Goal: Task Accomplishment & Management: Use online tool/utility

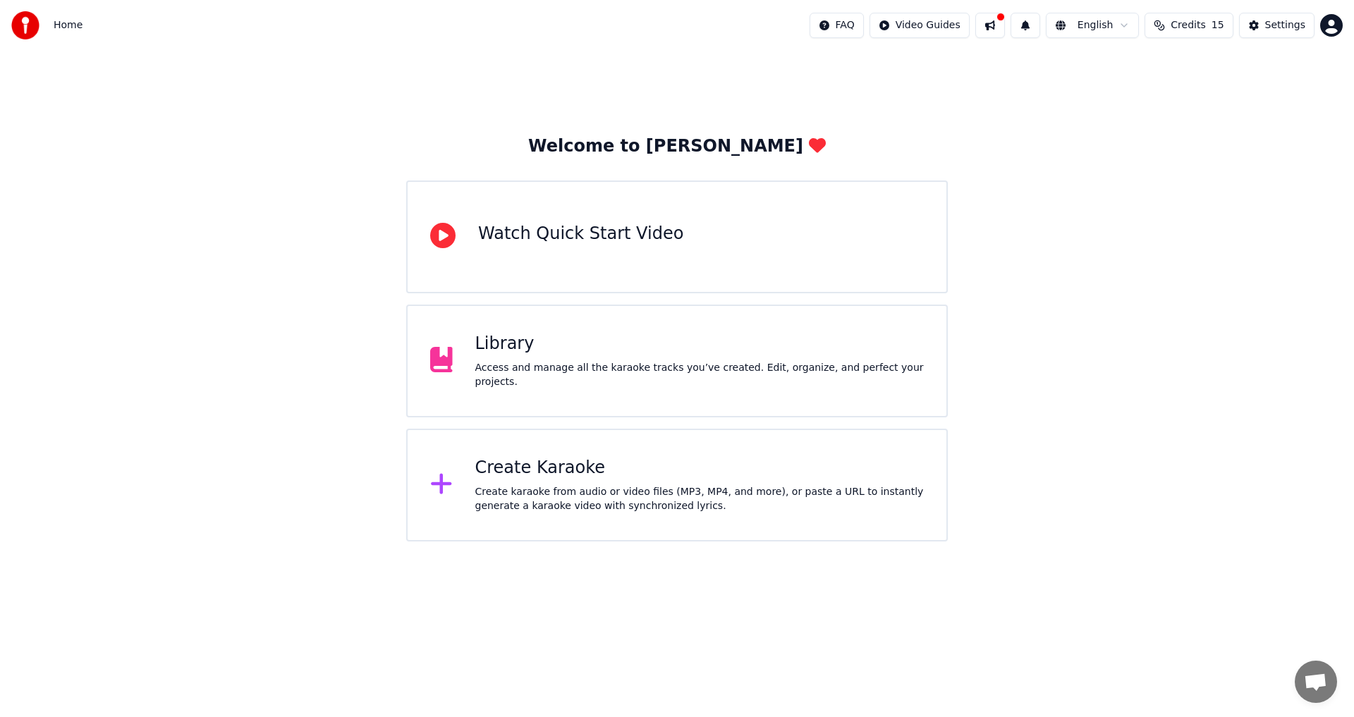
click at [583, 355] on div "Library" at bounding box center [699, 344] width 449 height 23
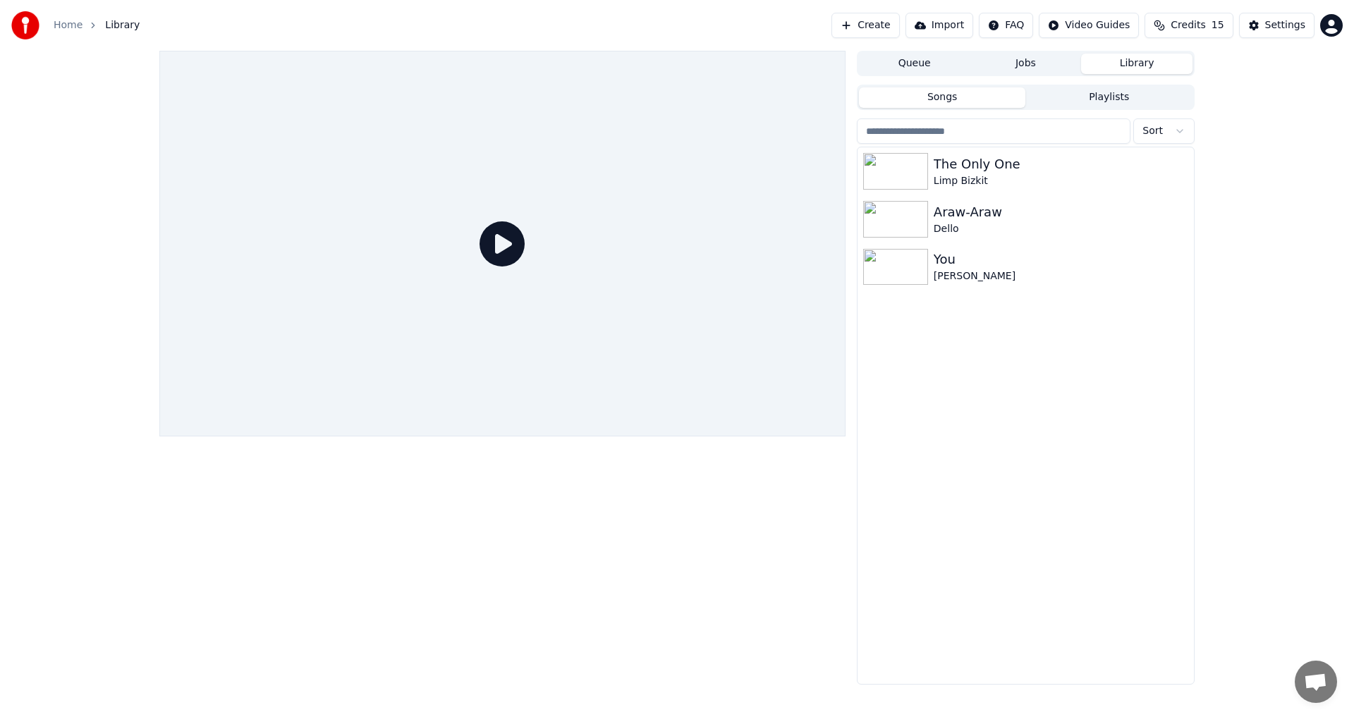
click at [875, 28] on button "Create" at bounding box center [865, 25] width 68 height 25
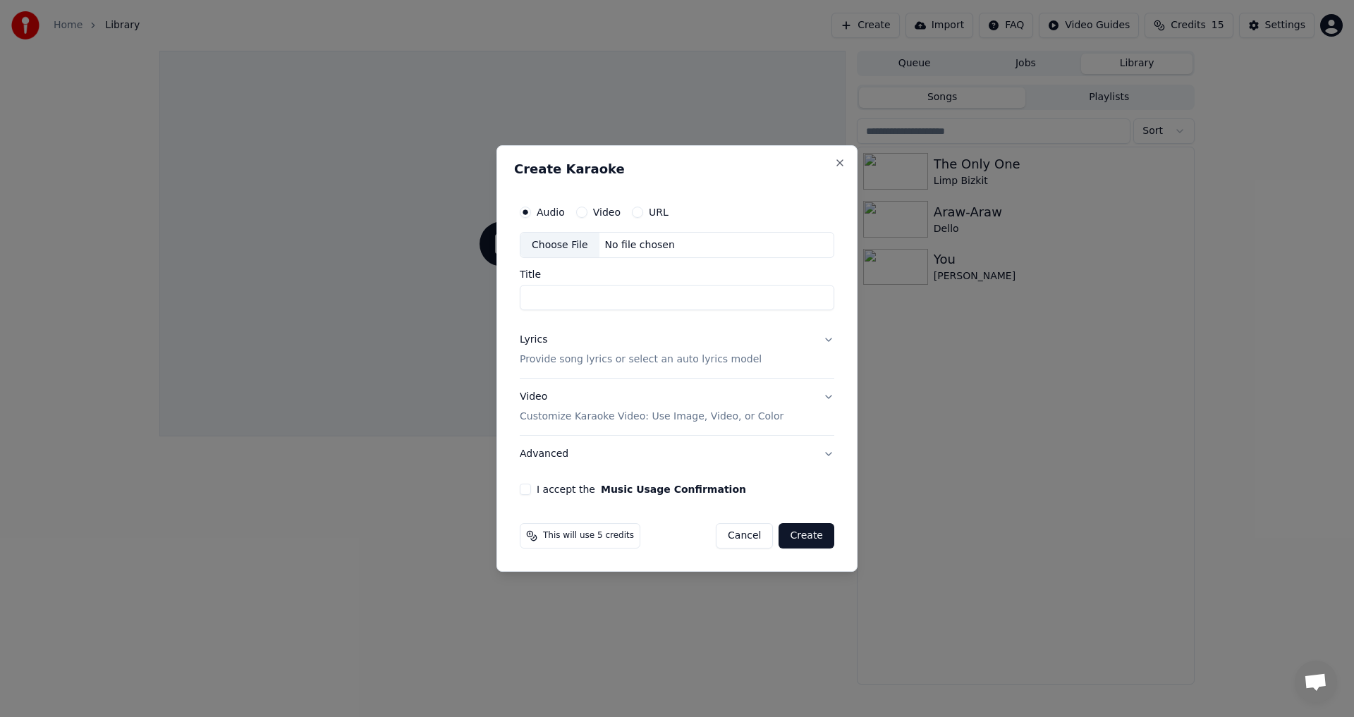
click at [564, 247] on div "Choose File" at bounding box center [559, 245] width 79 height 25
type input "**********"
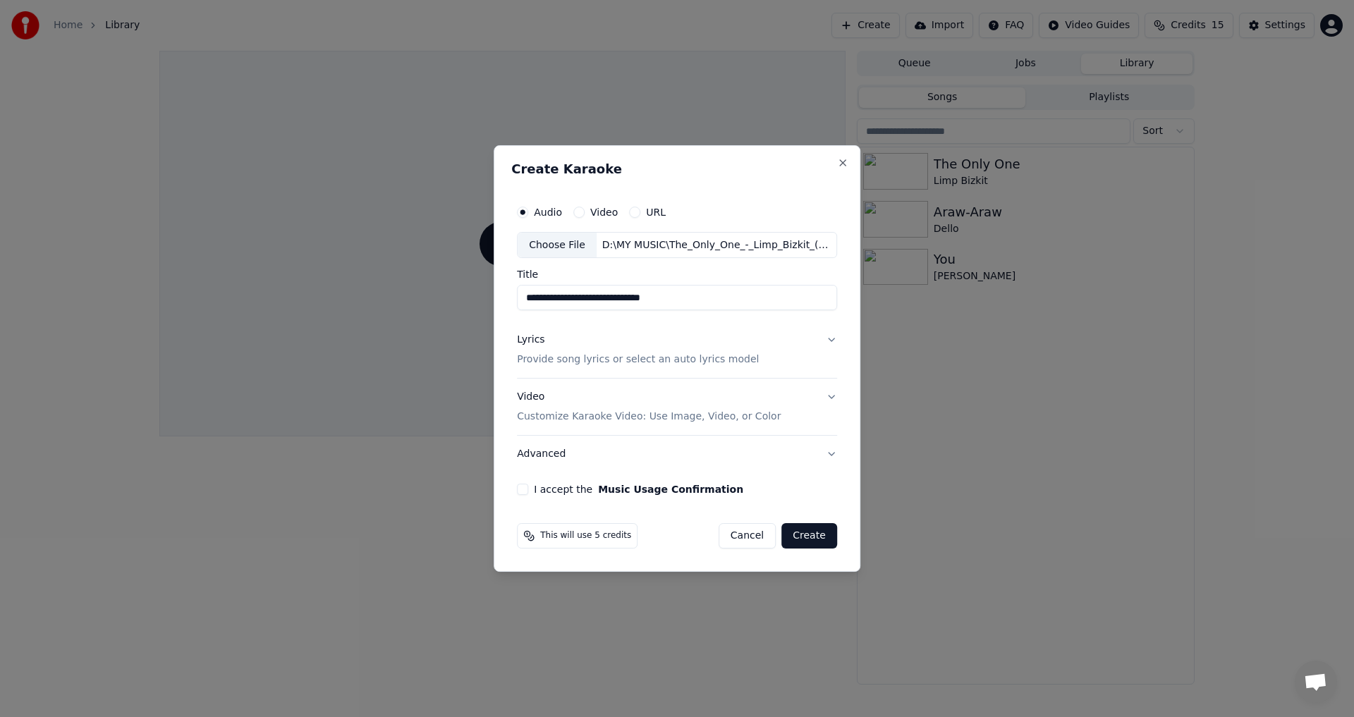
click at [830, 342] on button "Lyrics Provide song lyrics or select an auto lyrics model" at bounding box center [677, 350] width 320 height 56
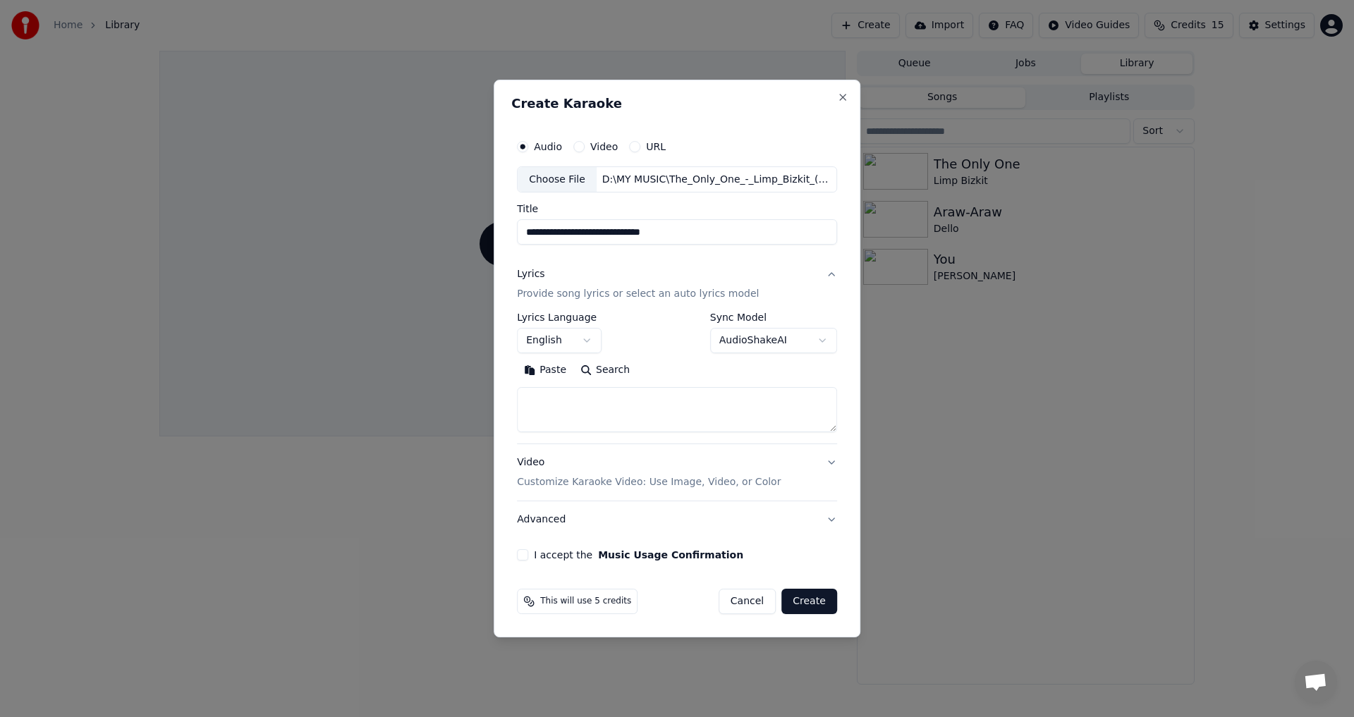
click at [544, 367] on button "Paste" at bounding box center [545, 371] width 56 height 23
click at [718, 412] on textarea at bounding box center [674, 410] width 314 height 45
click at [813, 462] on button "Video Customize Karaoke Video: Use Image, Video, or Color" at bounding box center [677, 473] width 320 height 56
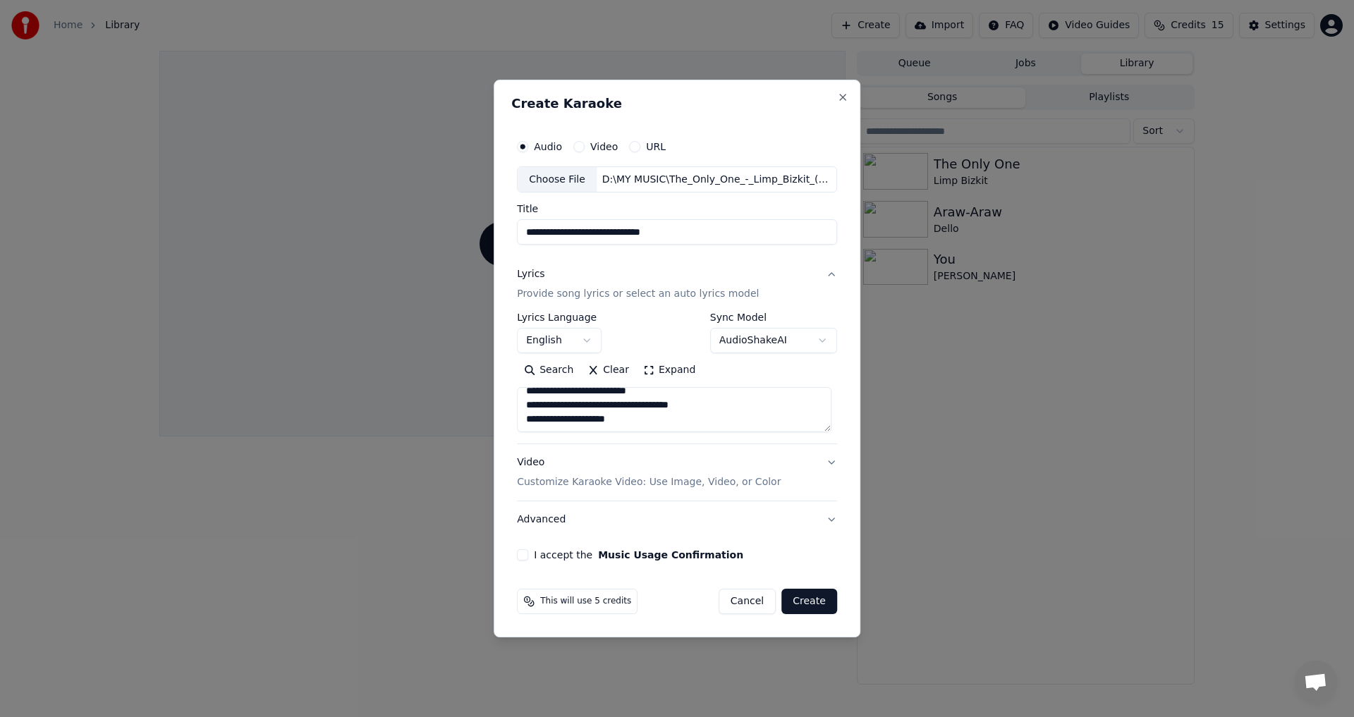
type textarea "**********"
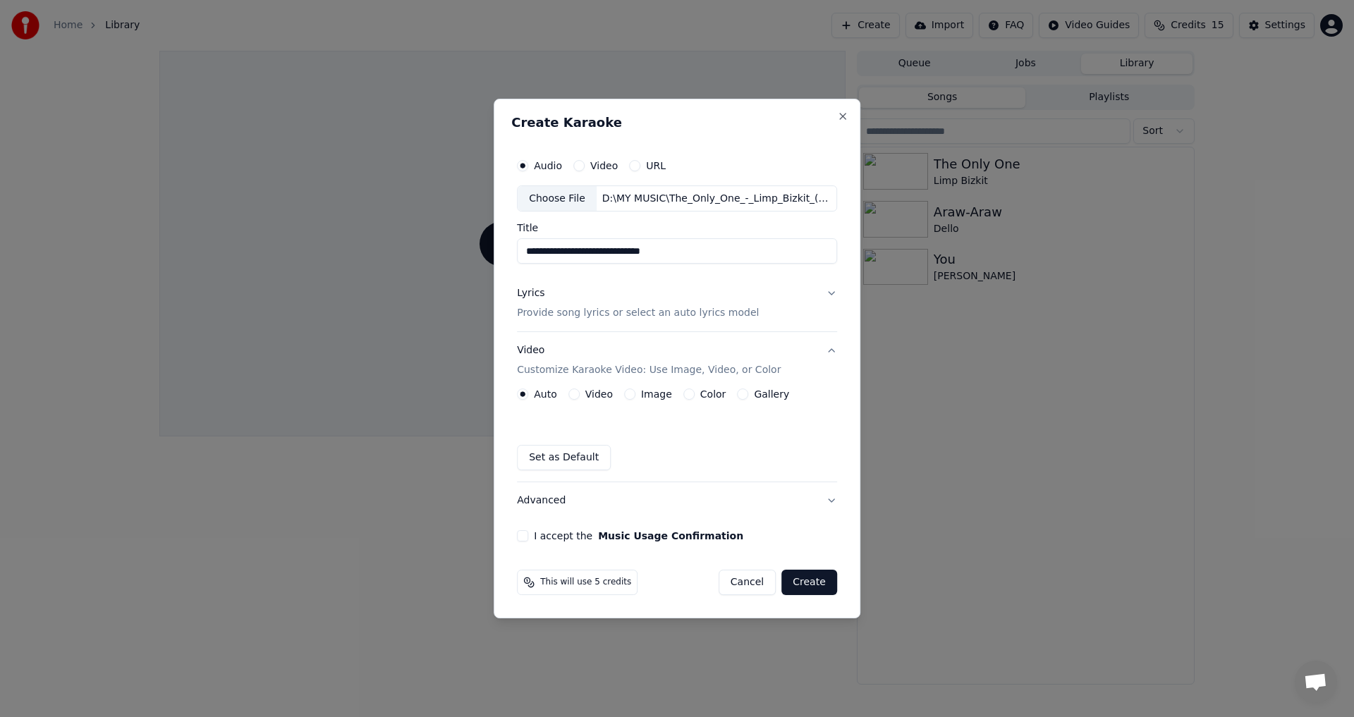
click at [577, 393] on button "Video" at bounding box center [573, 393] width 11 height 11
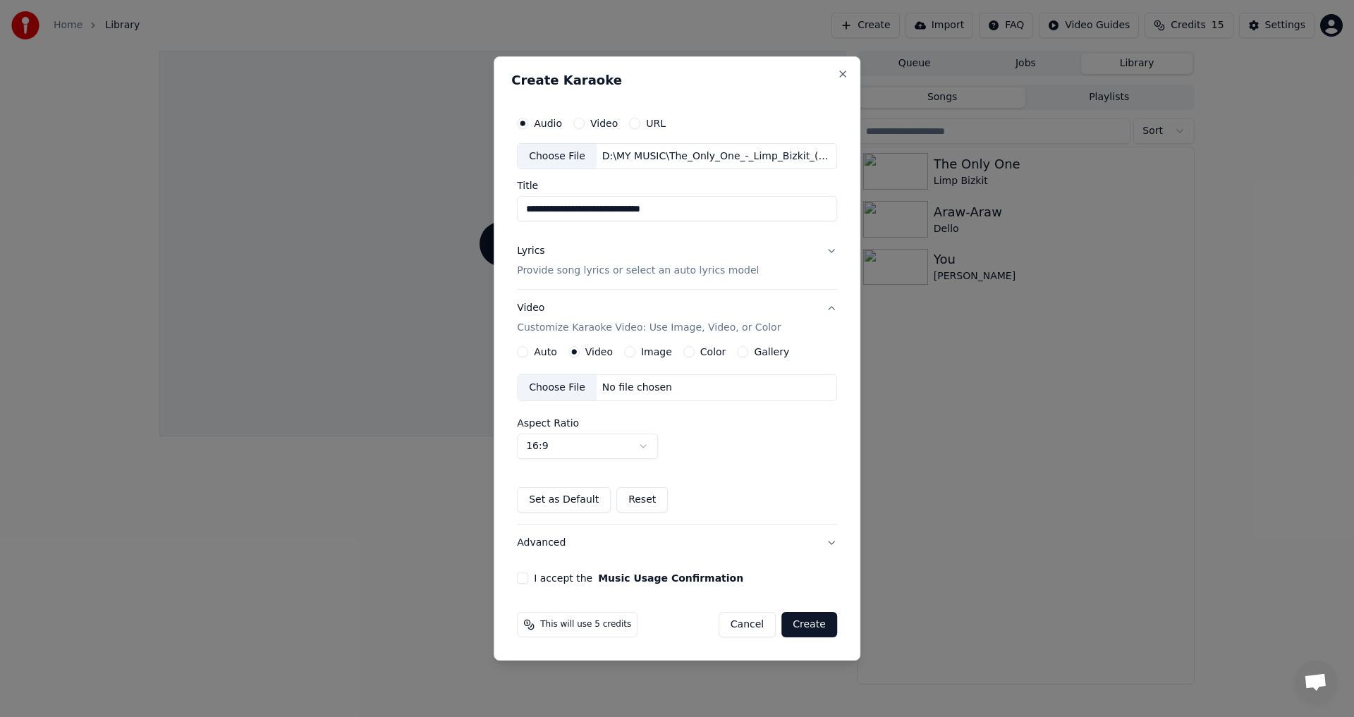
click at [540, 390] on div "Choose File" at bounding box center [557, 387] width 79 height 25
click at [528, 576] on button "I accept the Music Usage Confirmation" at bounding box center [522, 577] width 11 height 11
click at [819, 624] on button "Create" at bounding box center [809, 624] width 56 height 25
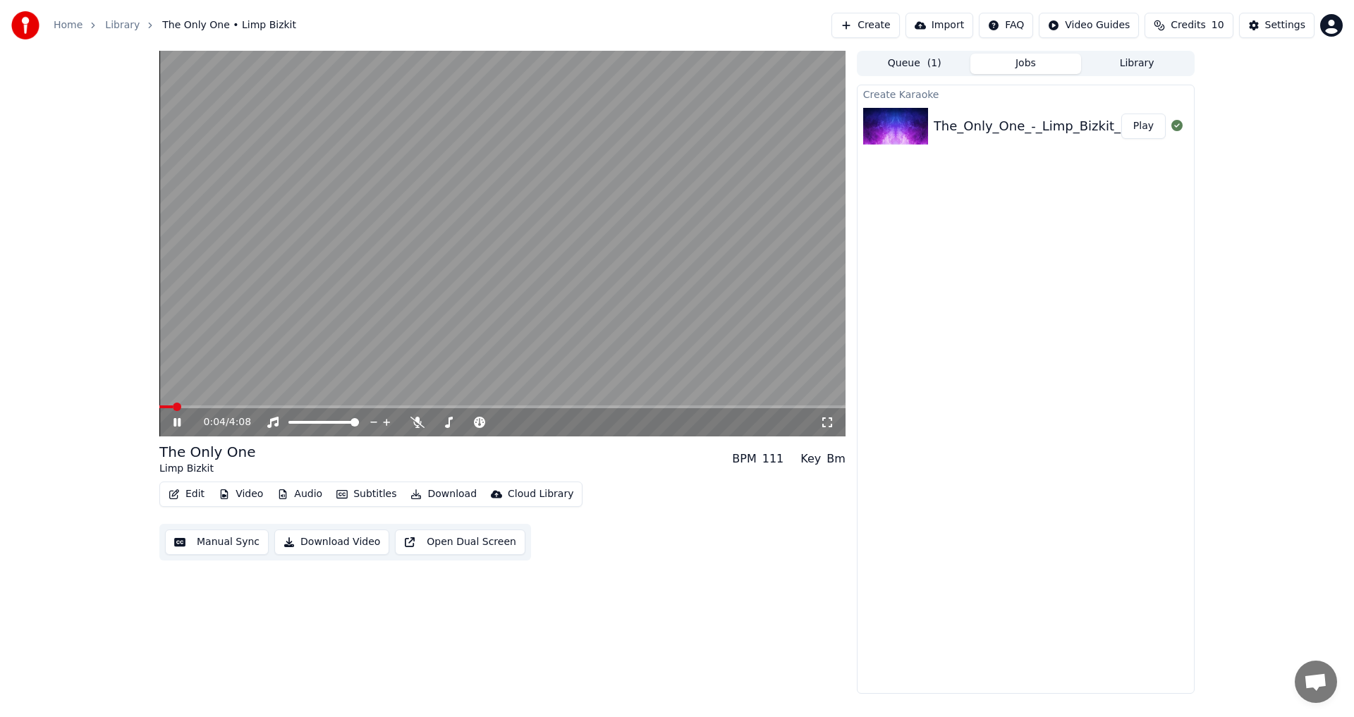
click at [182, 424] on icon at bounding box center [187, 422] width 33 height 11
click at [159, 404] on span at bounding box center [163, 407] width 8 height 8
click at [178, 420] on icon at bounding box center [177, 422] width 8 height 10
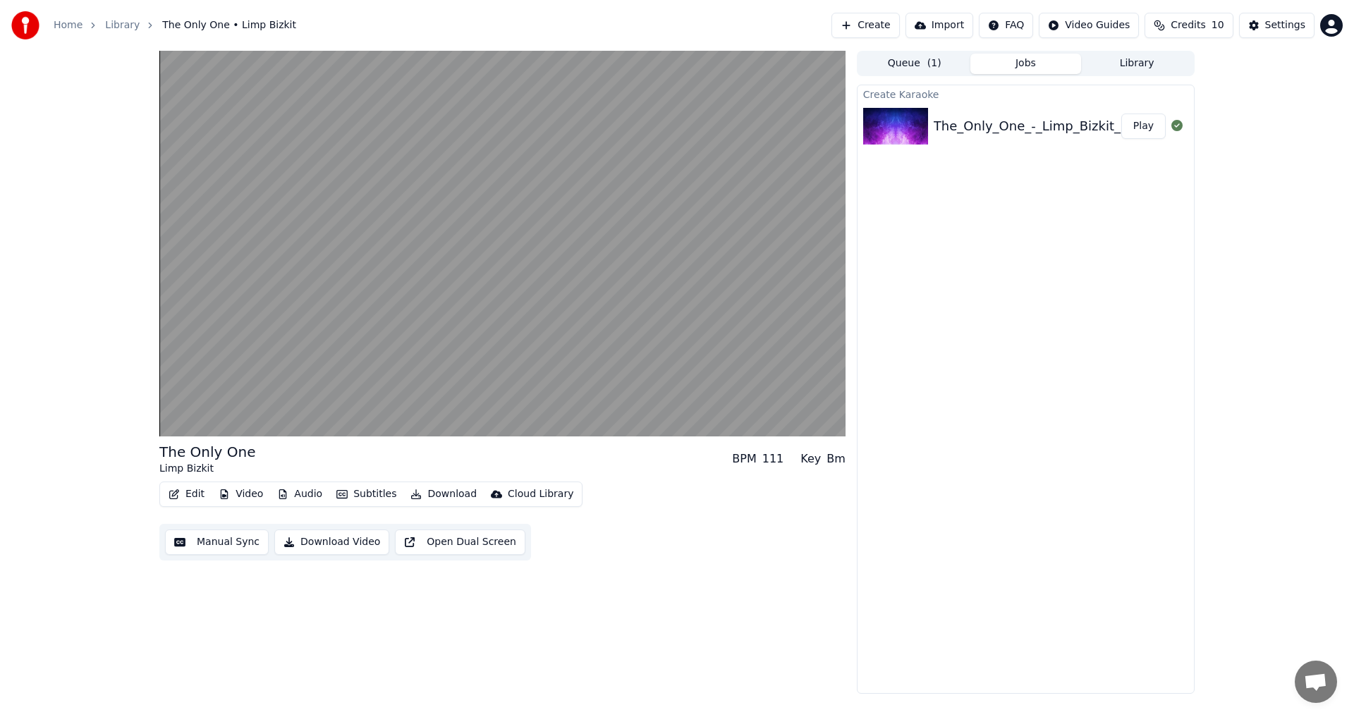
click at [241, 496] on button "Video" at bounding box center [241, 494] width 56 height 20
click at [606, 596] on div "The Only One Limp Bizkit BPM 111 Key Bm Edit Video Audio Subtitles Download Clo…" at bounding box center [502, 372] width 686 height 643
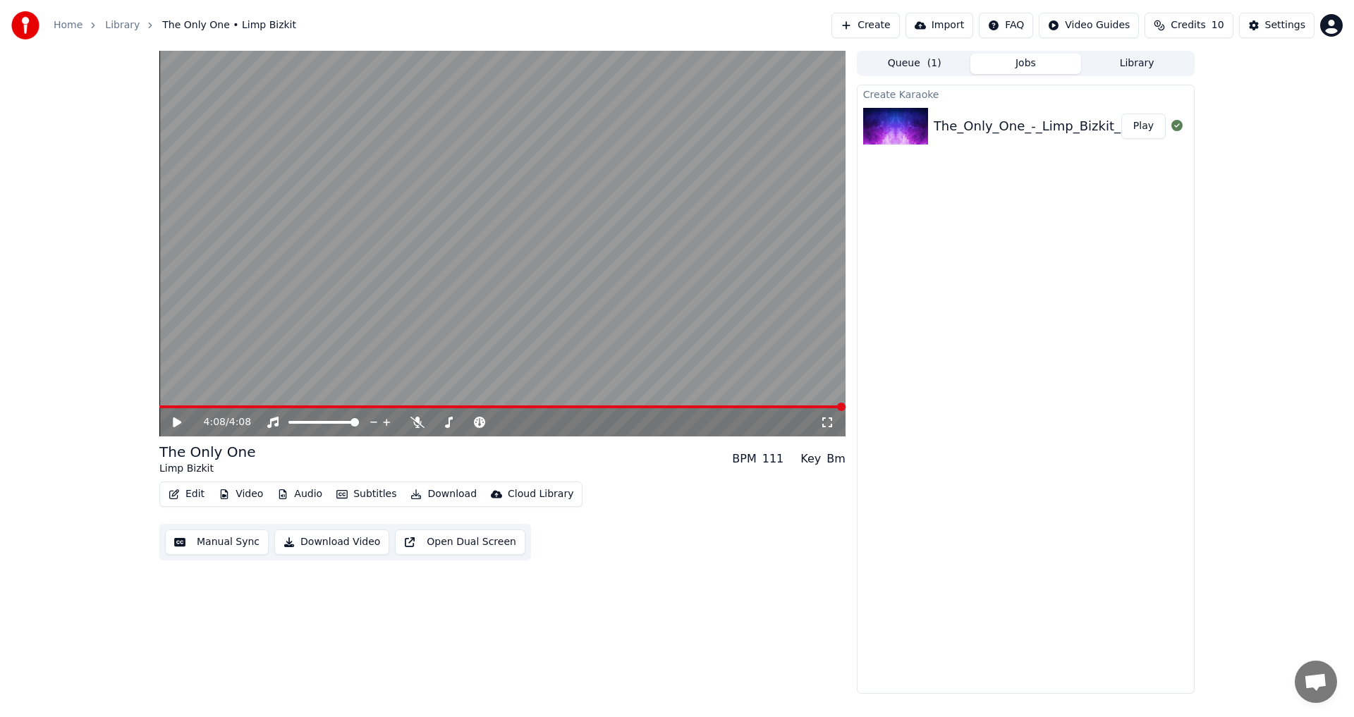
click at [191, 493] on button "Edit" at bounding box center [186, 494] width 47 height 20
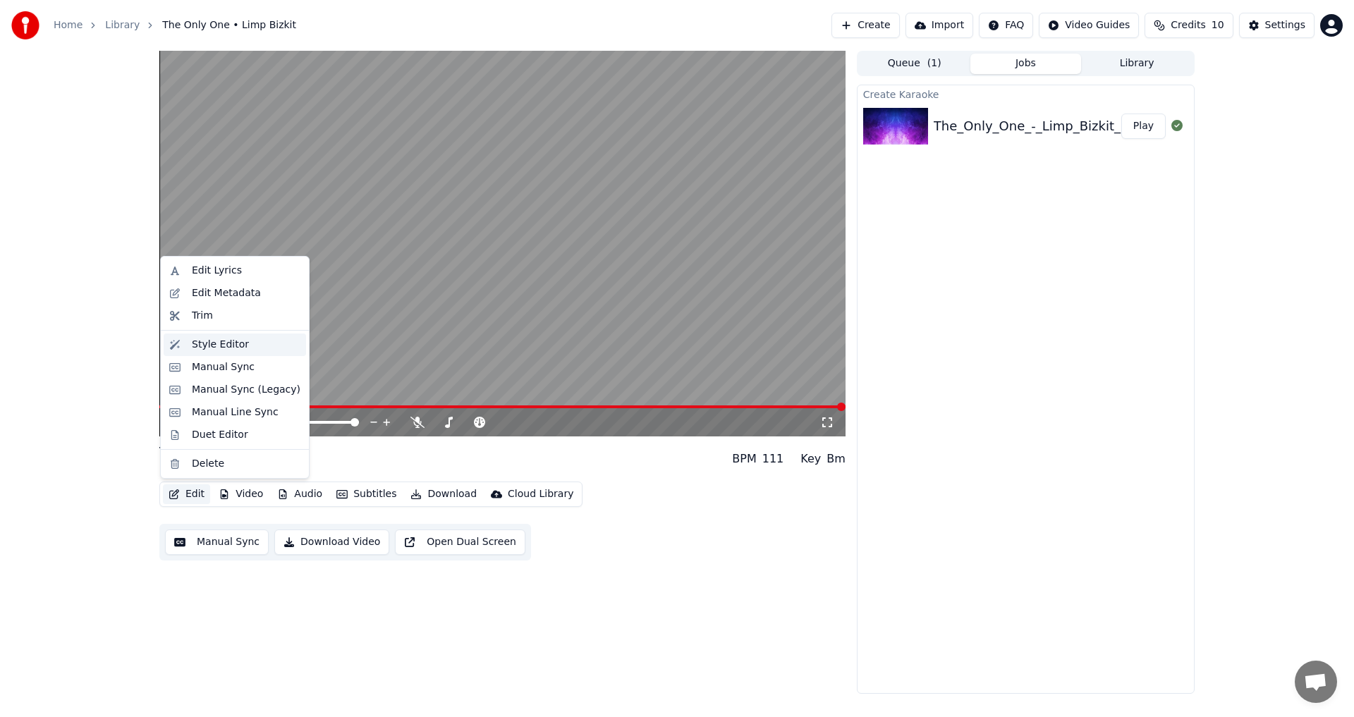
click at [221, 352] on div "Style Editor" at bounding box center [235, 344] width 142 height 23
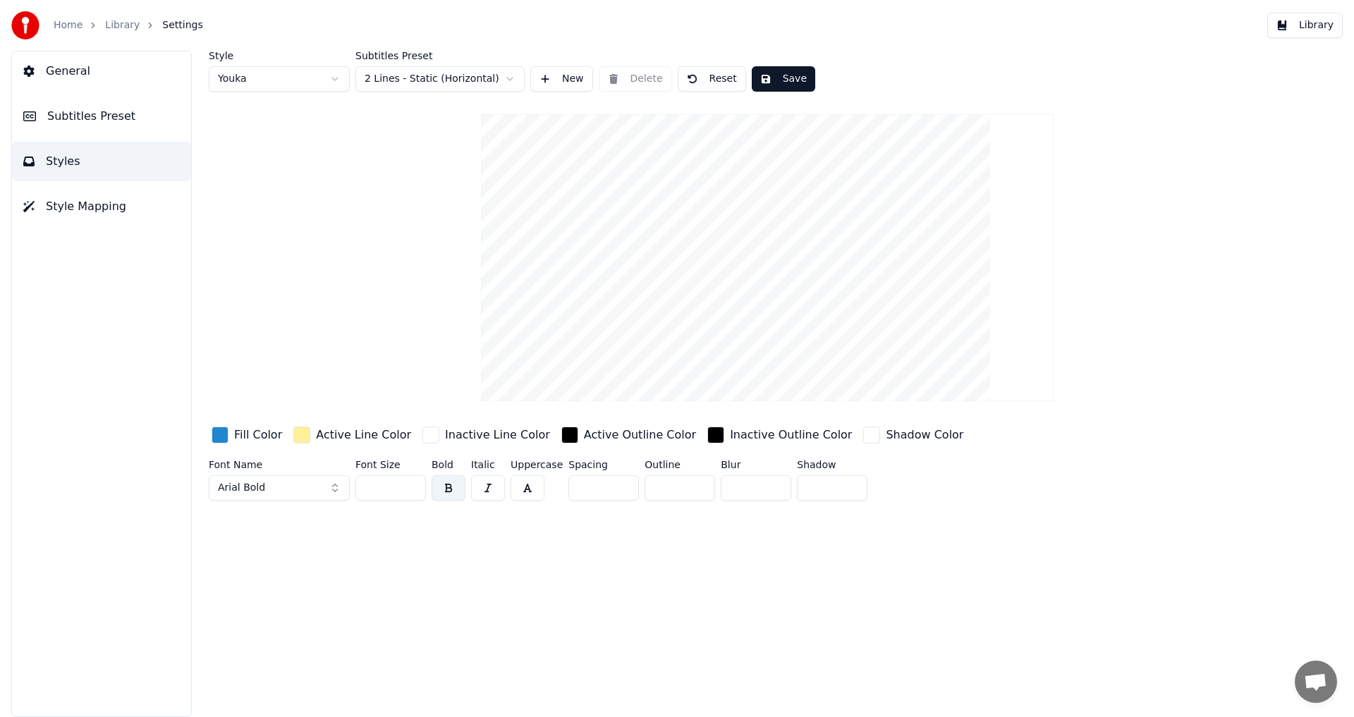
click at [1298, 23] on button "Library" at bounding box center [1304, 25] width 75 height 25
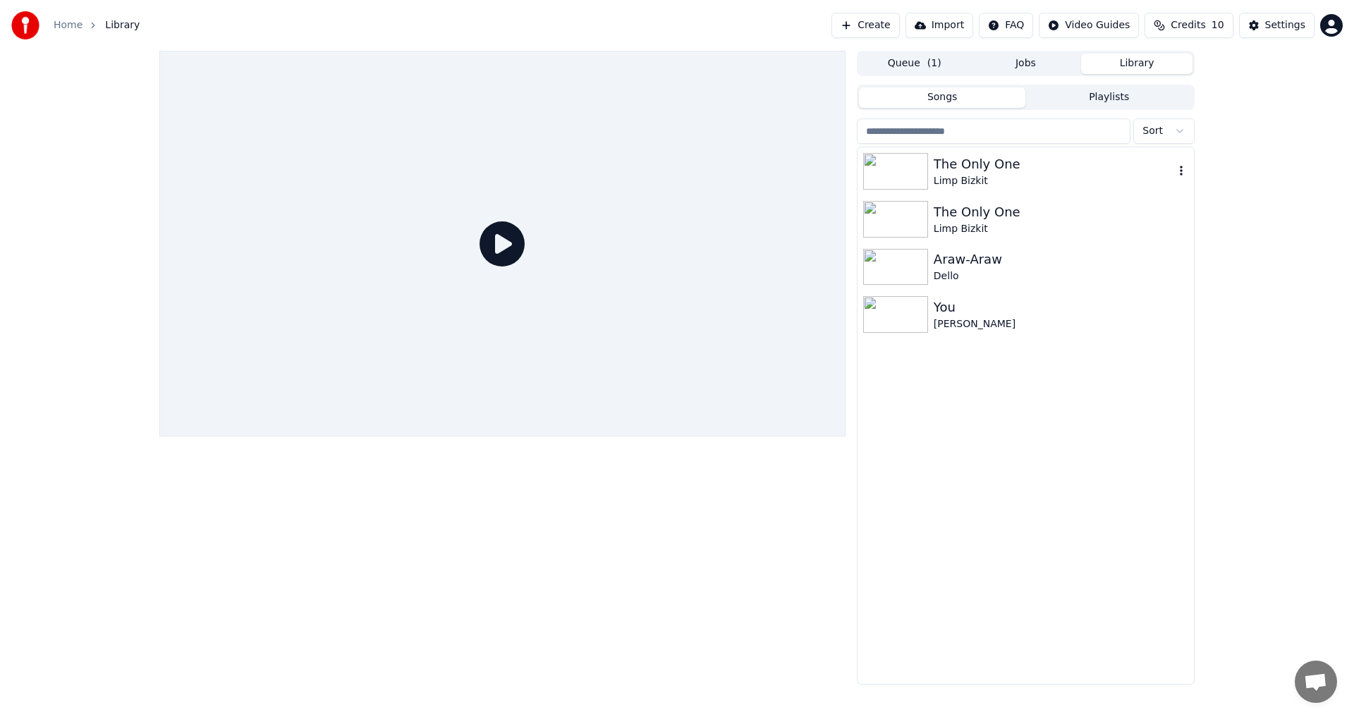
click at [950, 174] on div "Limp Bizkit" at bounding box center [1053, 181] width 240 height 14
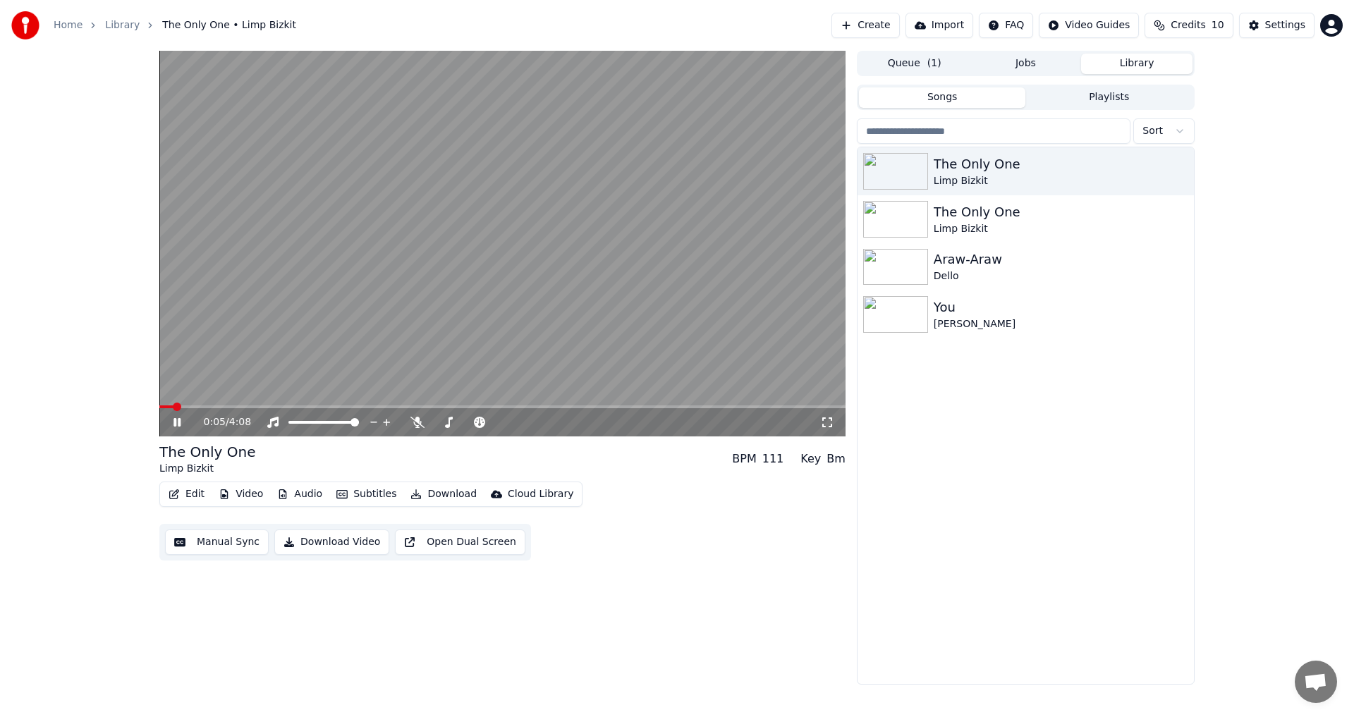
click at [171, 422] on icon at bounding box center [187, 422] width 33 height 11
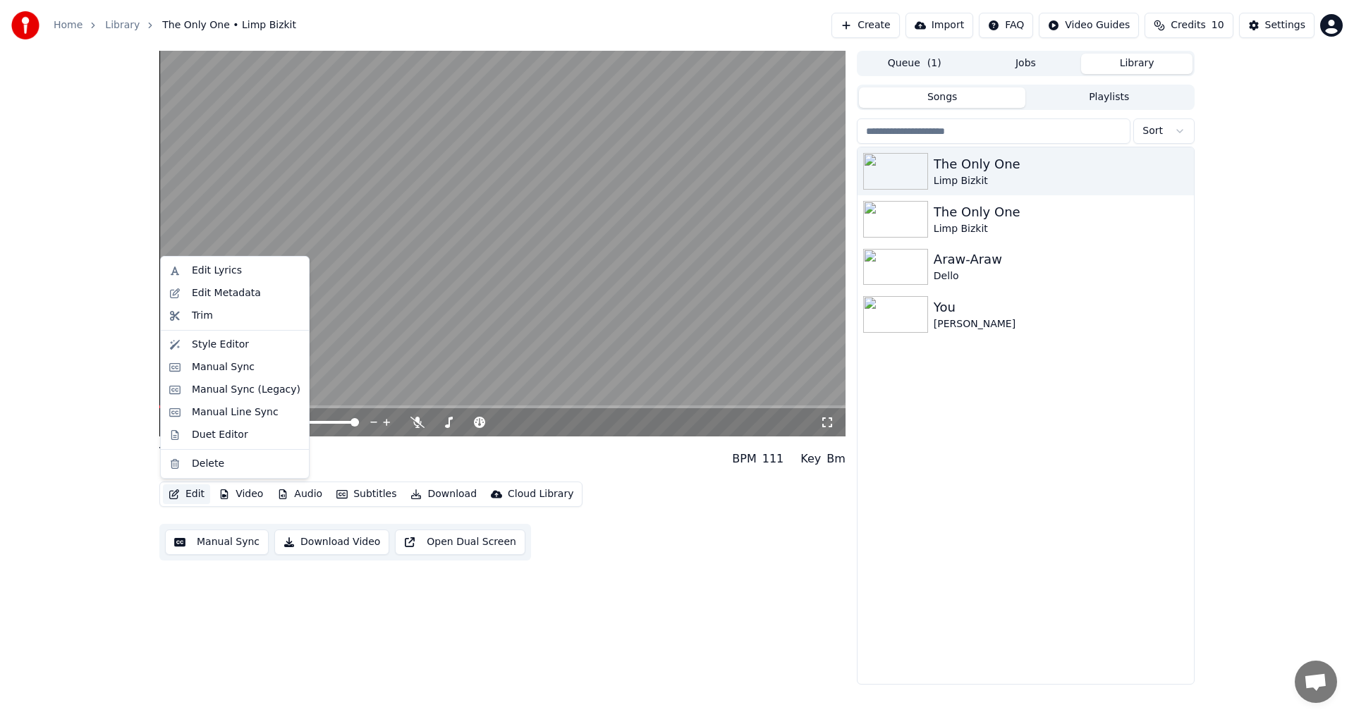
click at [189, 494] on button "Edit" at bounding box center [186, 494] width 47 height 20
click at [240, 295] on div "Edit Metadata" at bounding box center [226, 293] width 69 height 14
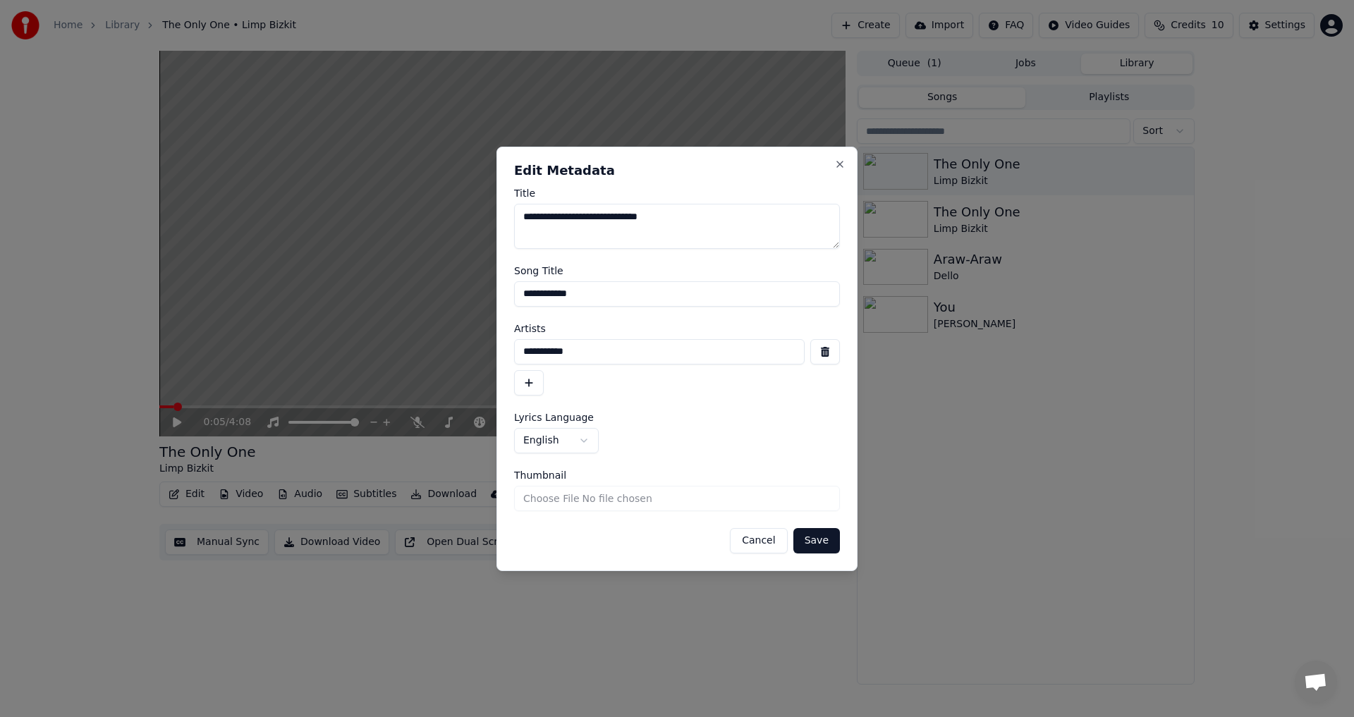
click at [596, 500] on input "Thumbnail" at bounding box center [677, 498] width 326 height 25
click at [537, 501] on input "Thumbnail" at bounding box center [677, 498] width 326 height 25
type input "**********"
click at [826, 536] on button "Save" at bounding box center [816, 540] width 47 height 25
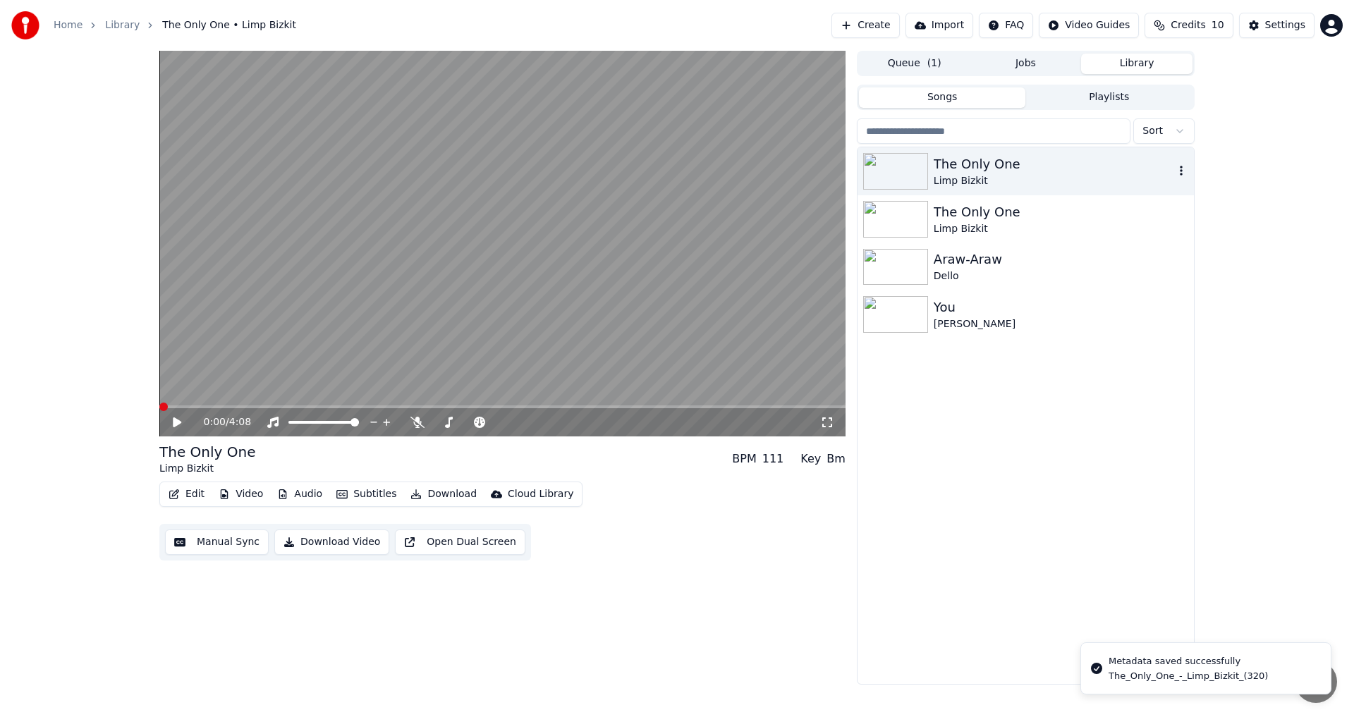
click at [900, 176] on img at bounding box center [895, 171] width 65 height 37
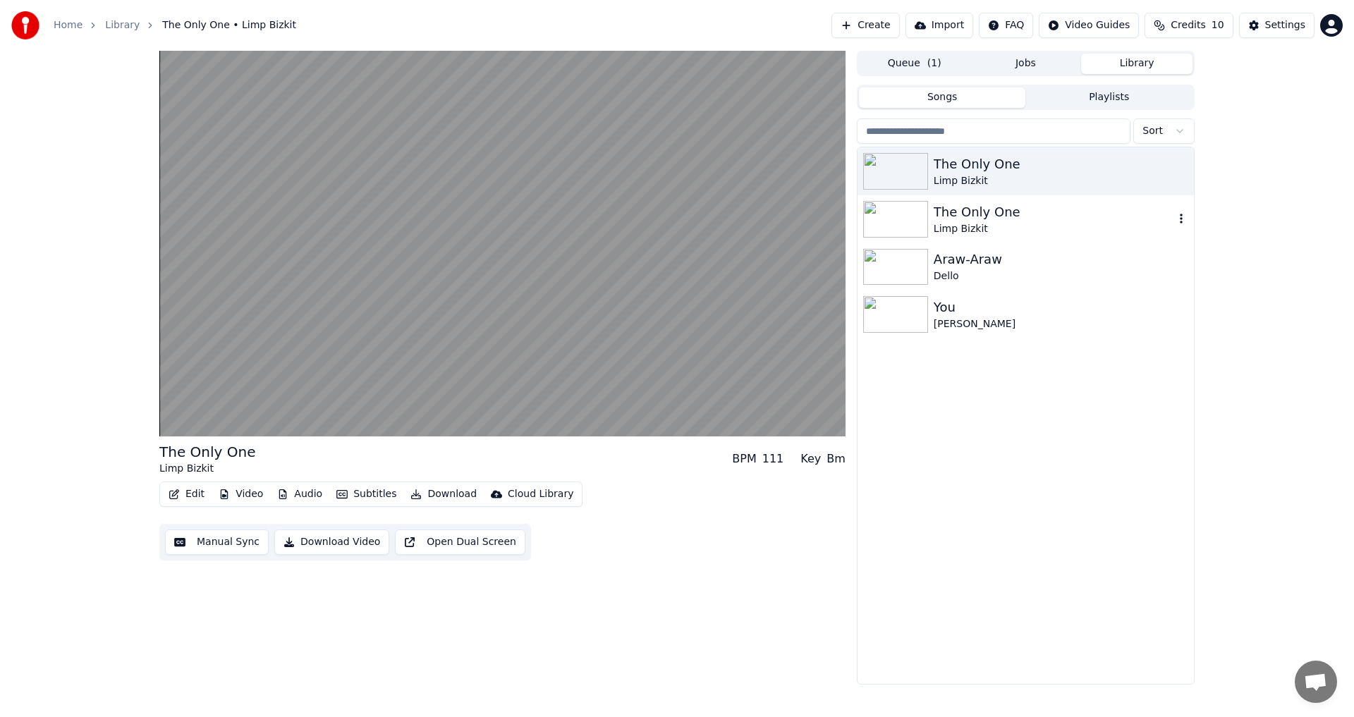
click at [901, 219] on img at bounding box center [895, 219] width 65 height 37
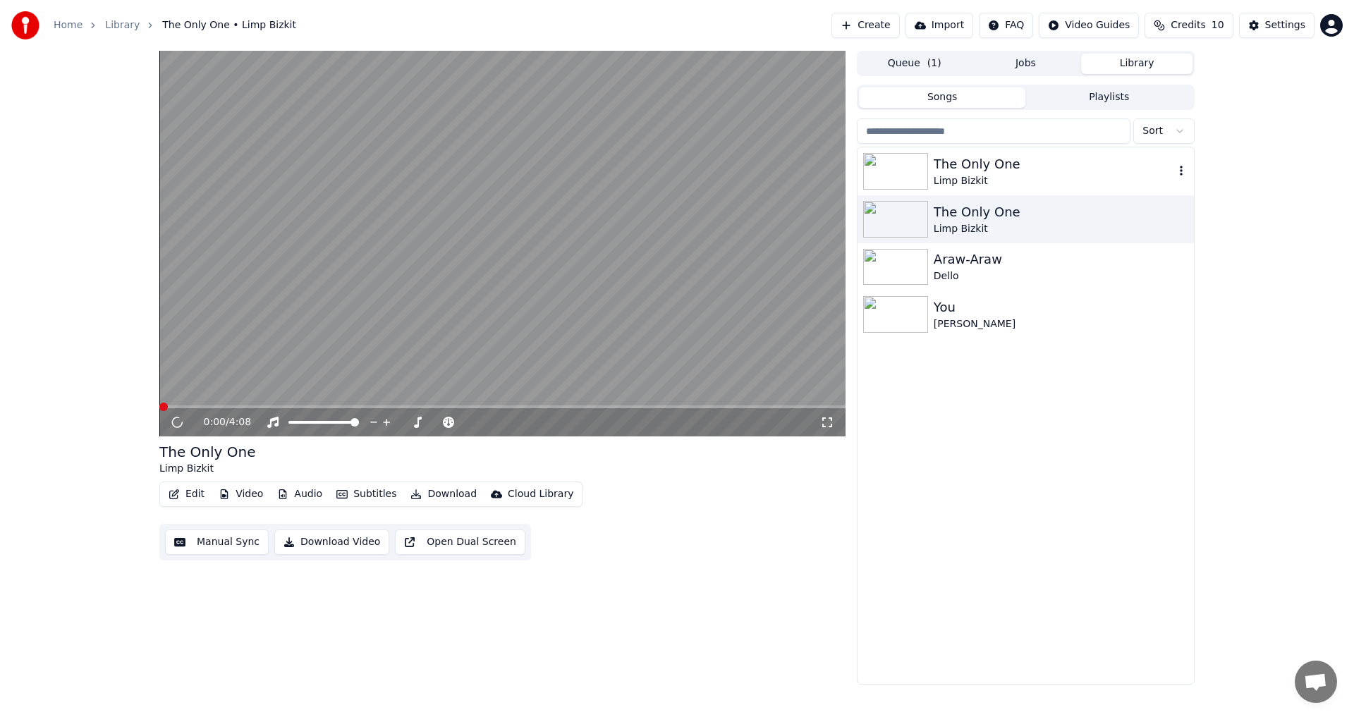
click at [911, 176] on img at bounding box center [895, 171] width 65 height 37
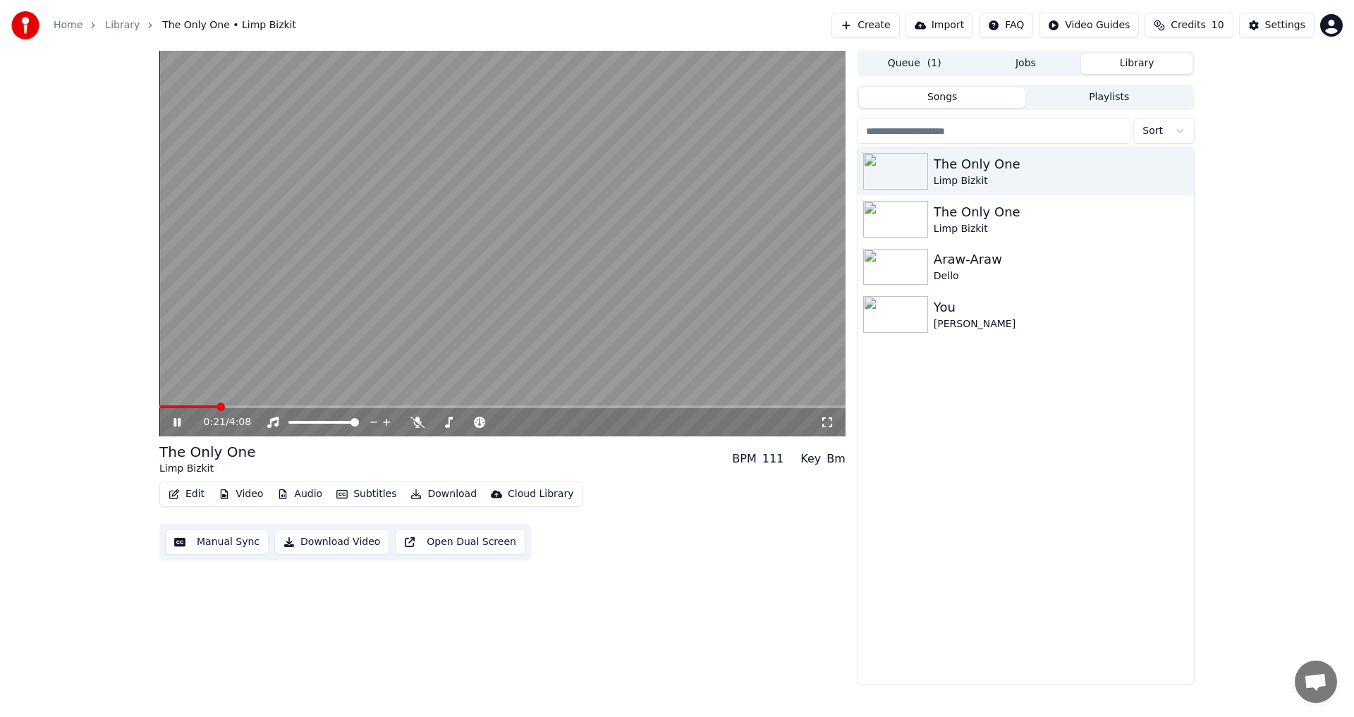
click at [172, 423] on icon at bounding box center [187, 422] width 33 height 11
click at [887, 27] on button "Create" at bounding box center [865, 25] width 68 height 25
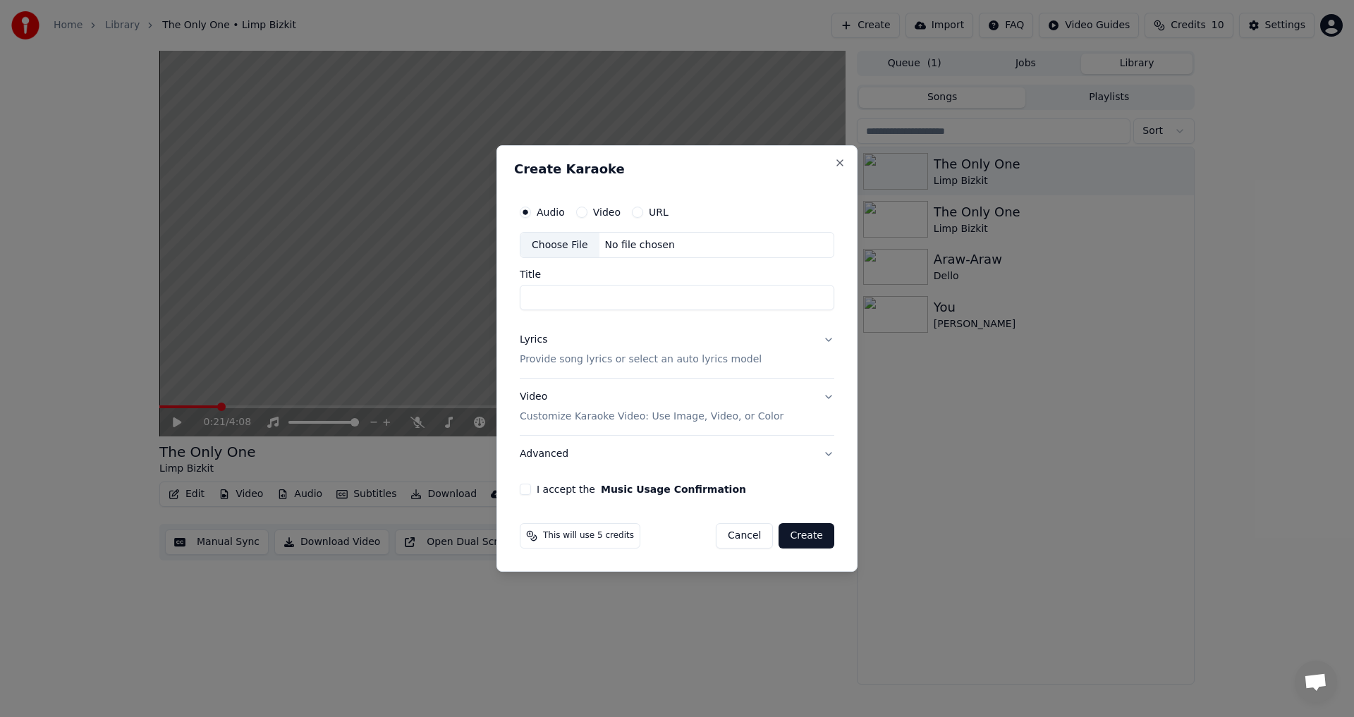
click at [575, 242] on div "Choose File" at bounding box center [559, 245] width 79 height 25
type input "**********"
click at [638, 356] on p "Provide song lyrics or select an auto lyrics model" at bounding box center [641, 360] width 242 height 14
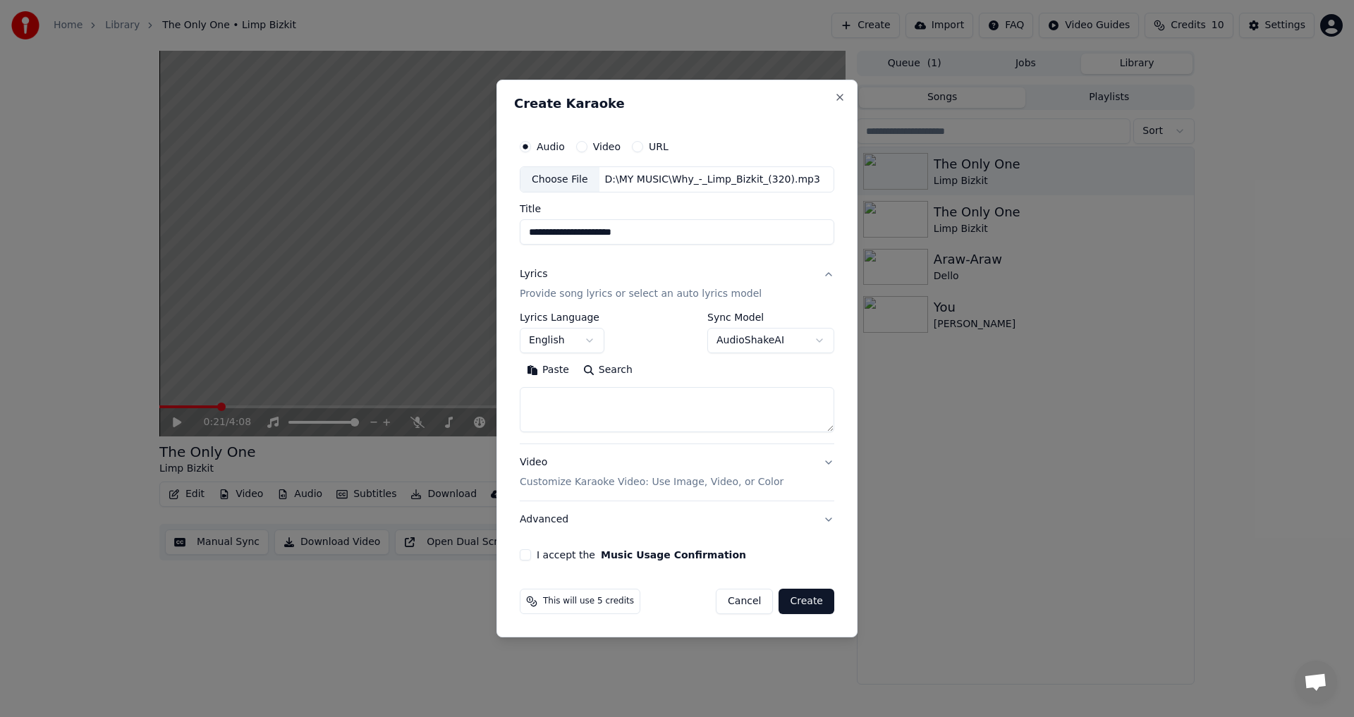
drag, startPoint x: 542, startPoint y: 367, endPoint x: 559, endPoint y: 369, distance: 17.1
click at [542, 366] on button "Paste" at bounding box center [548, 371] width 56 height 23
click at [603, 481] on p "Customize Karaoke Video: Use Image, Video, or Color" at bounding box center [652, 482] width 264 height 14
type textarea "**********"
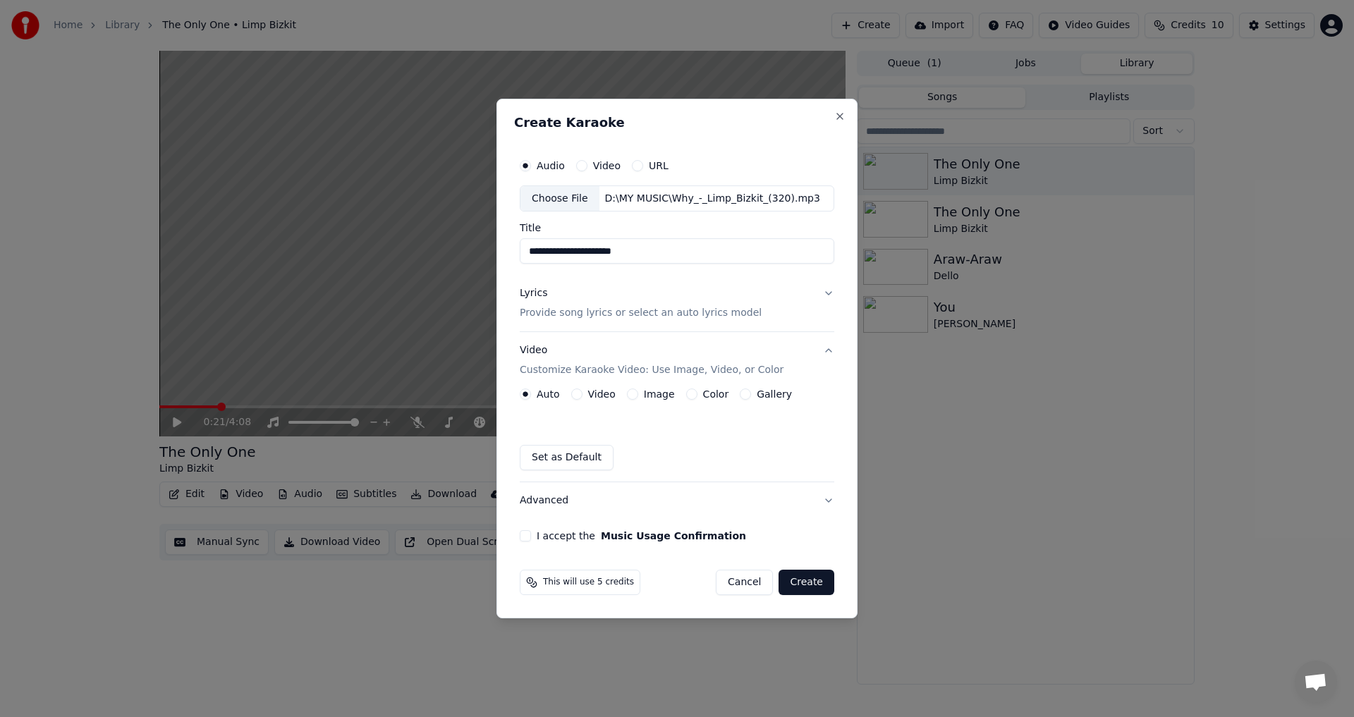
click at [582, 391] on div "Video" at bounding box center [593, 393] width 44 height 11
click at [571, 394] on button "Video" at bounding box center [576, 393] width 11 height 11
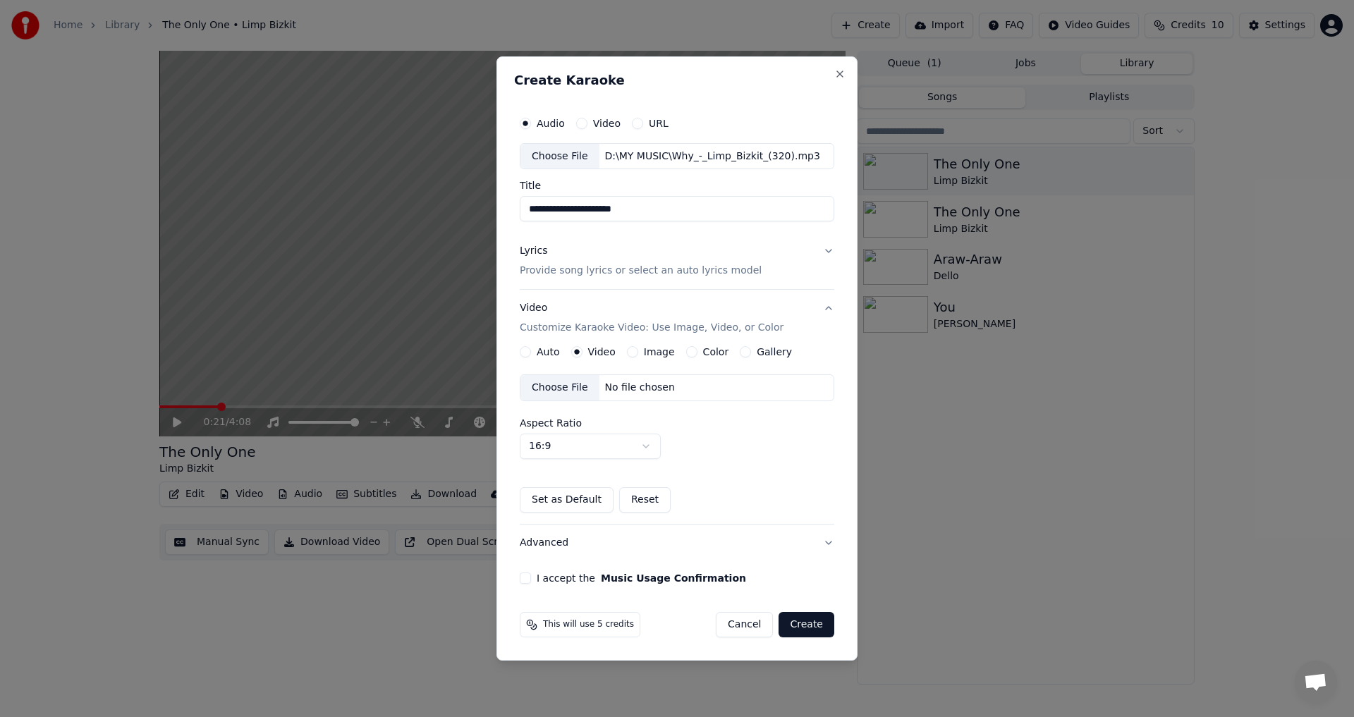
click at [565, 396] on div "Choose File" at bounding box center [559, 387] width 79 height 25
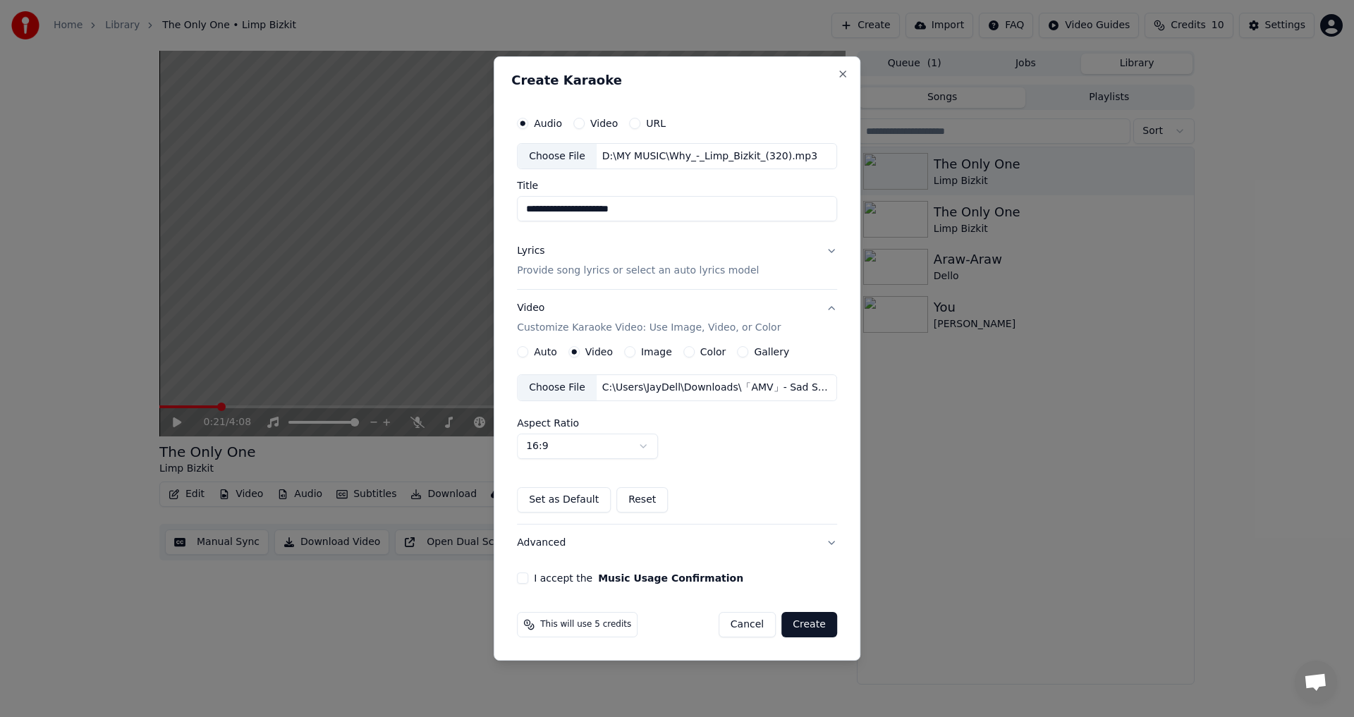
click at [528, 577] on button "I accept the Music Usage Confirmation" at bounding box center [522, 577] width 11 height 11
click at [812, 621] on button "Create" at bounding box center [809, 624] width 56 height 25
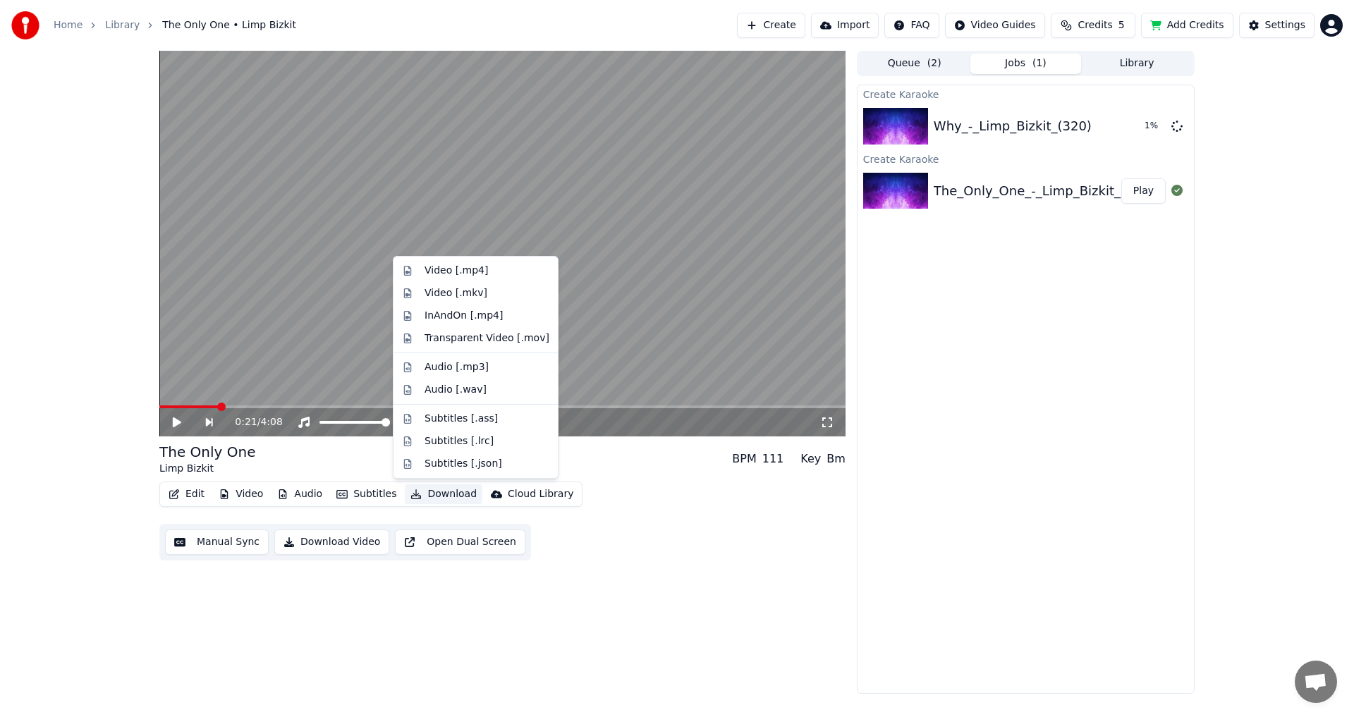
click at [436, 495] on button "Download" at bounding box center [444, 494] width 78 height 20
click at [658, 563] on div "0:21 / 4:08 The Only One Limp Bizkit BPM 111 Key Bm Edit Video Audio Subtitles …" at bounding box center [502, 372] width 686 height 643
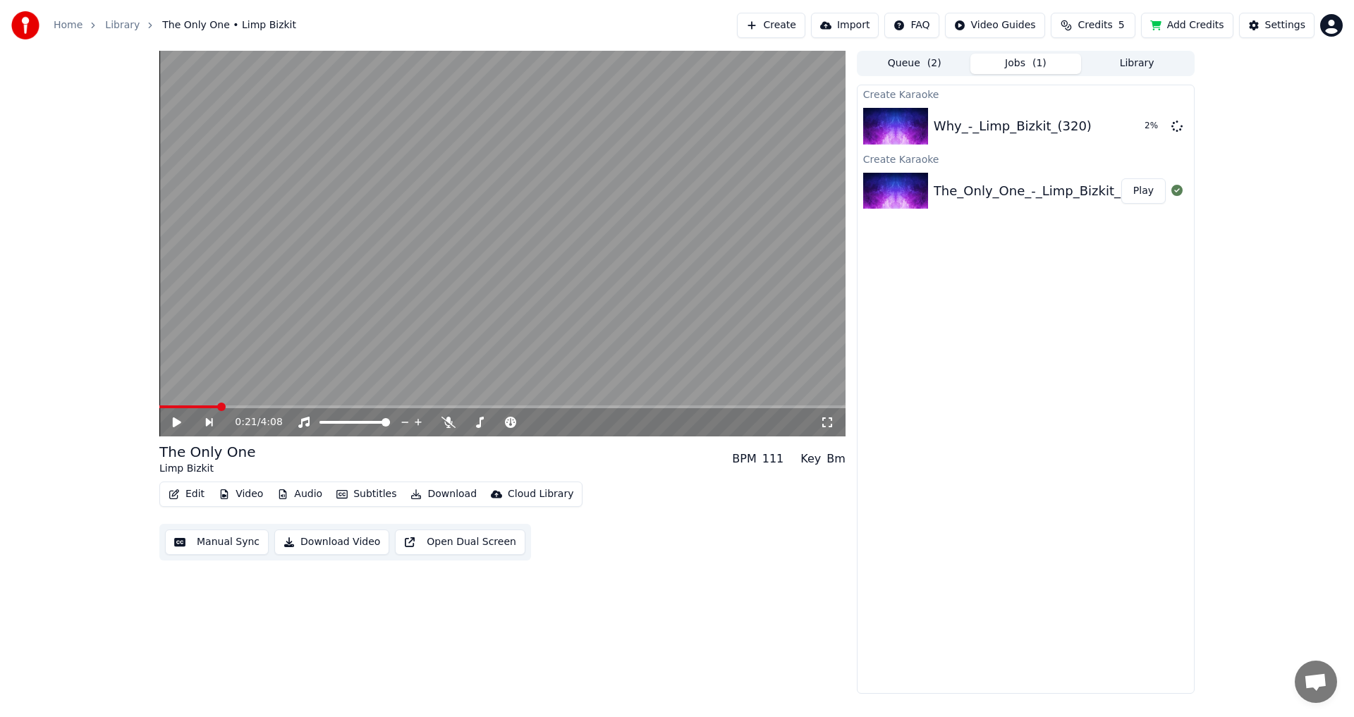
click at [415, 491] on button "Download" at bounding box center [444, 494] width 78 height 20
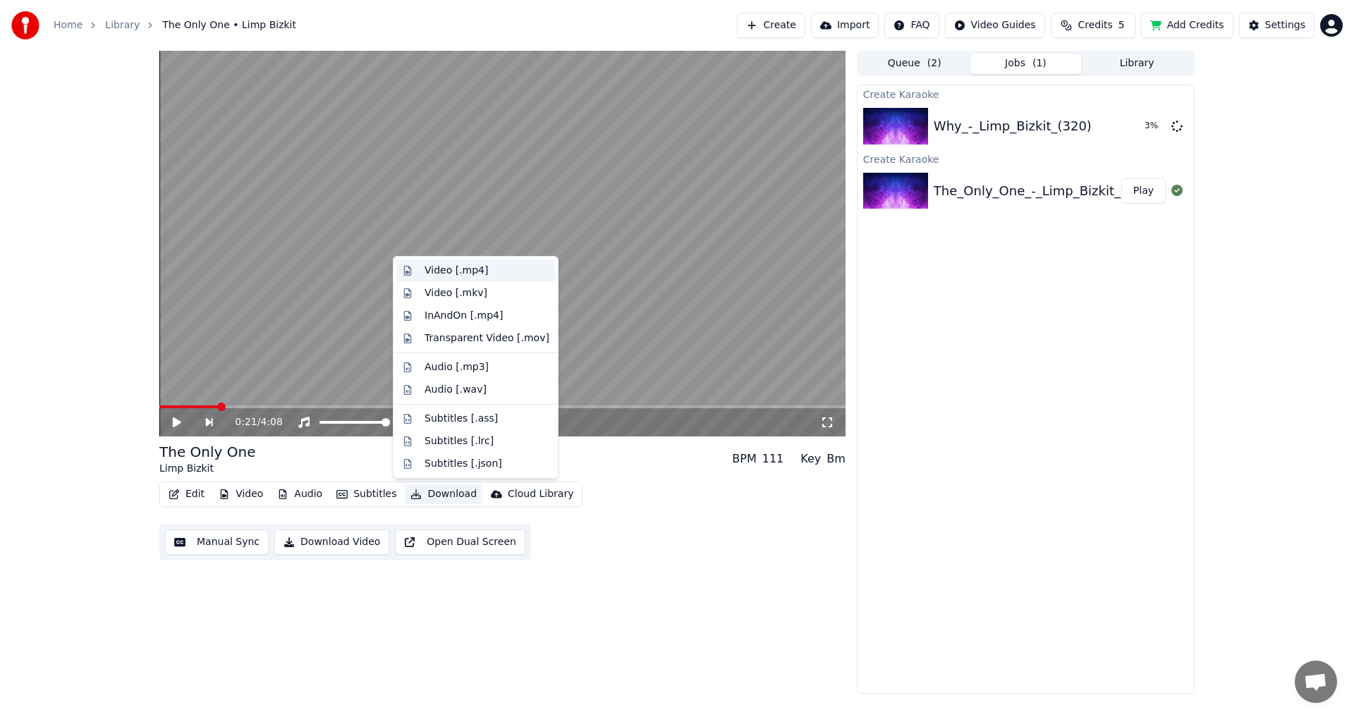
click at [462, 274] on div "Video [.mp4]" at bounding box center [455, 271] width 63 height 14
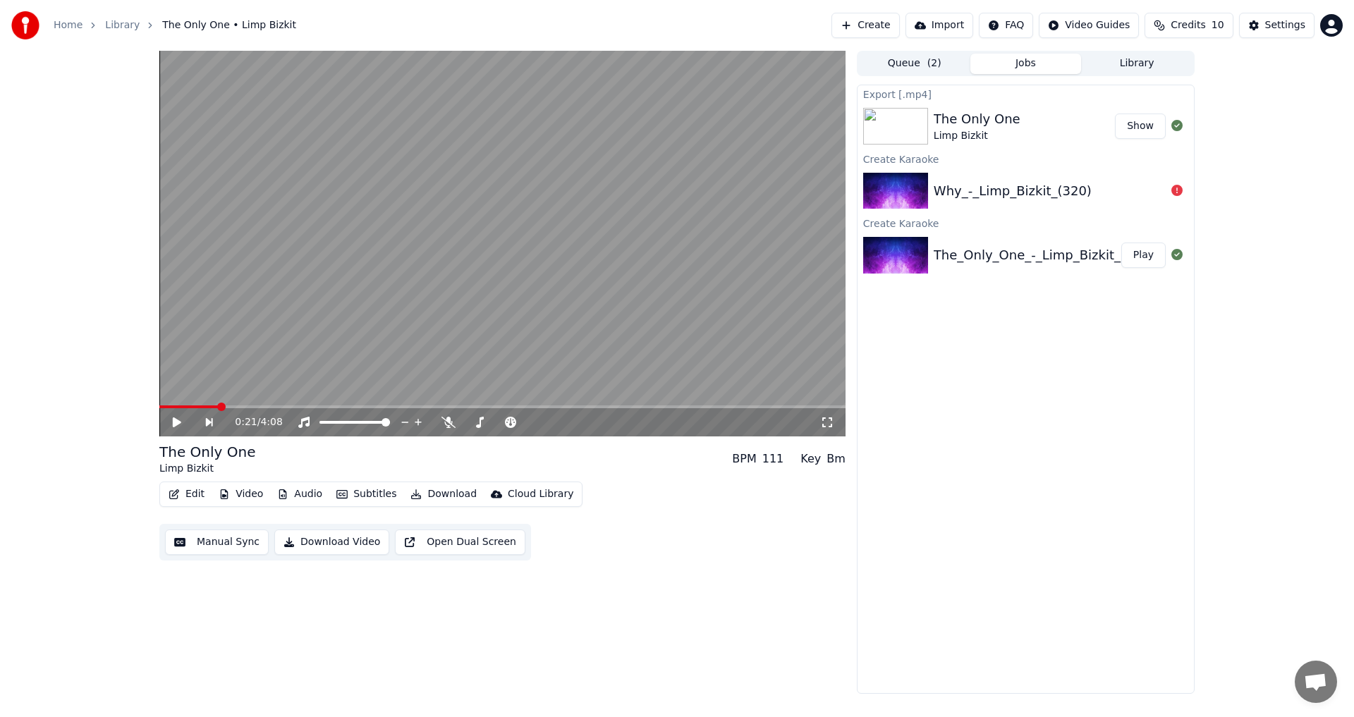
click at [1019, 195] on div "Why_-_Limp_Bizkit_(320)" at bounding box center [1012, 191] width 158 height 20
click at [886, 204] on img at bounding box center [895, 191] width 65 height 37
click at [1173, 195] on icon at bounding box center [1176, 190] width 11 height 11
click at [1176, 193] on icon at bounding box center [1176, 190] width 11 height 11
click at [1146, 128] on button "Show" at bounding box center [1140, 126] width 51 height 25
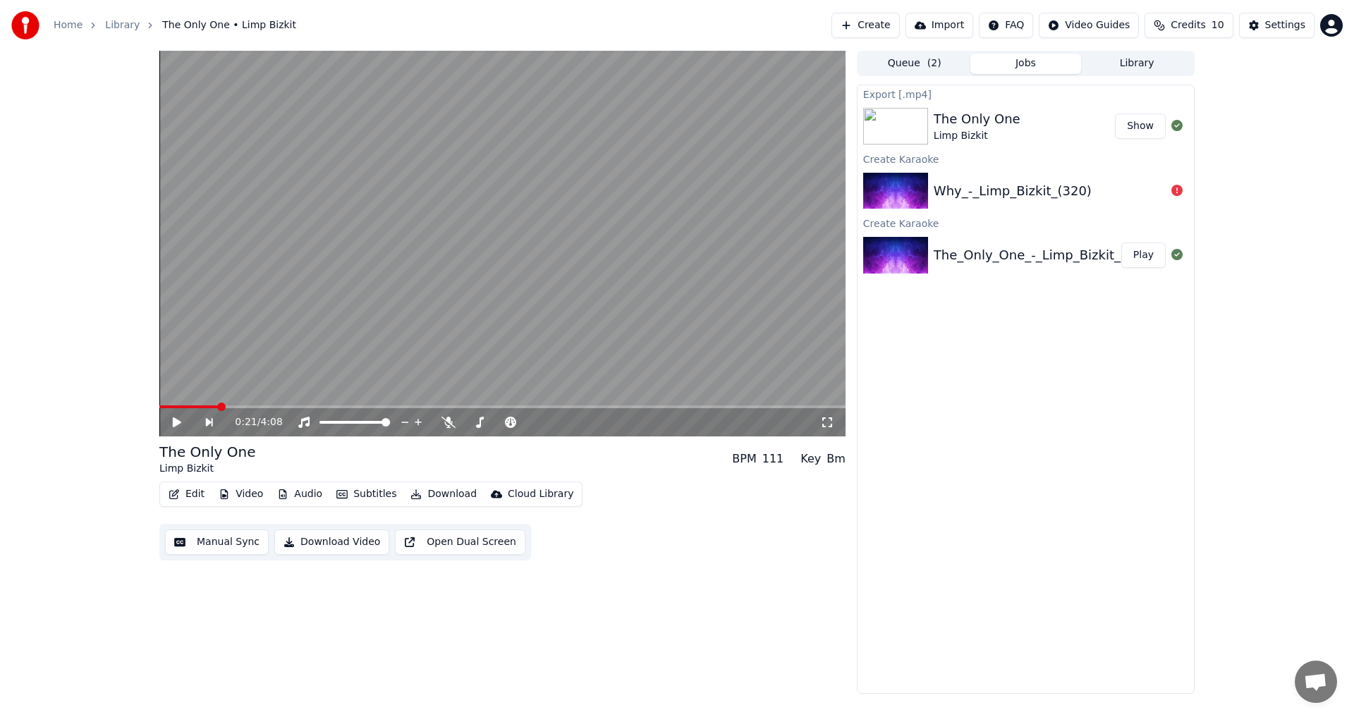
click at [986, 212] on div "Why_-_Limp_Bizkit_(320)" at bounding box center [1025, 191] width 336 height 48
click at [921, 192] on img at bounding box center [895, 191] width 65 height 37
click at [938, 63] on span "( 2 )" at bounding box center [934, 63] width 14 height 14
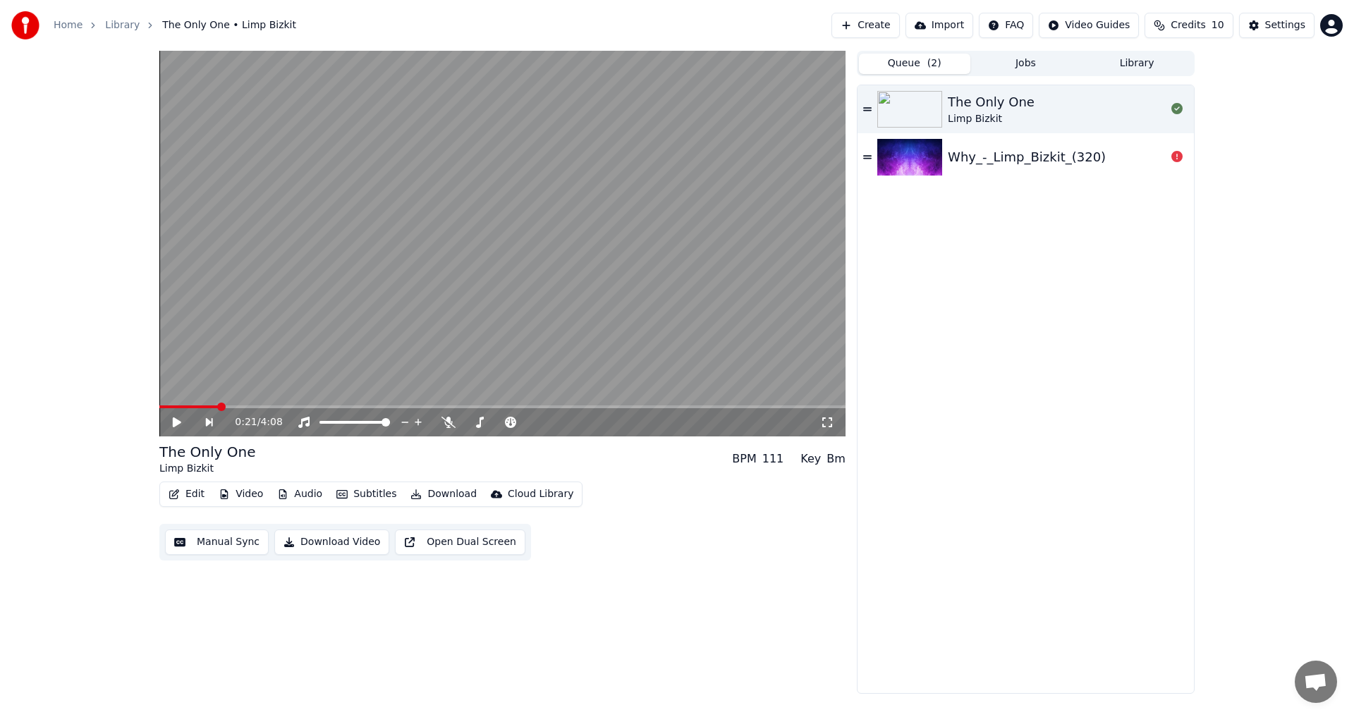
click at [941, 152] on img at bounding box center [909, 157] width 65 height 37
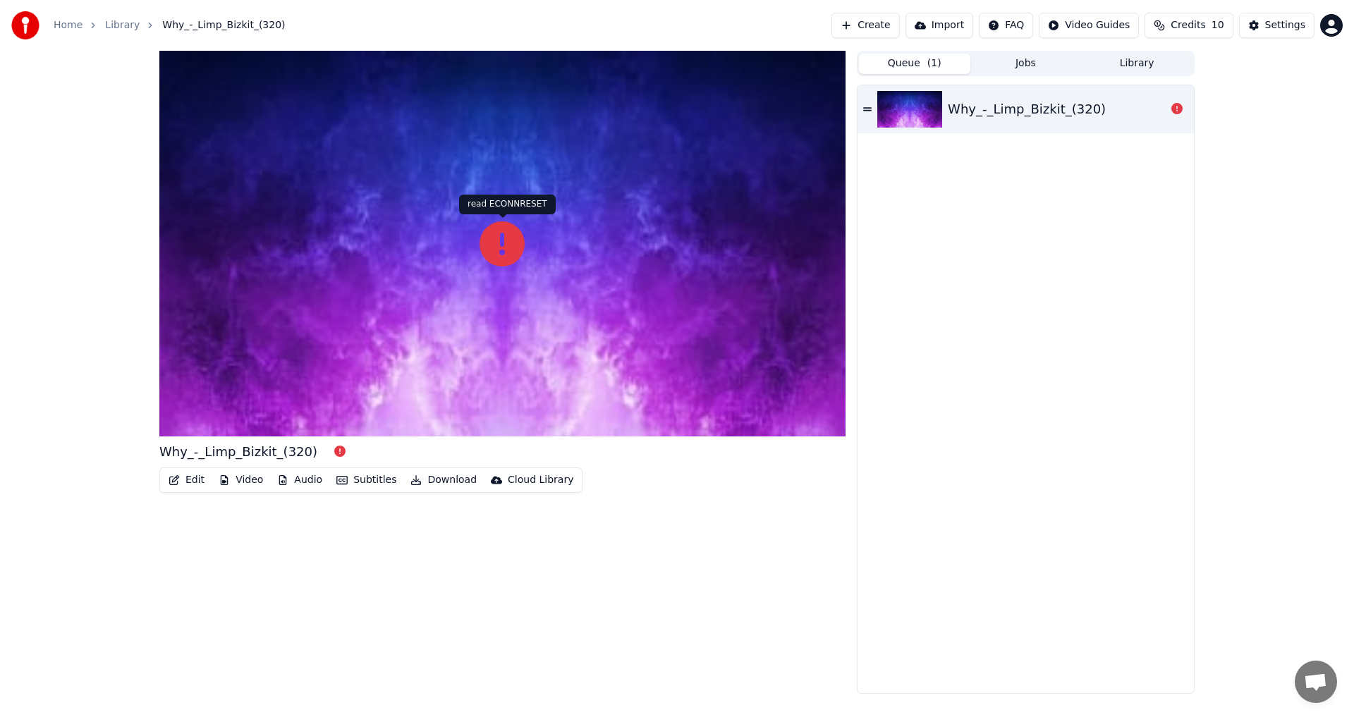
click at [507, 244] on icon at bounding box center [501, 243] width 45 height 45
click at [495, 350] on div at bounding box center [502, 244] width 686 height 386
click at [514, 249] on icon at bounding box center [501, 243] width 45 height 45
click at [505, 296] on div at bounding box center [502, 244] width 686 height 386
click at [888, 31] on button "Create" at bounding box center [865, 25] width 68 height 25
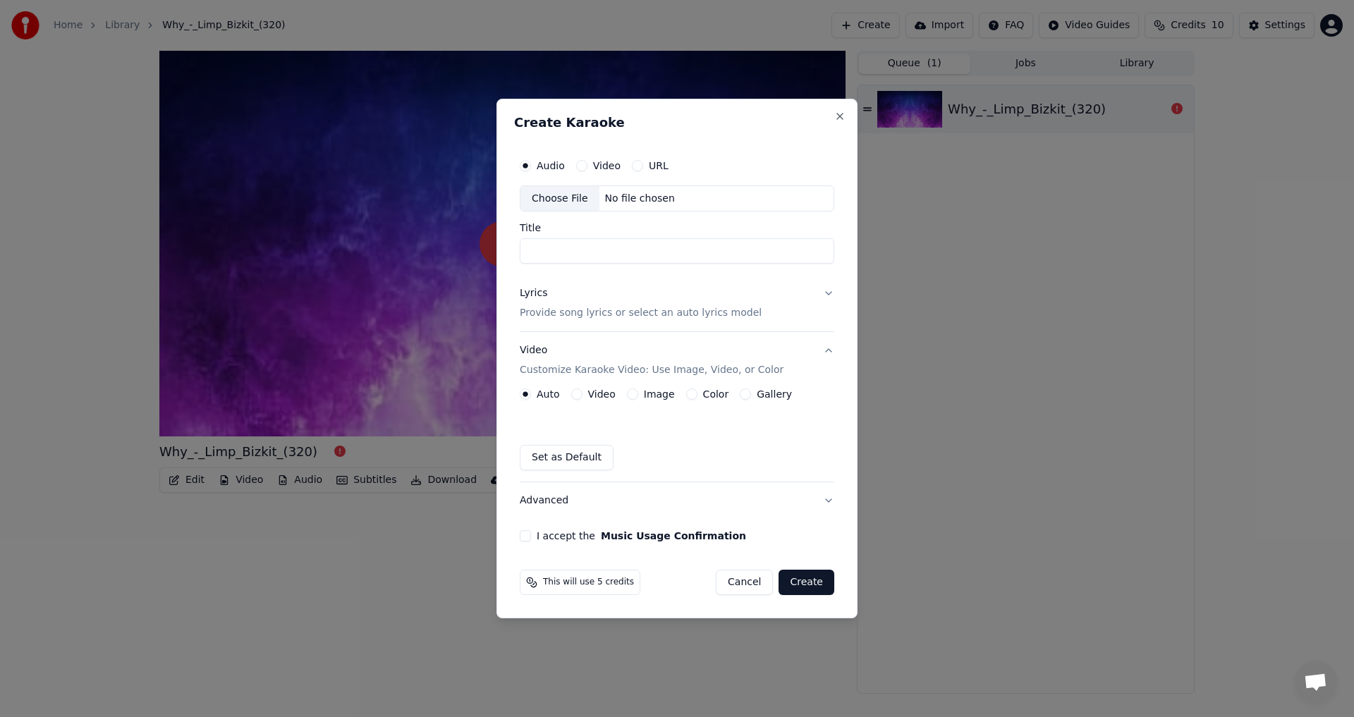
click at [572, 200] on div "Choose File" at bounding box center [559, 198] width 79 height 25
type input "**********"
drag, startPoint x: 652, startPoint y: 300, endPoint x: 669, endPoint y: 304, distance: 17.3
click at [658, 300] on div "Lyrics Provide song lyrics or select an auto lyrics model" at bounding box center [641, 304] width 242 height 34
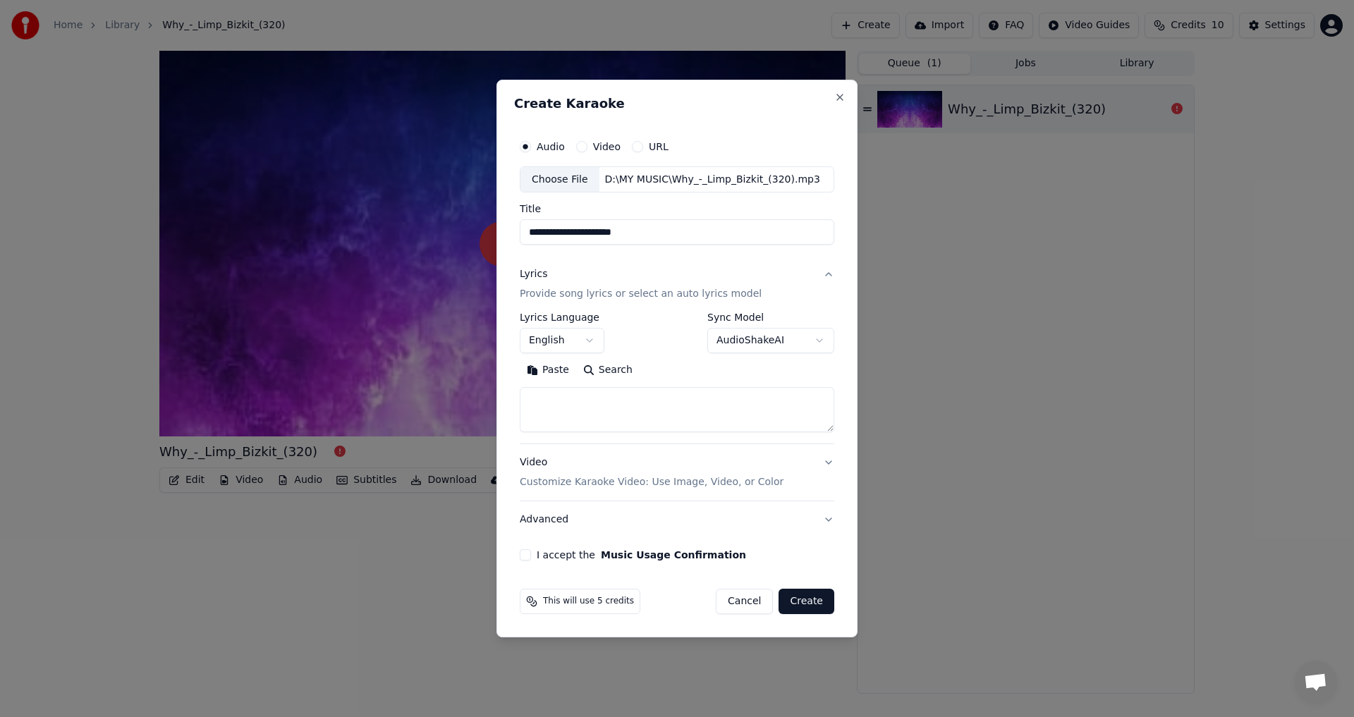
click at [563, 404] on textarea at bounding box center [677, 410] width 314 height 45
paste textarea "**********"
type textarea "**********"
click at [635, 477] on p "Customize Karaoke Video: Use Image, Video, or Color" at bounding box center [652, 482] width 264 height 14
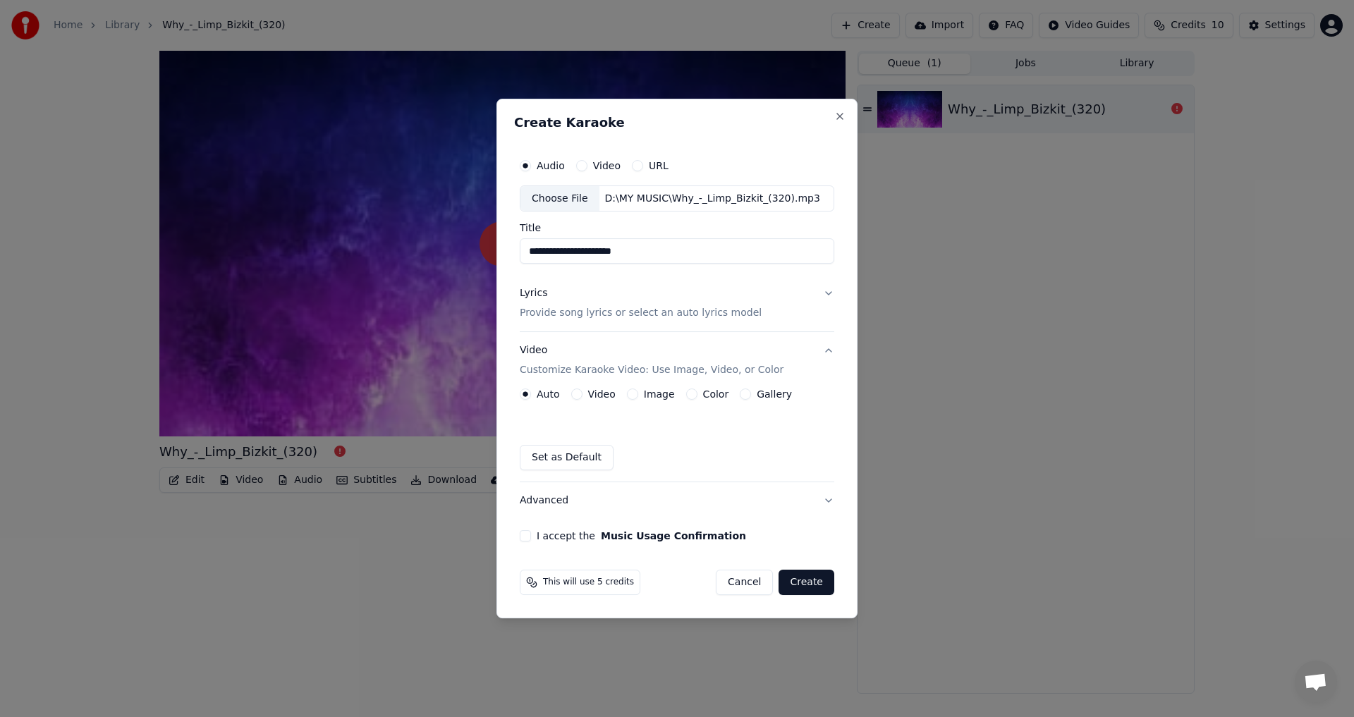
click at [573, 391] on button "Video" at bounding box center [576, 393] width 11 height 11
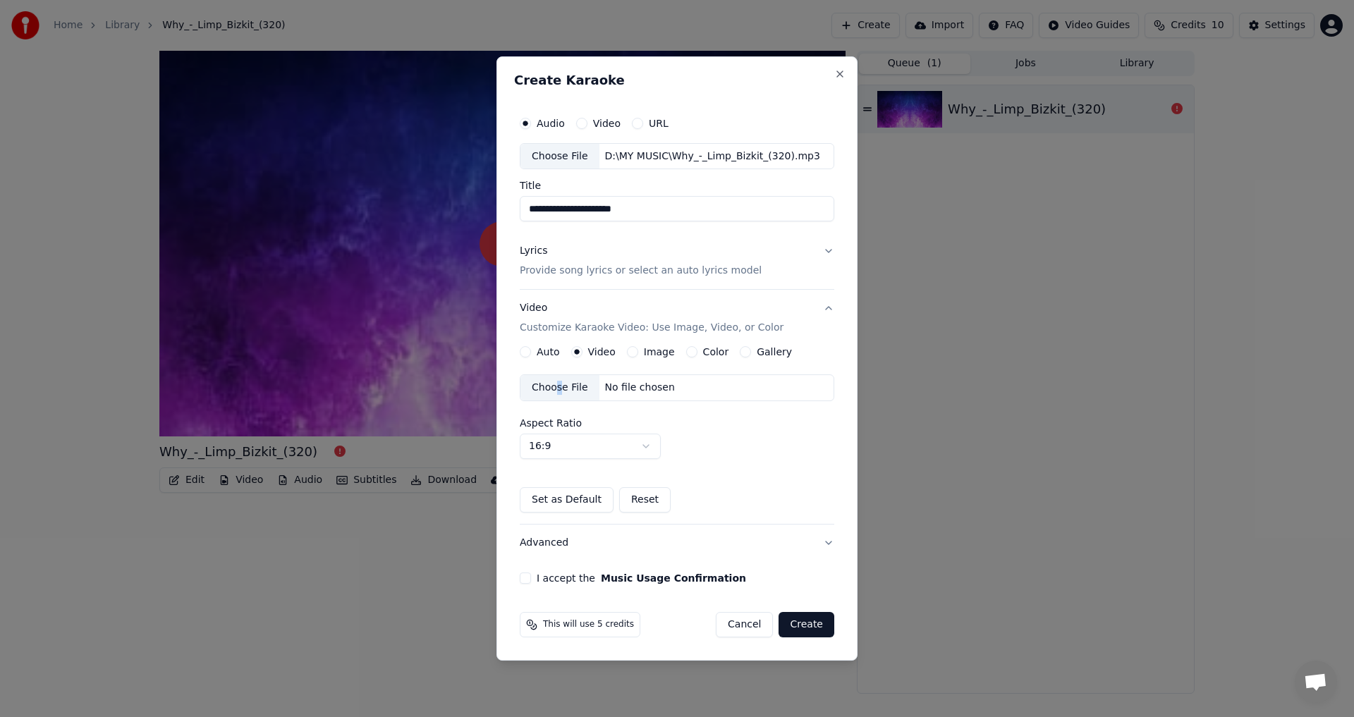
click at [559, 391] on div "Choose File" at bounding box center [559, 387] width 79 height 25
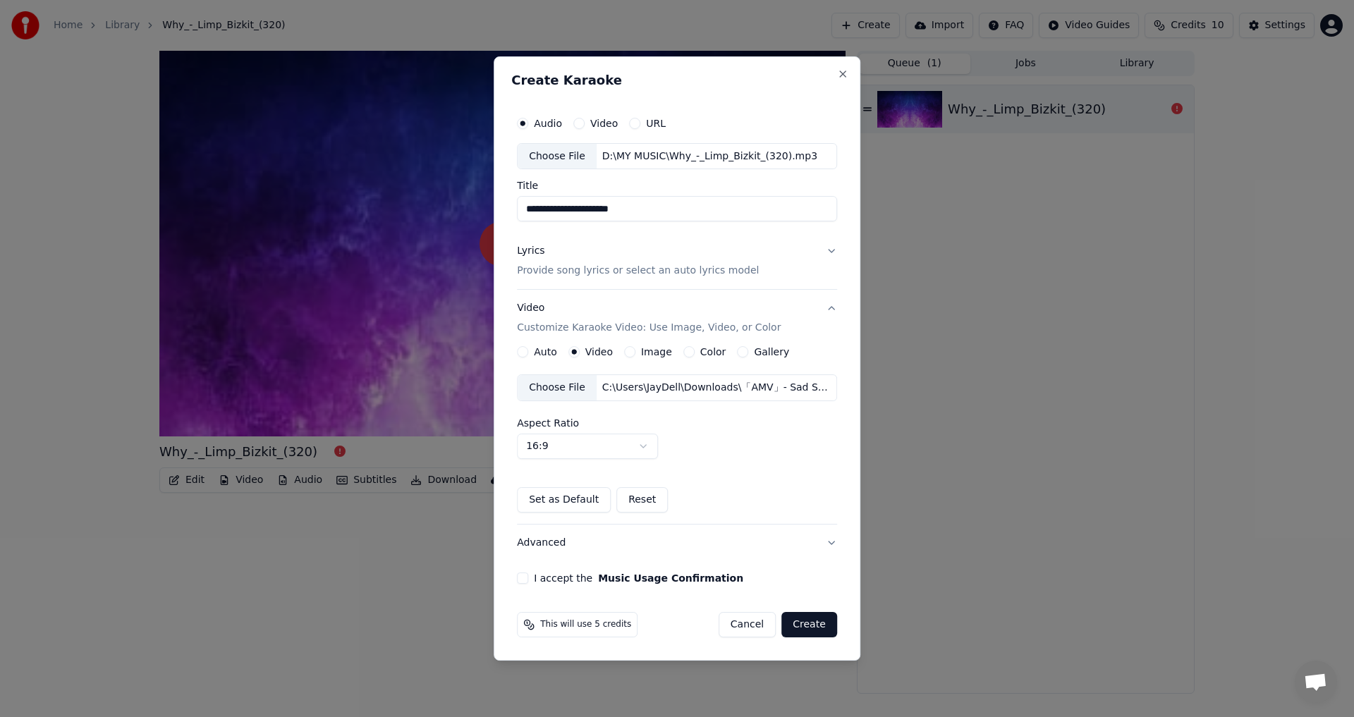
click at [741, 469] on div "Auto Video Image Color Gallery Choose File C:\Users\JayDell\Downloads\「AMV」- Sa…" at bounding box center [677, 429] width 320 height 166
click at [524, 579] on button "I accept the Music Usage Confirmation" at bounding box center [522, 577] width 11 height 11
click at [812, 624] on button "Create" at bounding box center [809, 624] width 56 height 25
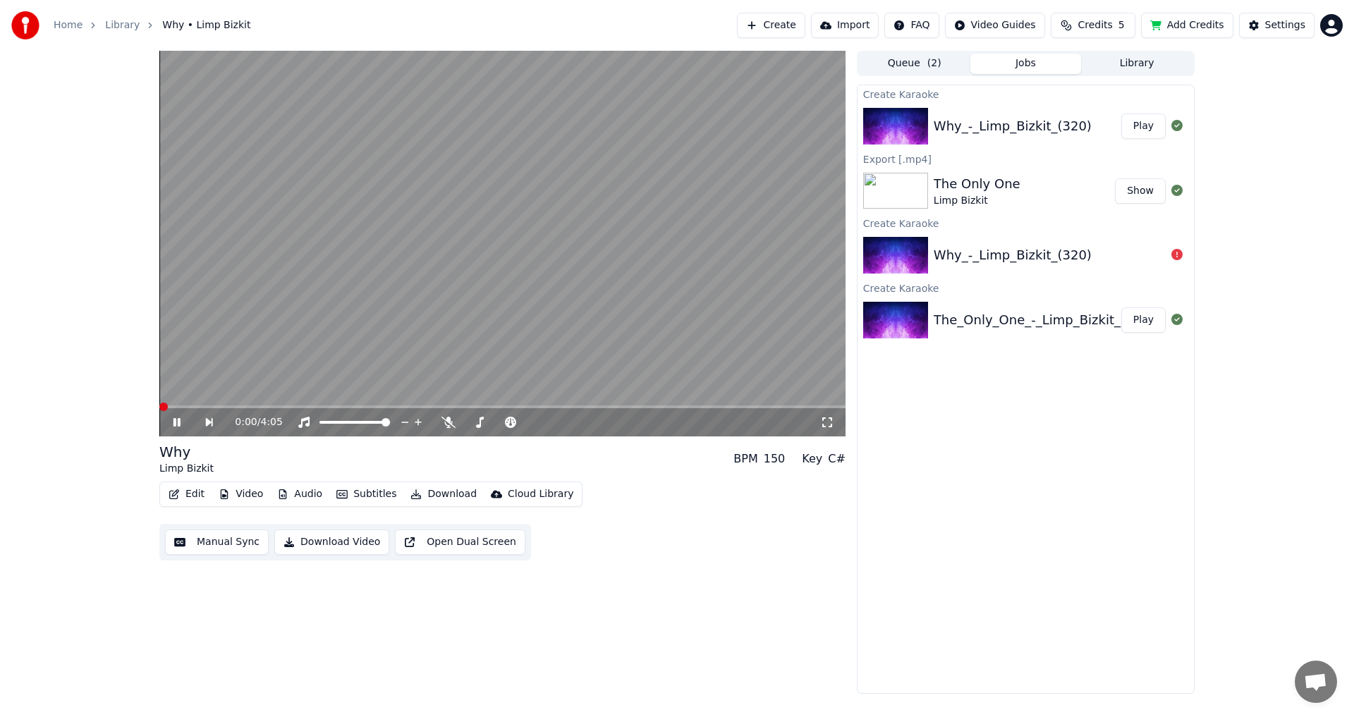
click at [159, 405] on span at bounding box center [163, 407] width 8 height 8
click at [159, 403] on span at bounding box center [163, 407] width 8 height 8
click at [176, 422] on icon at bounding box center [176, 422] width 7 height 8
click at [323, 543] on button "Download Video" at bounding box center [331, 541] width 115 height 25
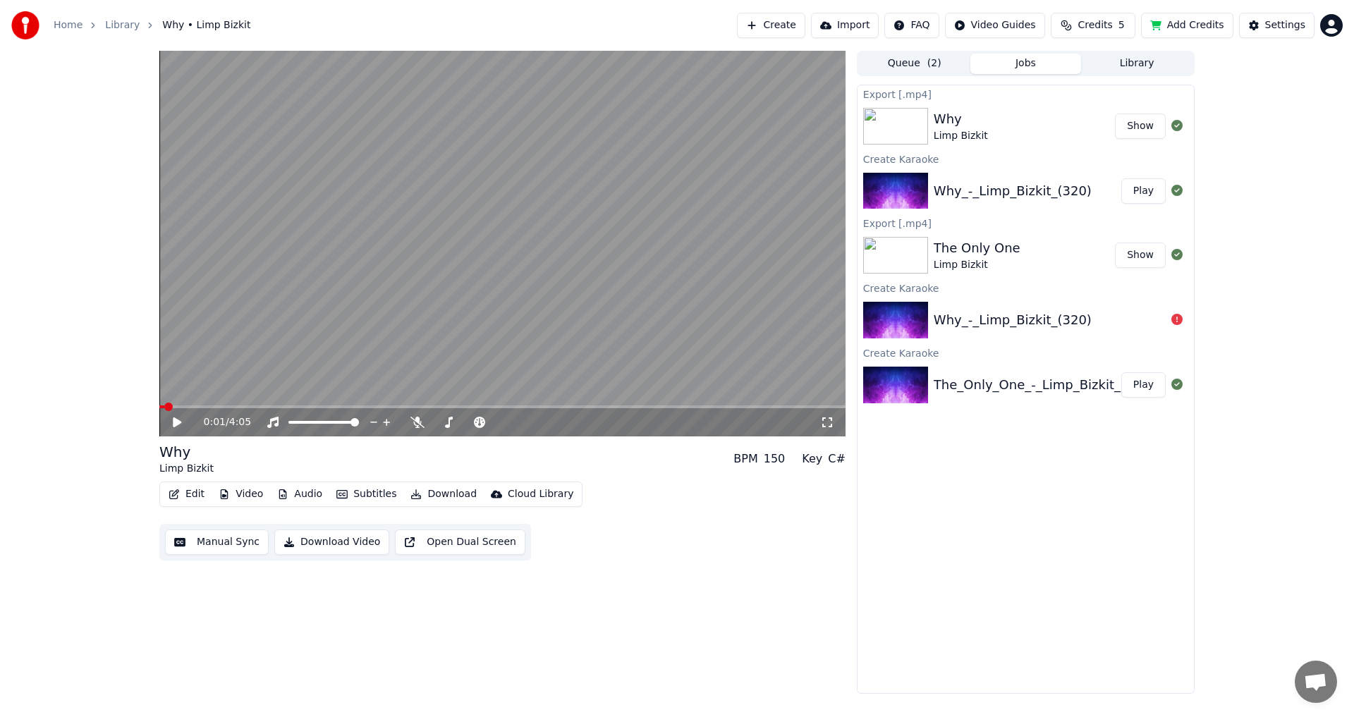
click at [1134, 126] on button "Show" at bounding box center [1140, 126] width 51 height 25
click at [1139, 124] on button "Show" at bounding box center [1140, 126] width 51 height 25
click at [794, 25] on button "Create" at bounding box center [771, 25] width 68 height 25
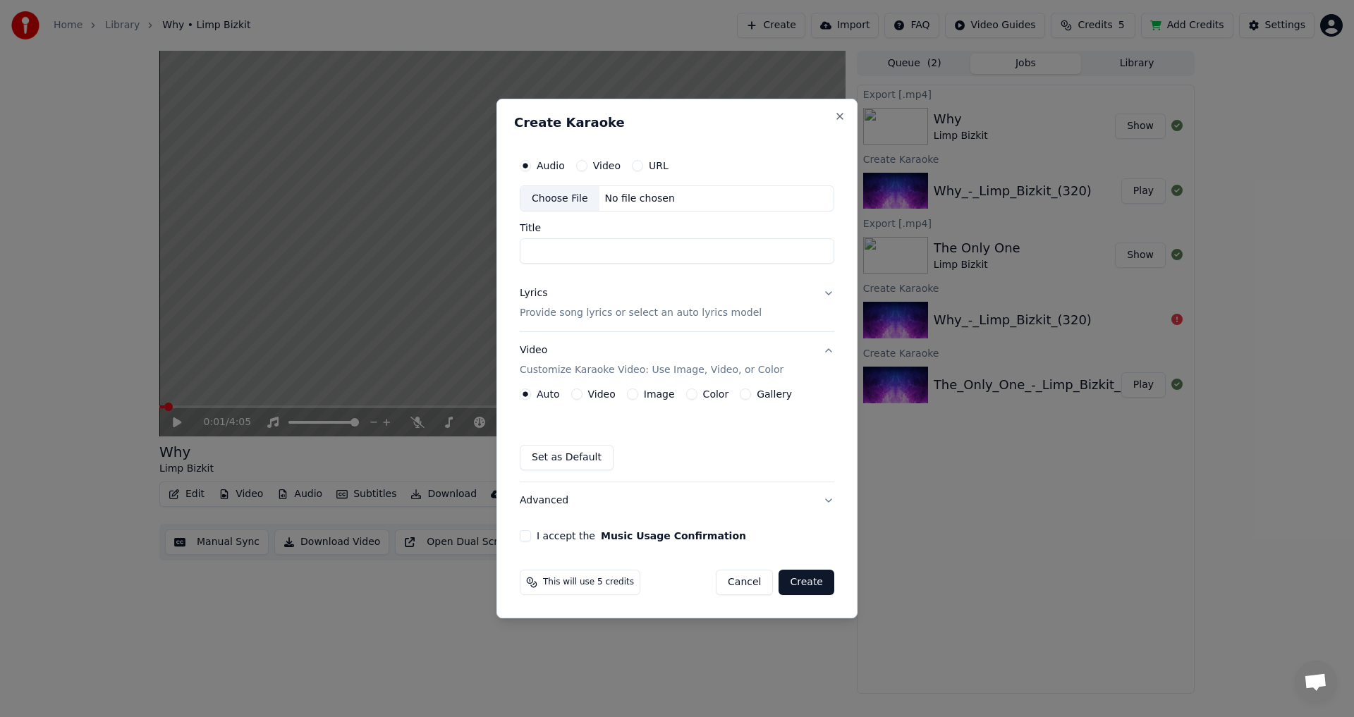
click at [568, 192] on div "Choose File" at bounding box center [559, 198] width 79 height 25
type input "**********"
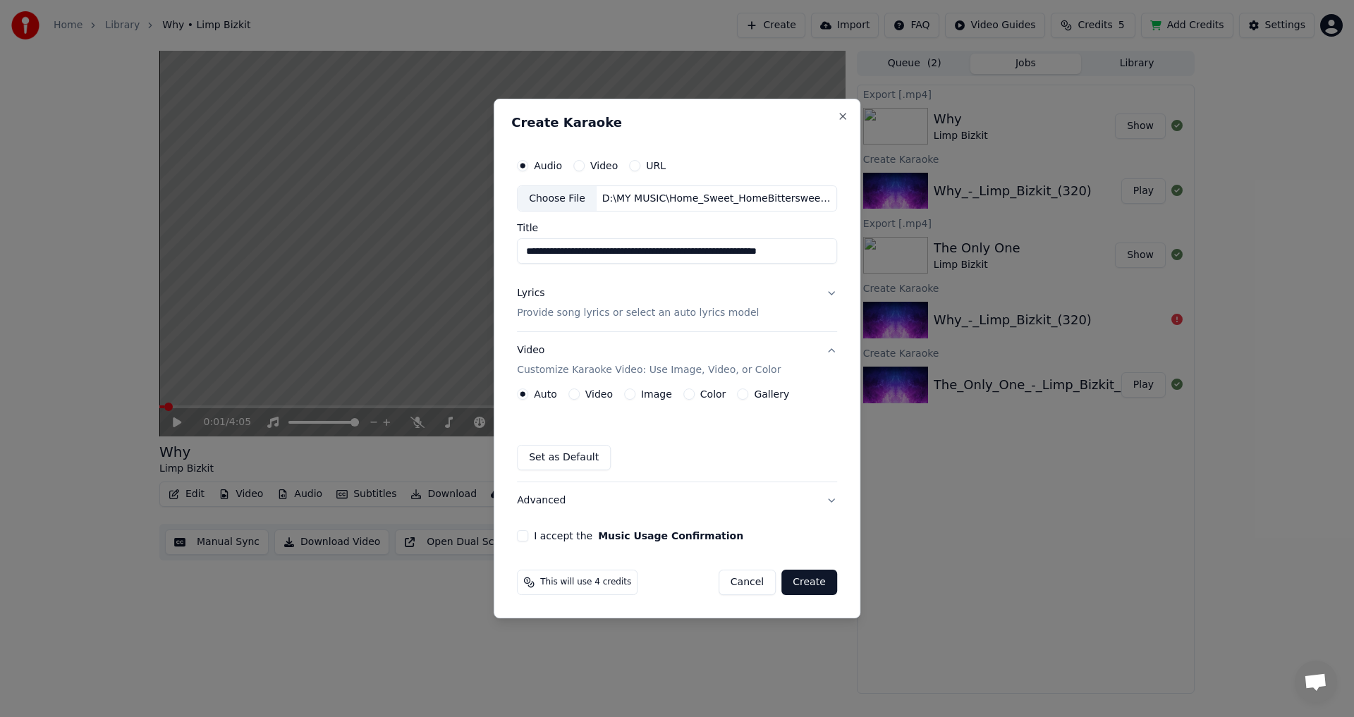
click at [584, 392] on div "Video" at bounding box center [590, 393] width 44 height 11
click at [572, 399] on button "Video" at bounding box center [573, 393] width 11 height 11
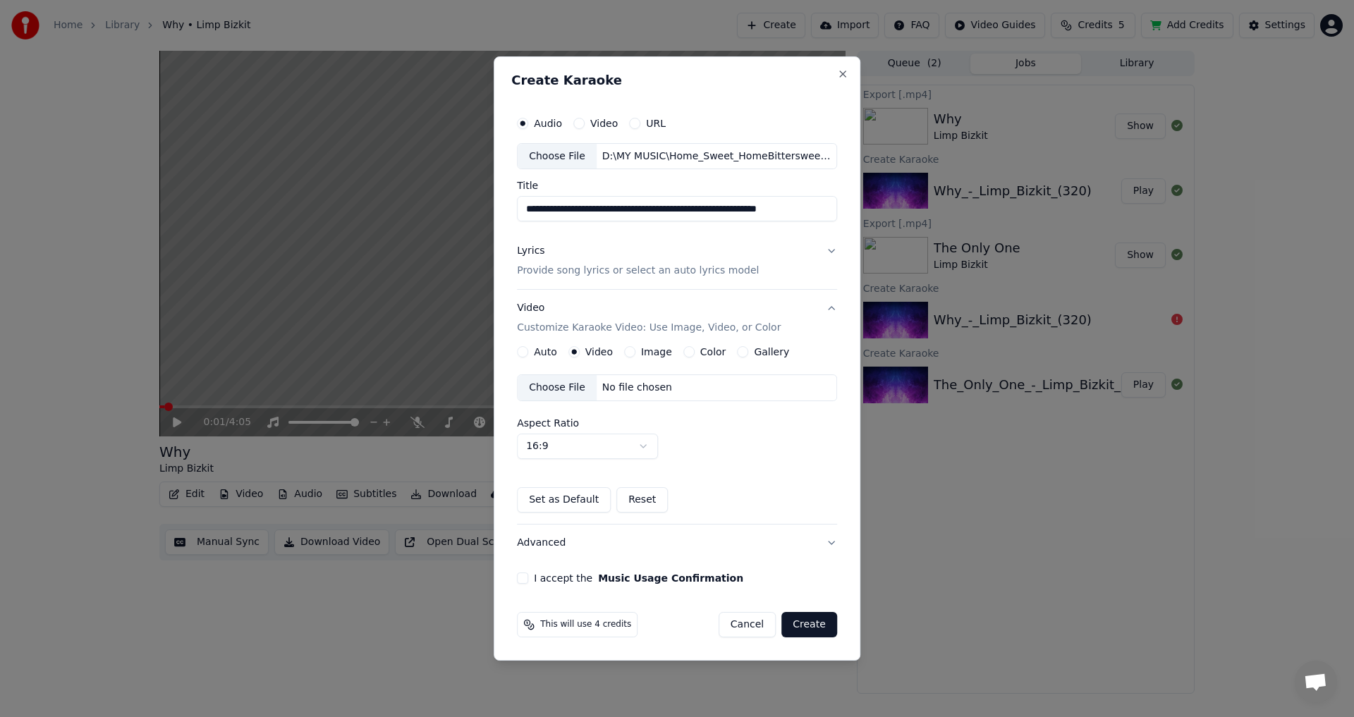
click at [556, 386] on div "Choose File" at bounding box center [557, 387] width 79 height 25
click at [571, 274] on p "Provide song lyrics or select an auto lyrics model" at bounding box center [638, 271] width 242 height 14
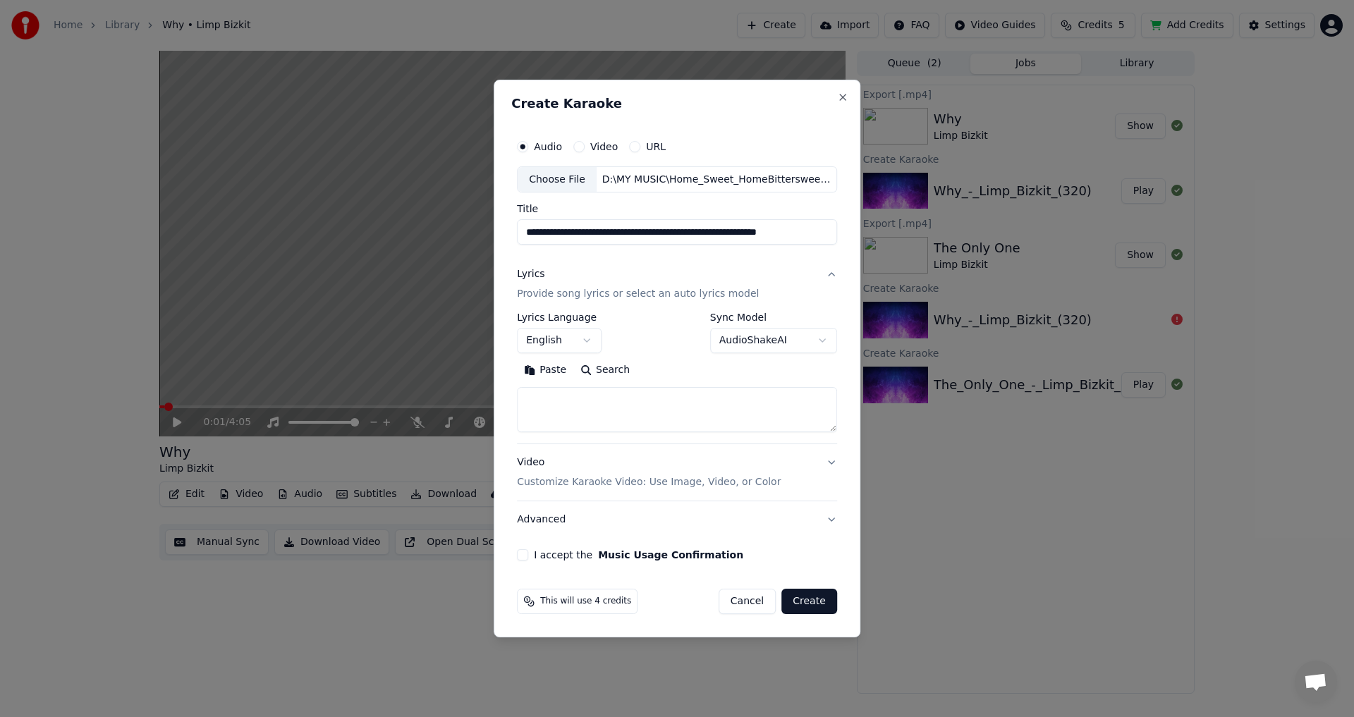
click at [542, 367] on button "Paste" at bounding box center [545, 371] width 56 height 23
click at [528, 551] on button "I accept the Music Usage Confirmation" at bounding box center [522, 554] width 11 height 11
click at [757, 479] on p "Customize Karaoke Video: Use Image, Video, or Color" at bounding box center [649, 482] width 264 height 14
type textarea "**********"
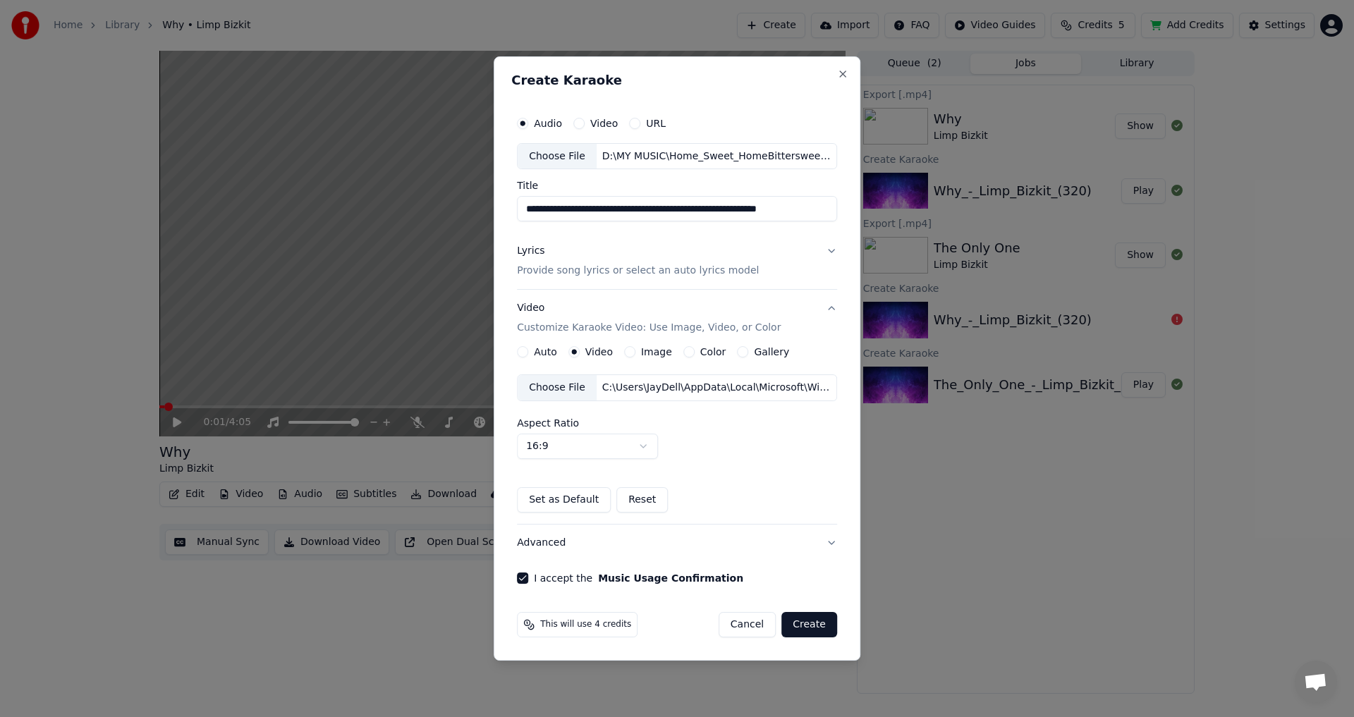
click at [809, 623] on button "Create" at bounding box center [809, 624] width 56 height 25
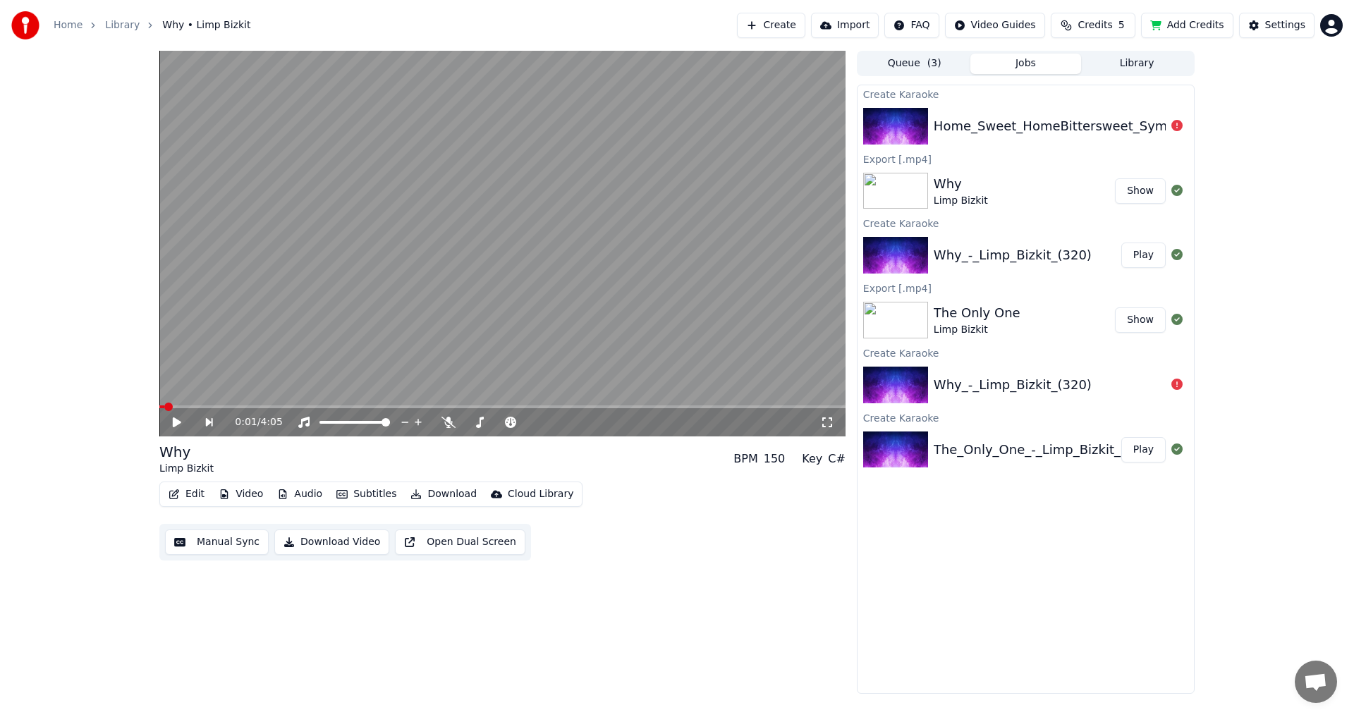
click at [1000, 131] on div "Home_Sweet_HomeBittersweet_Symphony_Album_Version_Limp_Bizkit_320" at bounding box center [1174, 126] width 482 height 20
click at [904, 128] on img at bounding box center [895, 126] width 65 height 37
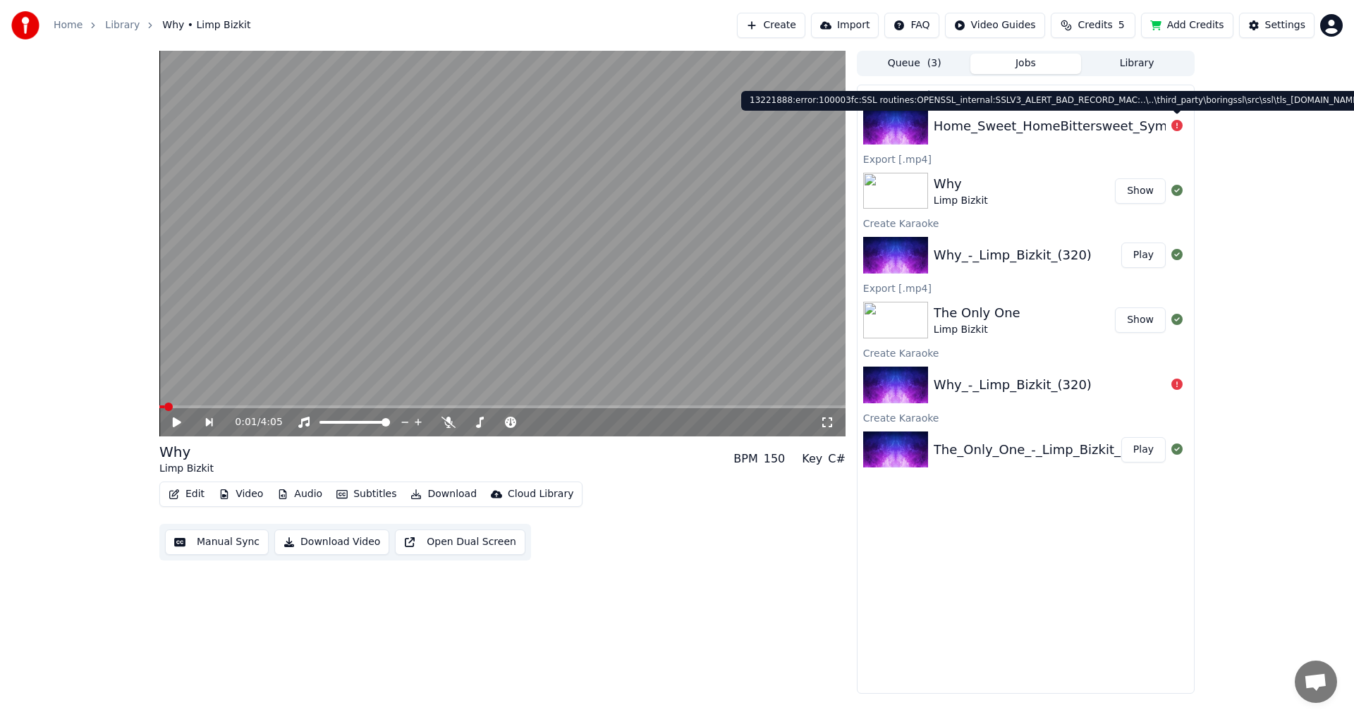
click at [928, 124] on div at bounding box center [898, 126] width 71 height 37
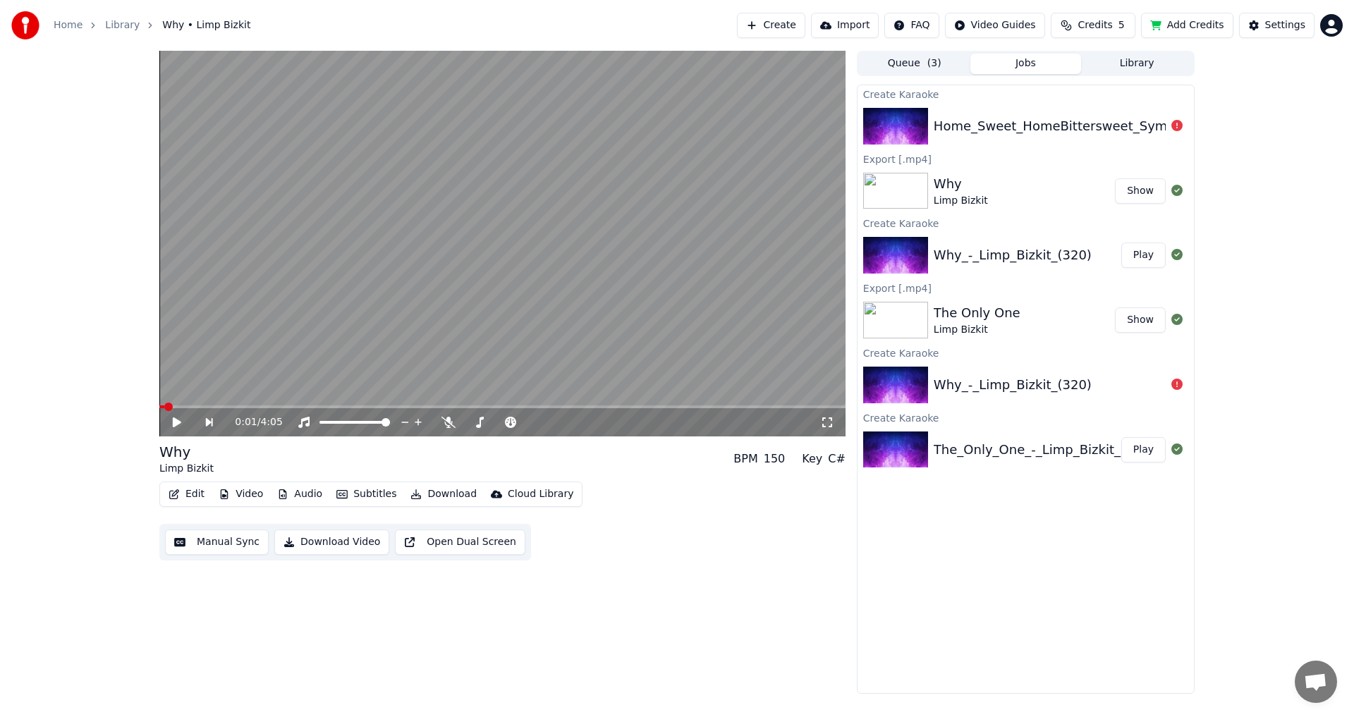
click at [802, 26] on button "Create" at bounding box center [771, 25] width 68 height 25
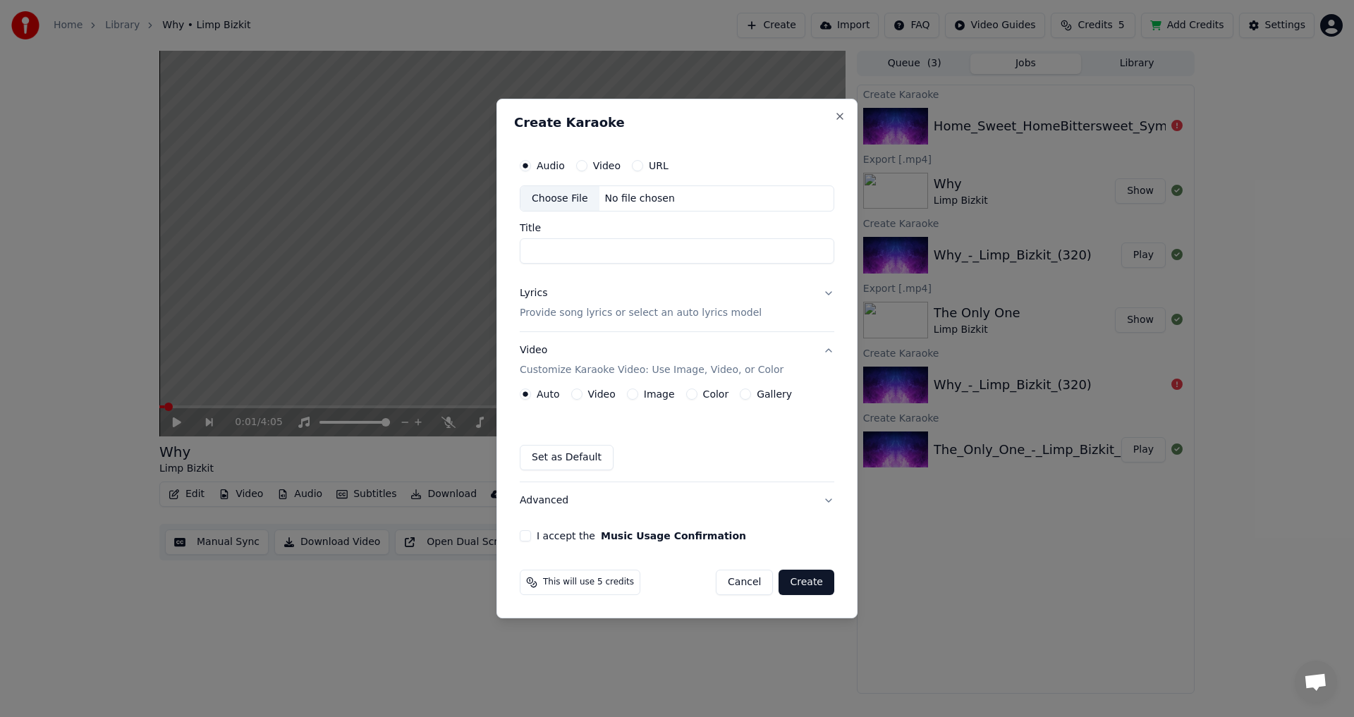
click at [575, 196] on div "Choose File" at bounding box center [559, 198] width 79 height 25
click at [581, 366] on p "Customize Karaoke Video: Use Image, Video, or Color" at bounding box center [652, 370] width 264 height 14
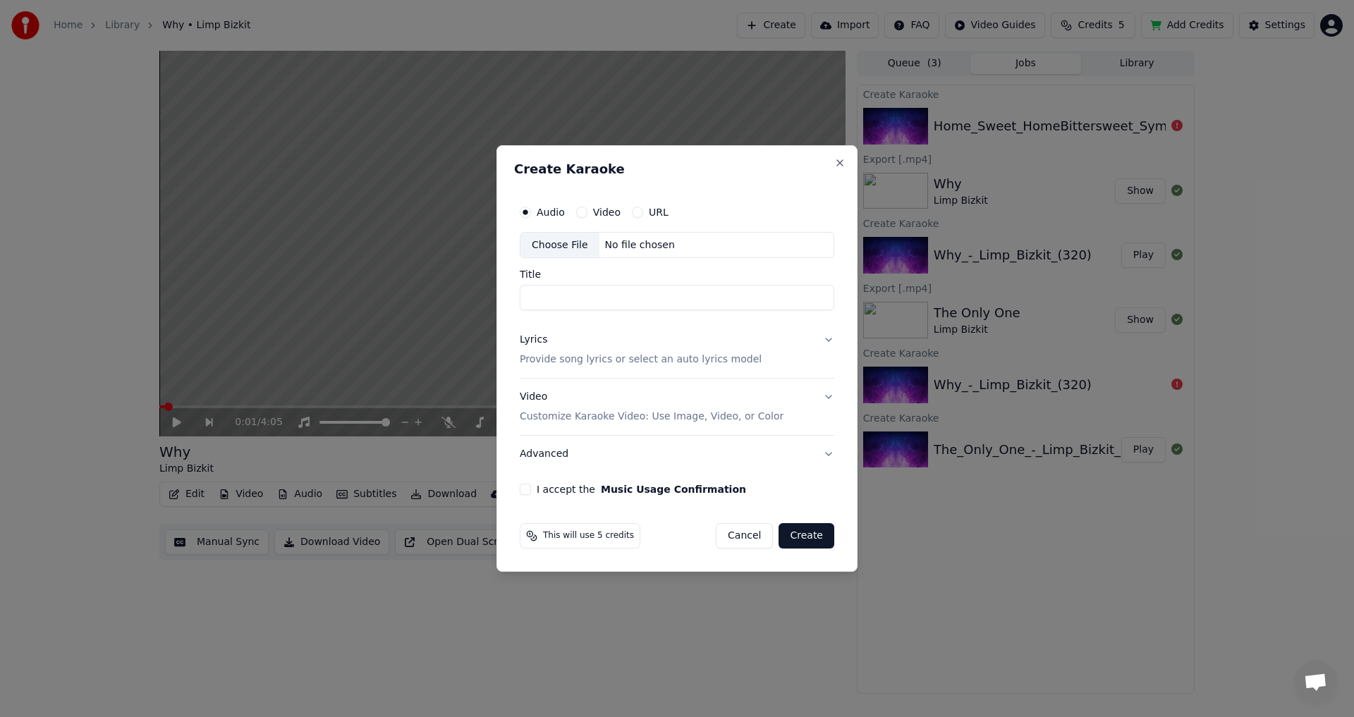
click at [592, 408] on div "Video Customize Karaoke Video: Use Image, Video, or Color" at bounding box center [652, 408] width 264 height 34
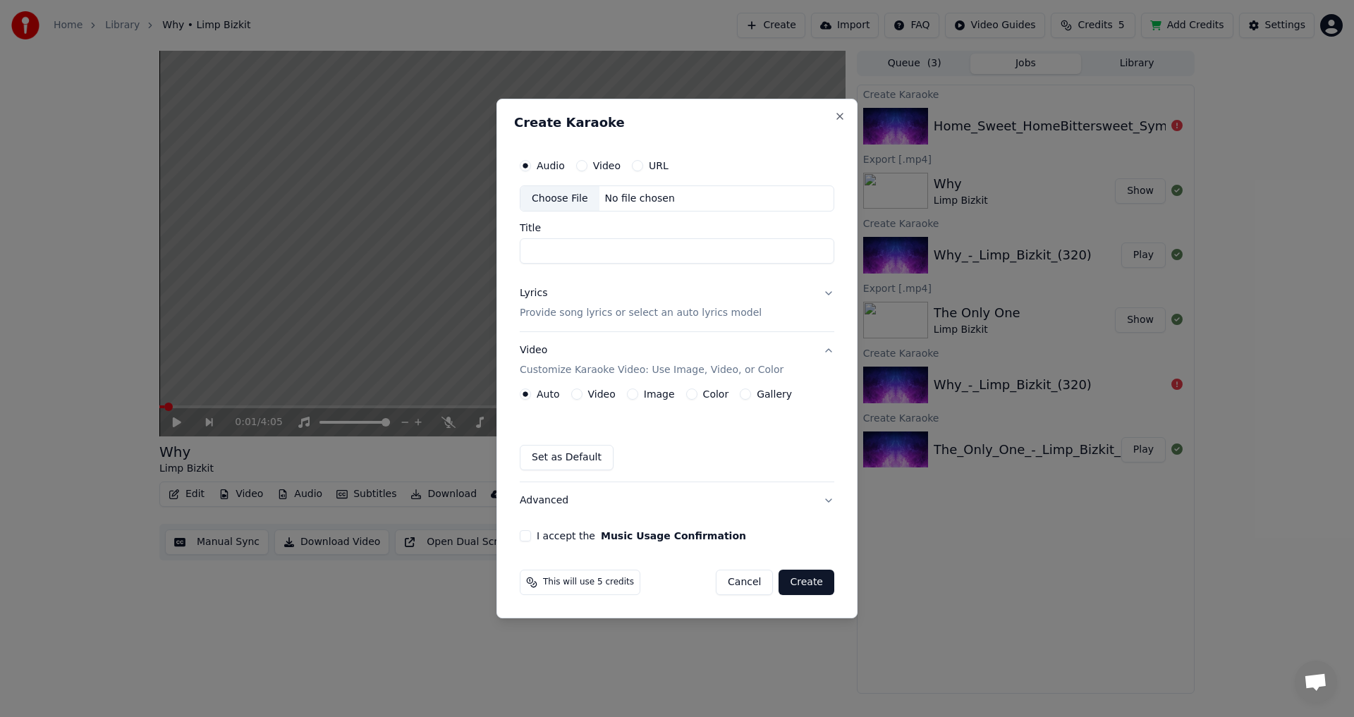
click at [577, 391] on button "Video" at bounding box center [576, 393] width 11 height 11
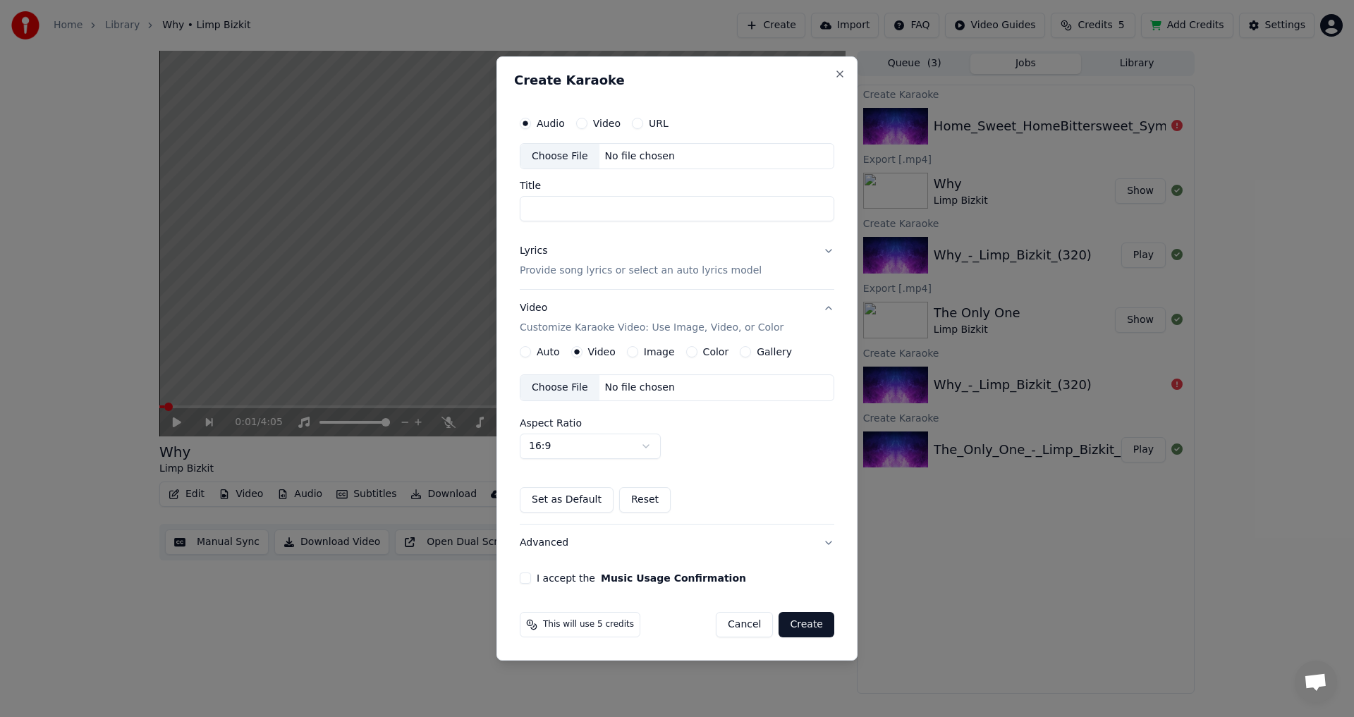
click at [561, 387] on div "Choose File" at bounding box center [559, 387] width 79 height 25
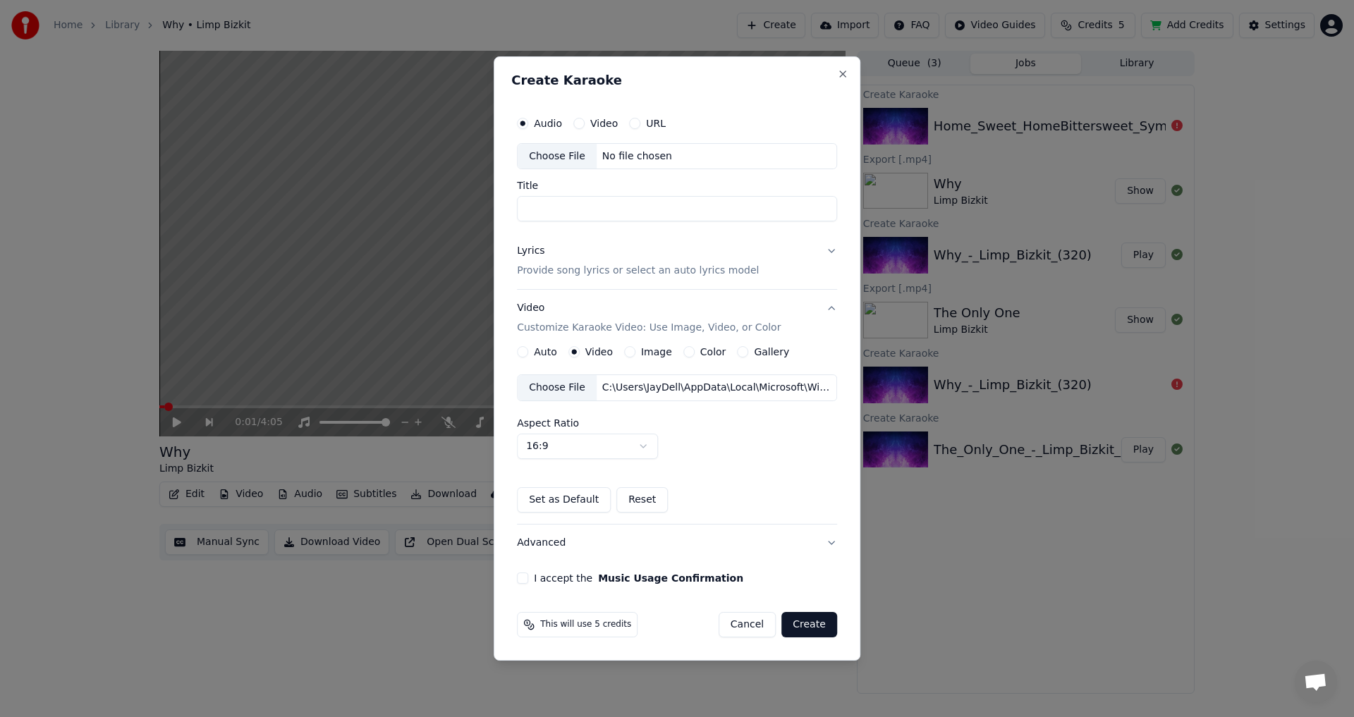
click at [561, 152] on div "Choose File" at bounding box center [557, 156] width 79 height 25
type input "**********"
click at [584, 271] on p "Provide song lyrics or select an auto lyrics model" at bounding box center [638, 271] width 242 height 14
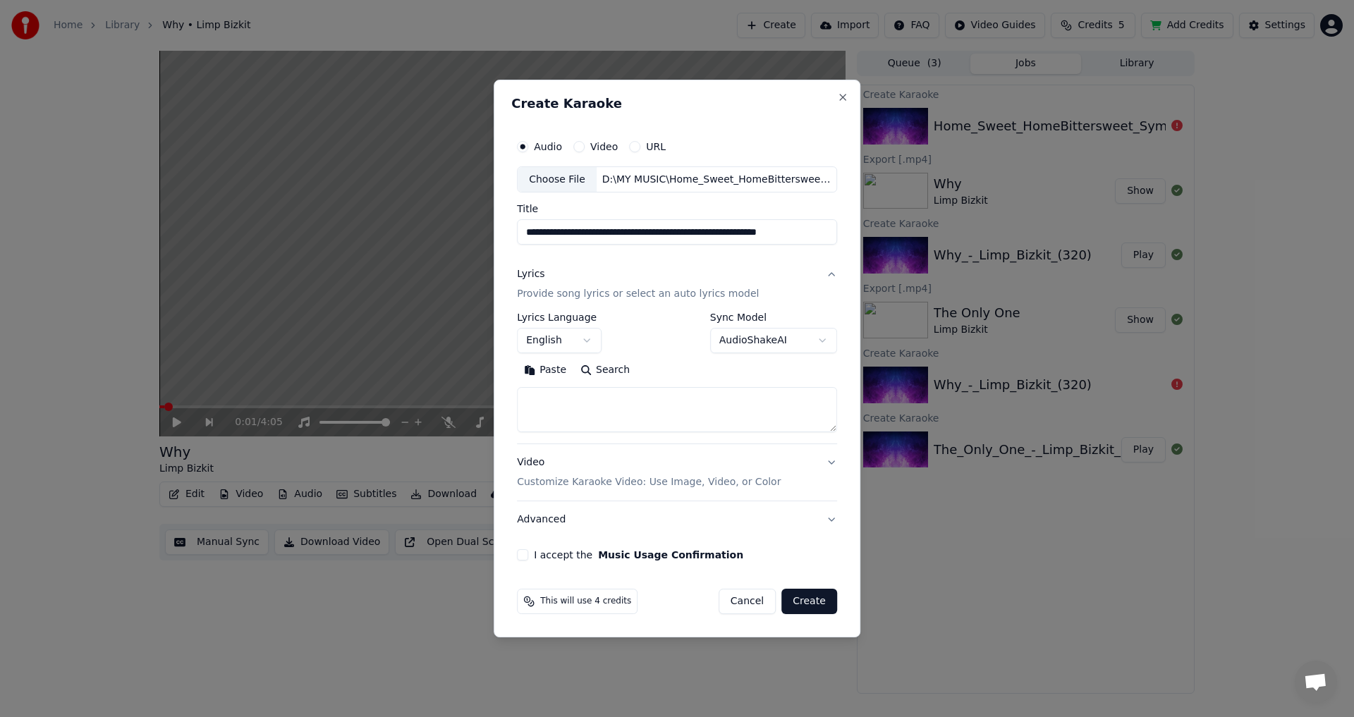
click at [553, 374] on button "Paste" at bounding box center [545, 371] width 56 height 23
click at [802, 602] on button "Create" at bounding box center [809, 601] width 56 height 25
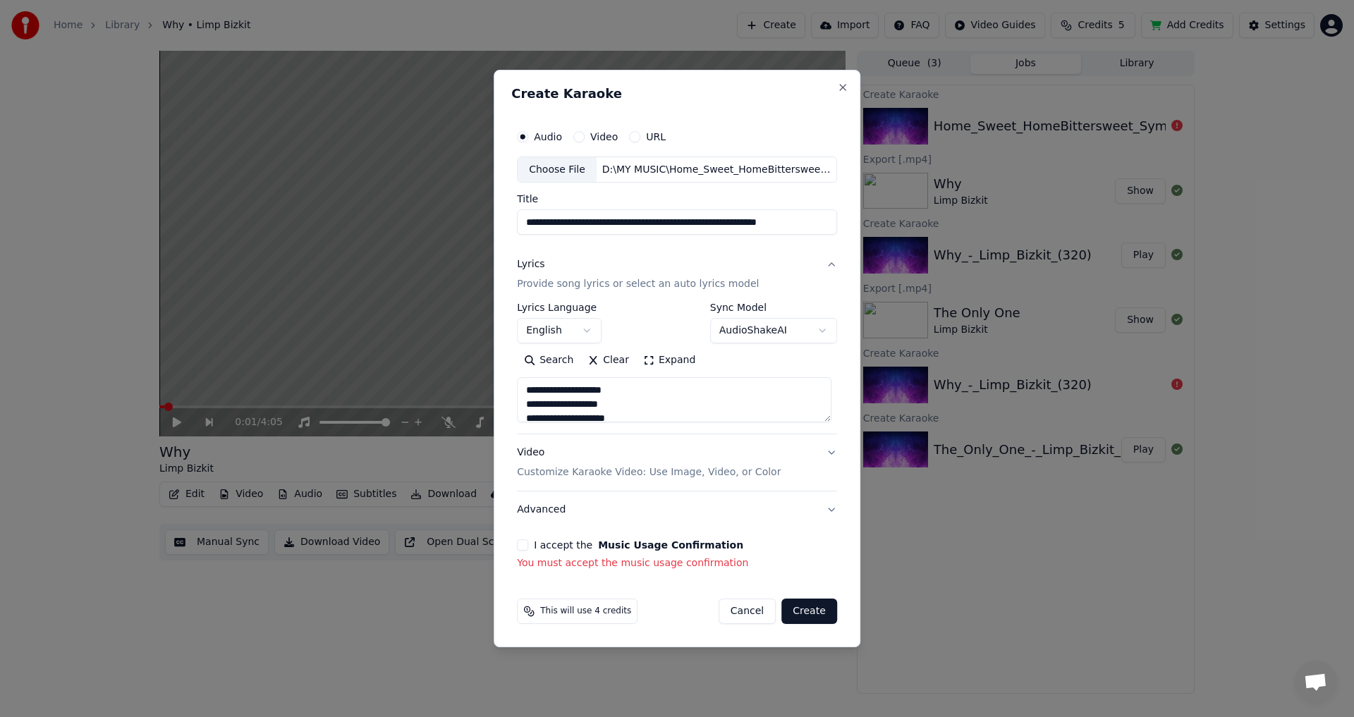
drag, startPoint x: 523, startPoint y: 544, endPoint x: 647, endPoint y: 570, distance: 126.0
click at [524, 544] on button "I accept the Music Usage Confirmation" at bounding box center [522, 544] width 11 height 11
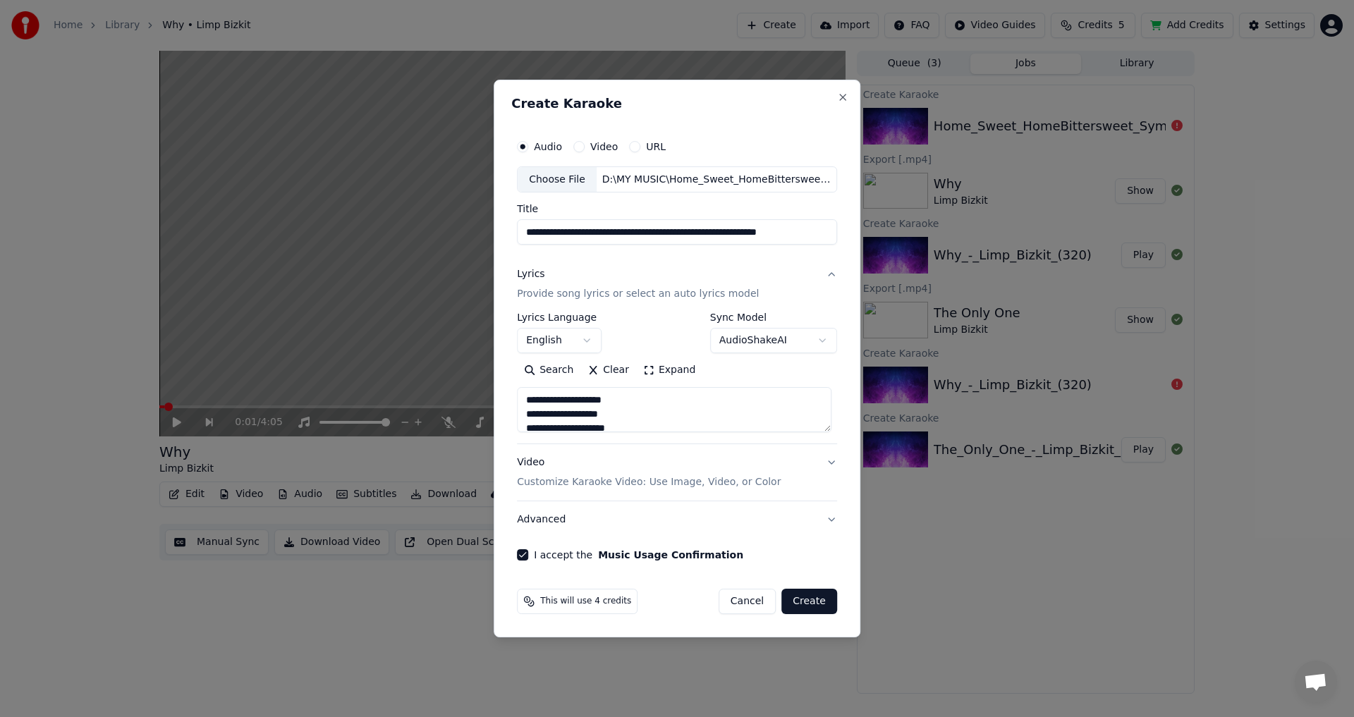
click at [813, 610] on button "Create" at bounding box center [809, 601] width 56 height 25
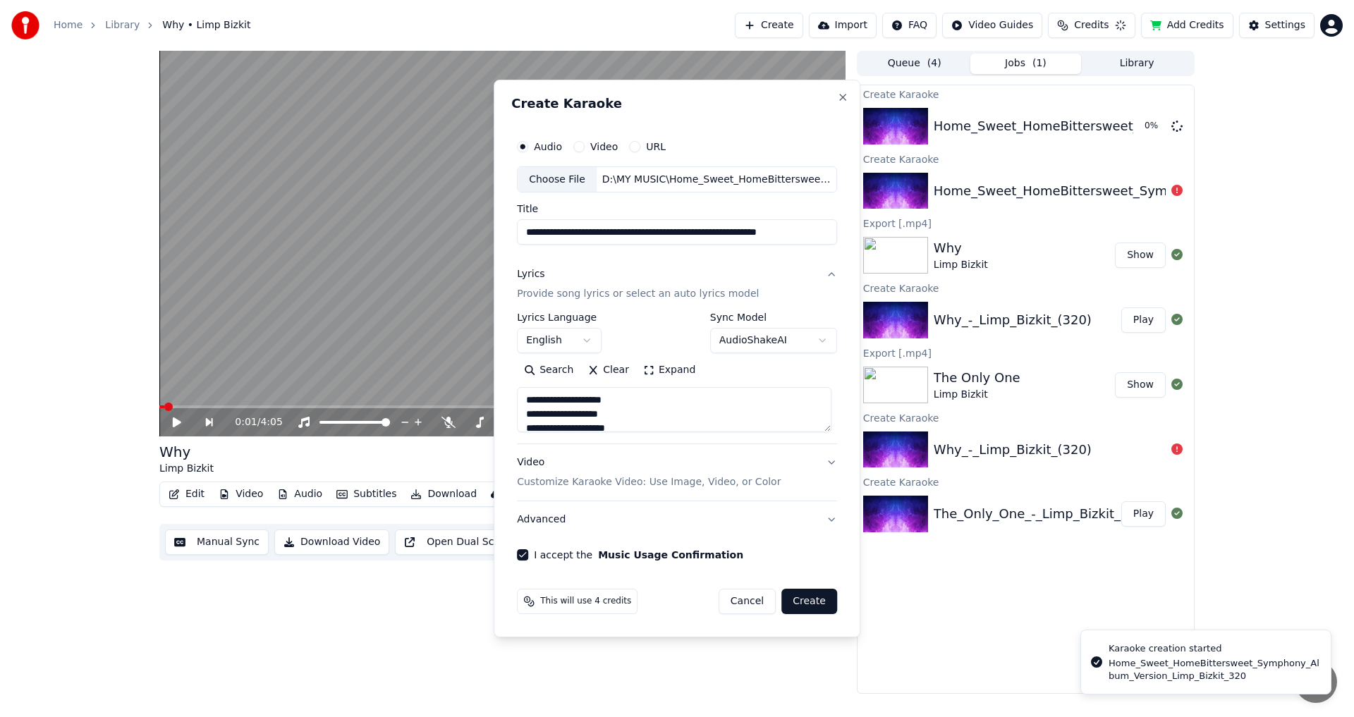
type textarea "**********"
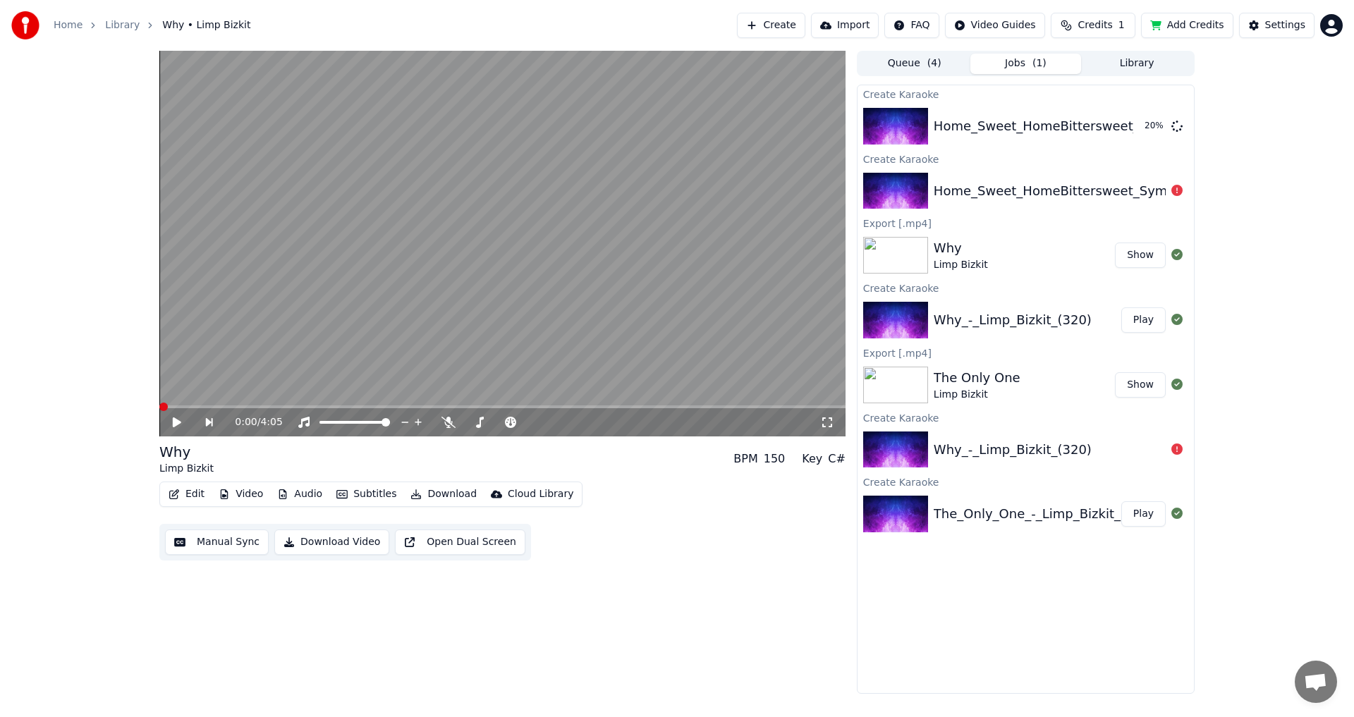
click at [159, 406] on span at bounding box center [163, 407] width 8 height 8
click at [175, 419] on icon at bounding box center [177, 422] width 8 height 10
click at [178, 417] on icon at bounding box center [187, 422] width 32 height 11
click at [1144, 125] on button "Play" at bounding box center [1143, 126] width 44 height 25
click at [180, 422] on icon at bounding box center [176, 422] width 7 height 8
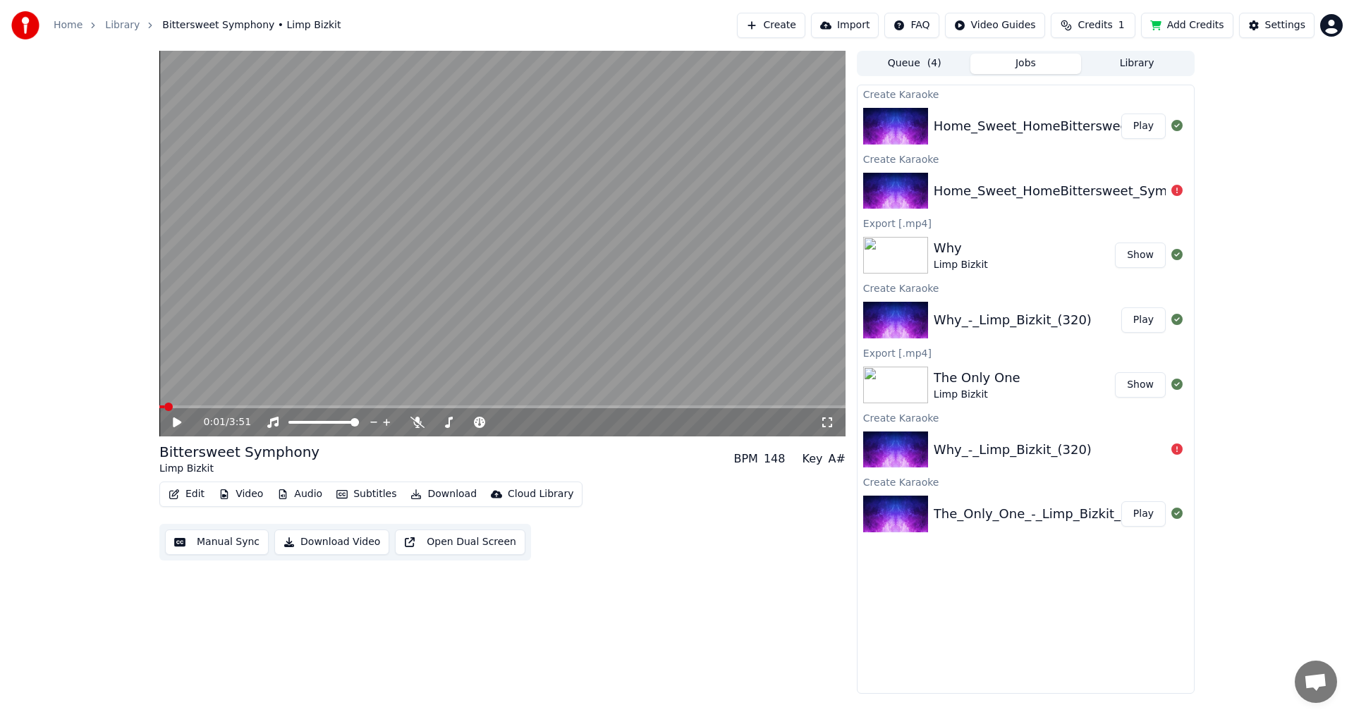
click at [230, 548] on button "Manual Sync" at bounding box center [217, 541] width 104 height 25
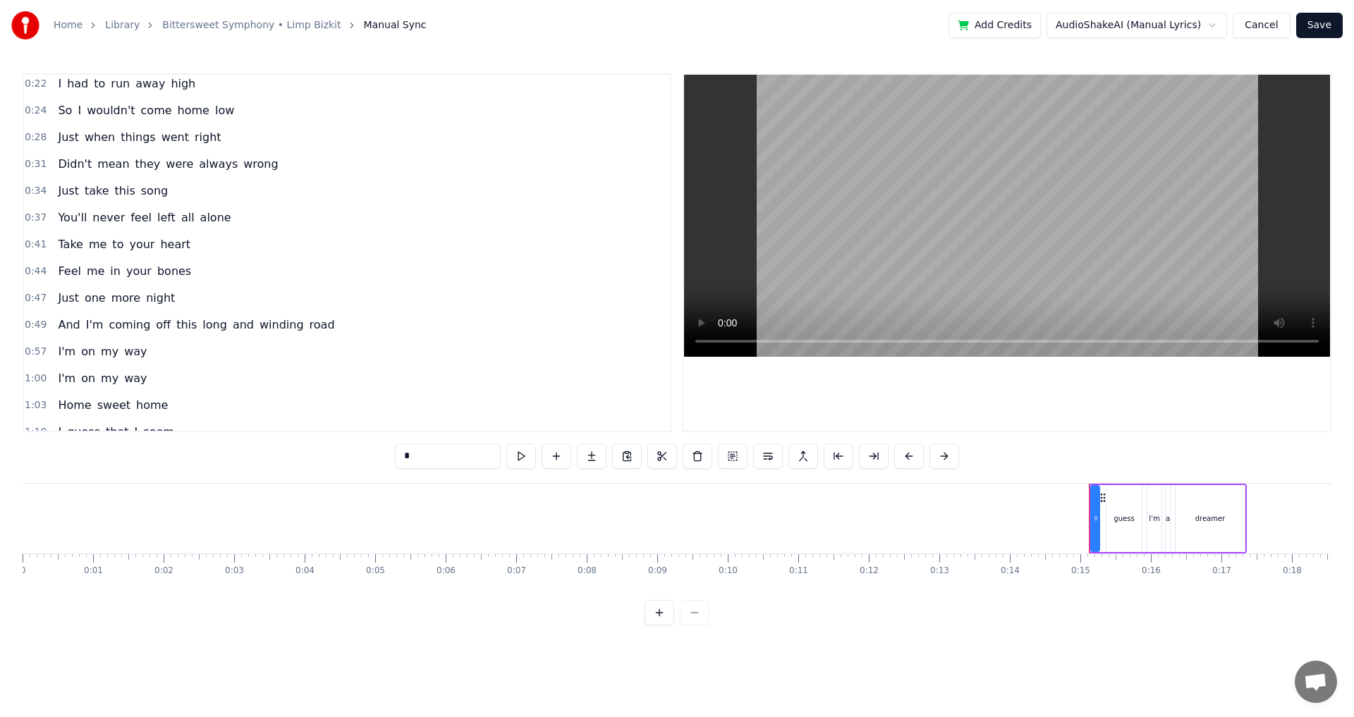
scroll to position [141, 0]
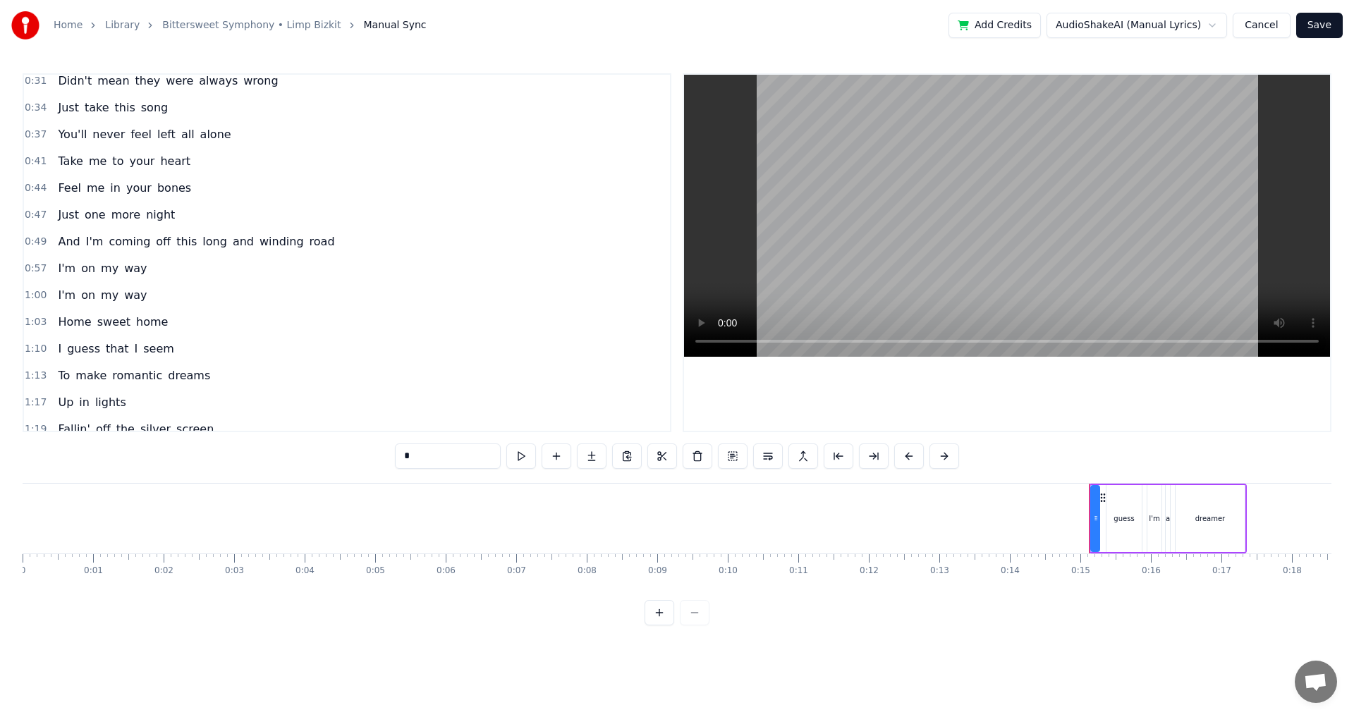
click at [34, 295] on span "1:00" at bounding box center [36, 295] width 22 height 14
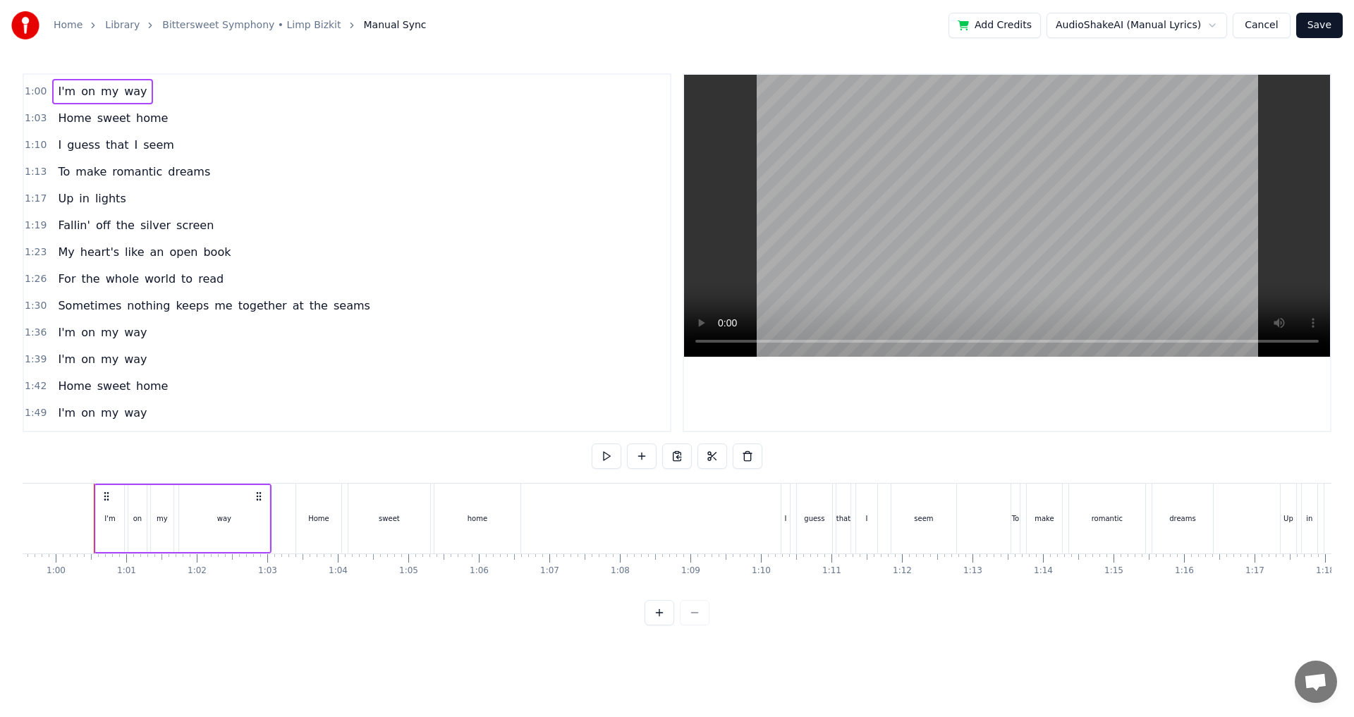
scroll to position [423, 0]
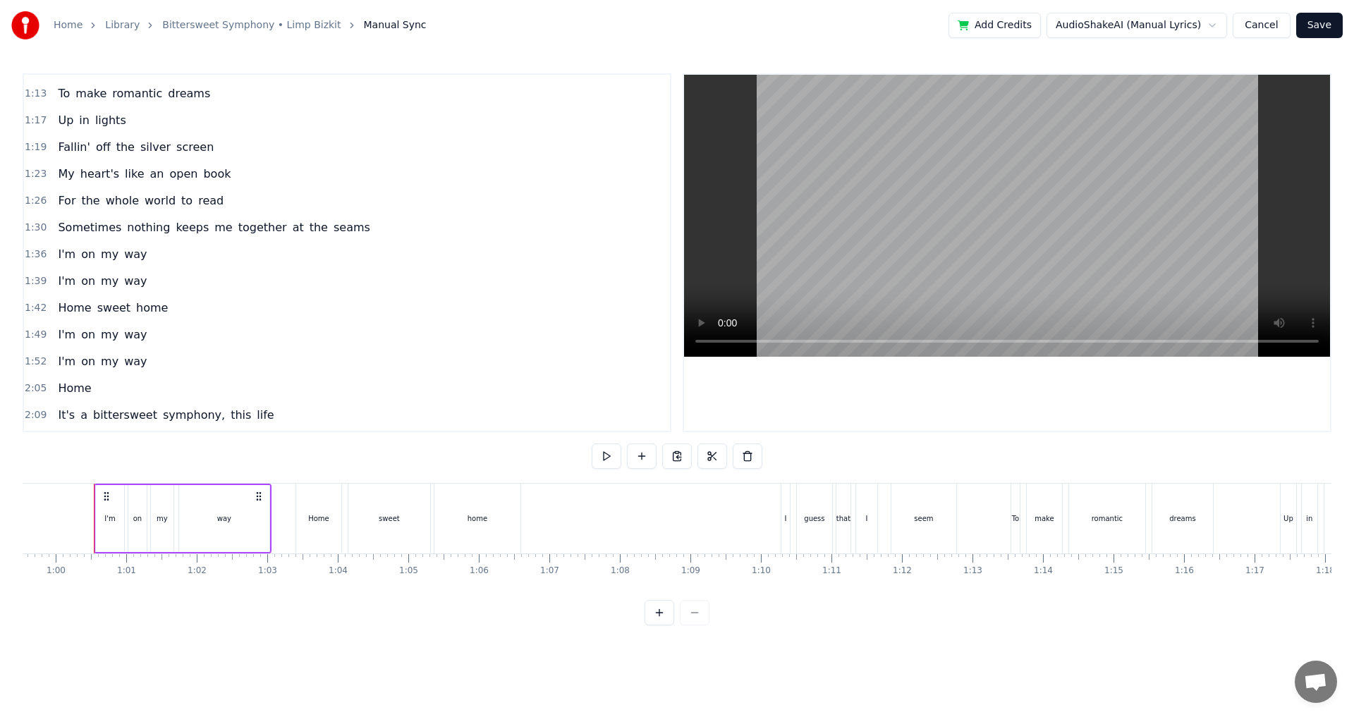
click at [36, 362] on span "1:52" at bounding box center [36, 362] width 22 height 14
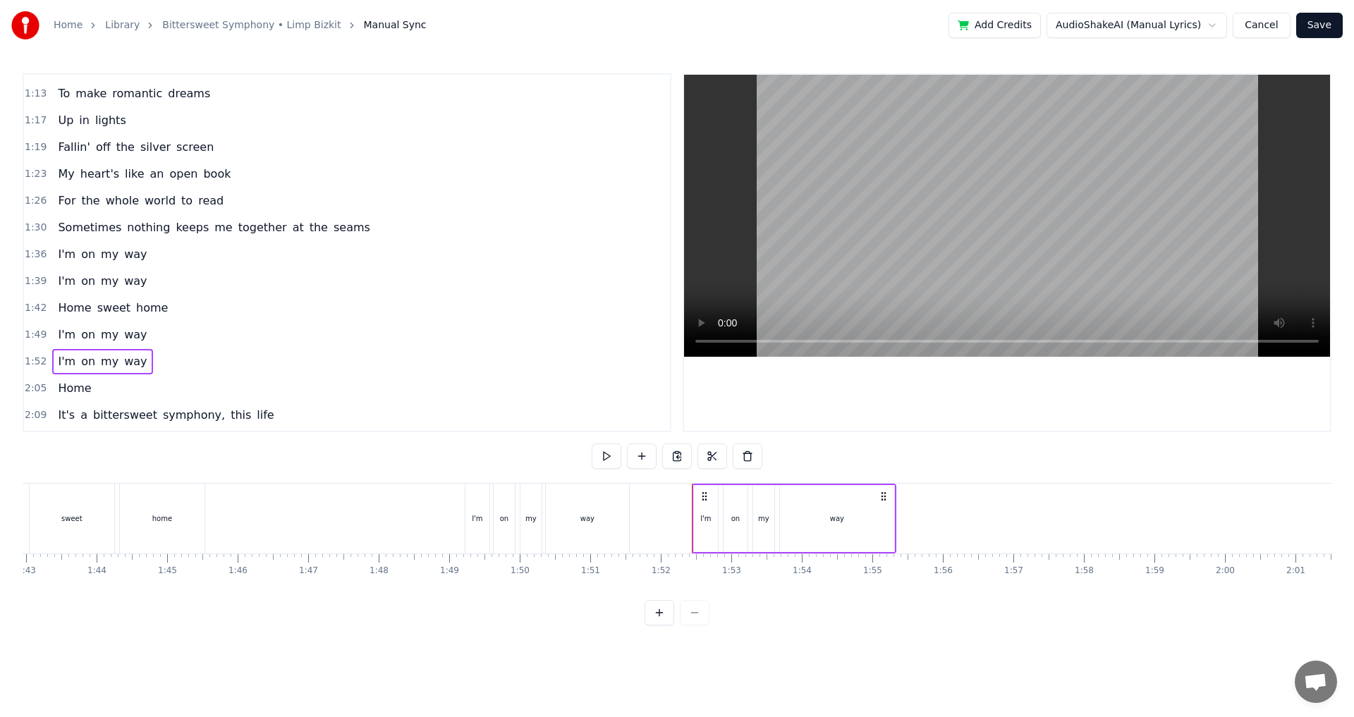
scroll to position [0, 7856]
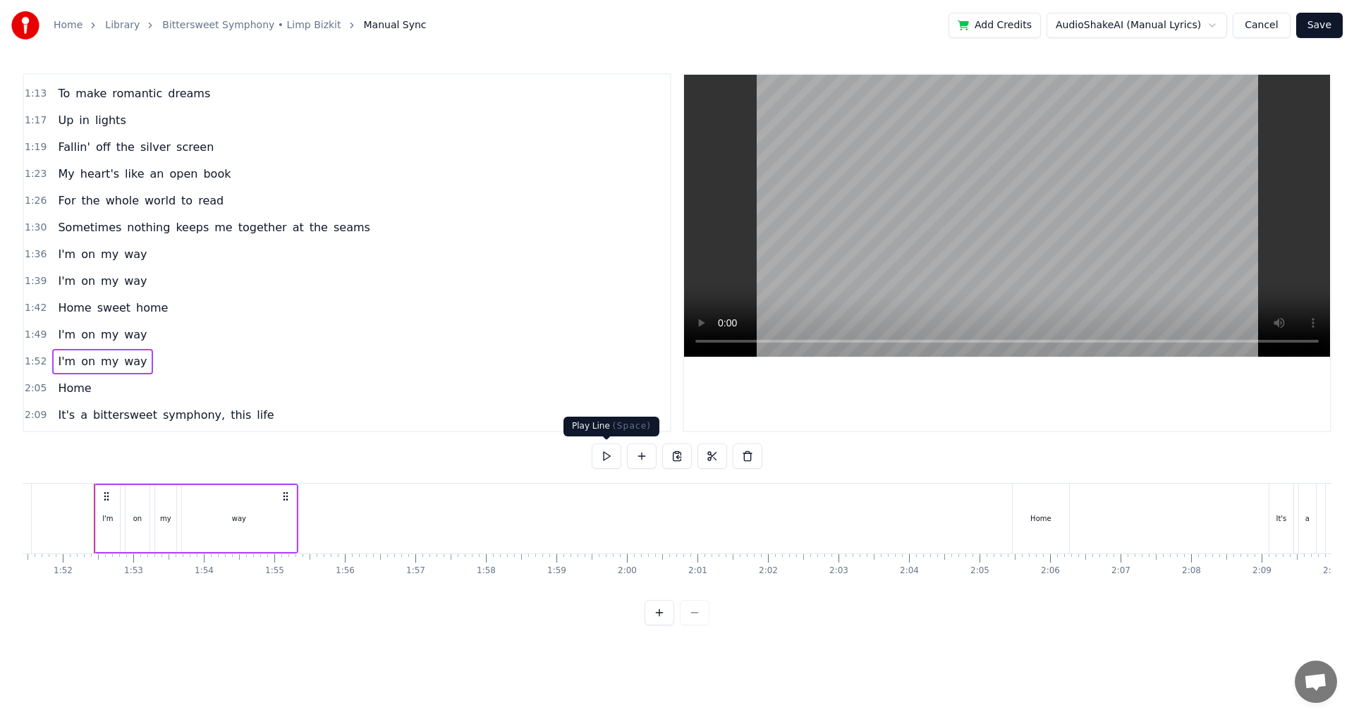
click at [604, 462] on button at bounding box center [607, 455] width 30 height 25
click at [32, 386] on span "2:05" at bounding box center [36, 388] width 22 height 14
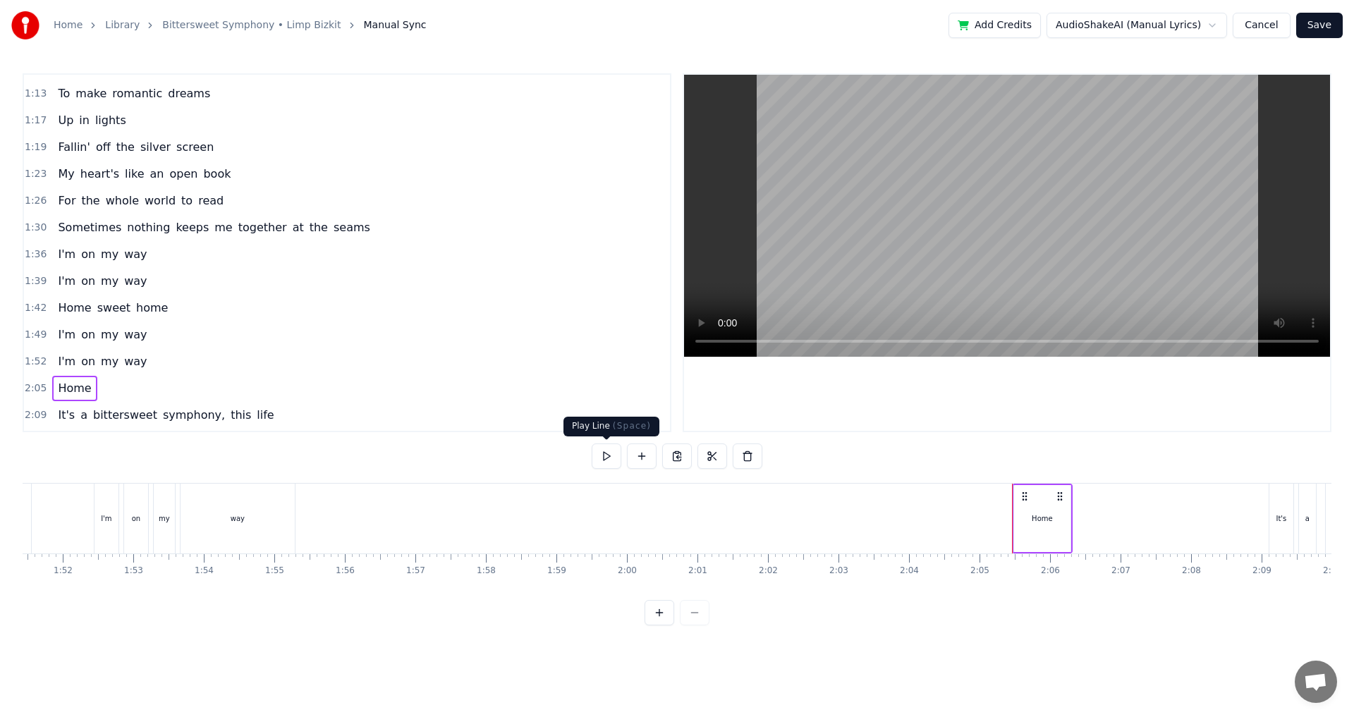
click at [597, 455] on button at bounding box center [607, 455] width 30 height 25
click at [34, 360] on span "1:52" at bounding box center [36, 362] width 22 height 14
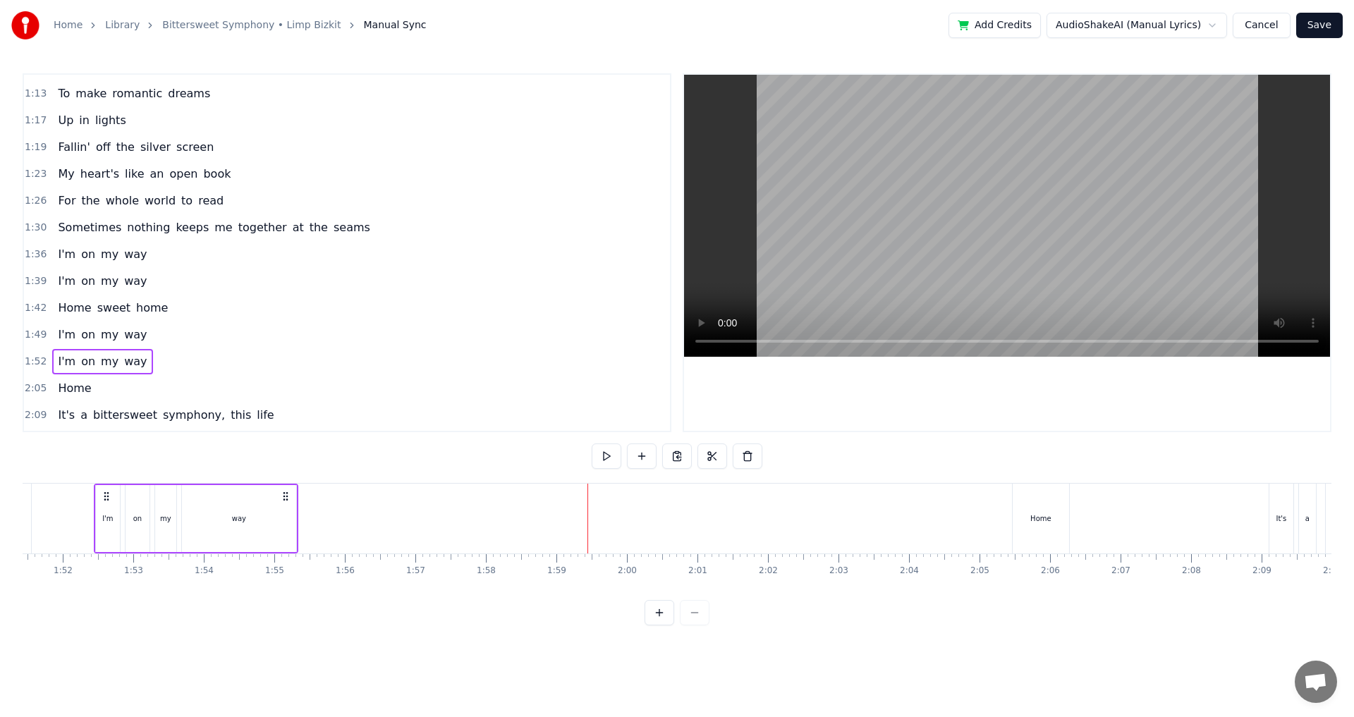
click at [40, 360] on span "1:52" at bounding box center [36, 362] width 22 height 14
click at [35, 386] on span "2:05" at bounding box center [36, 388] width 22 height 14
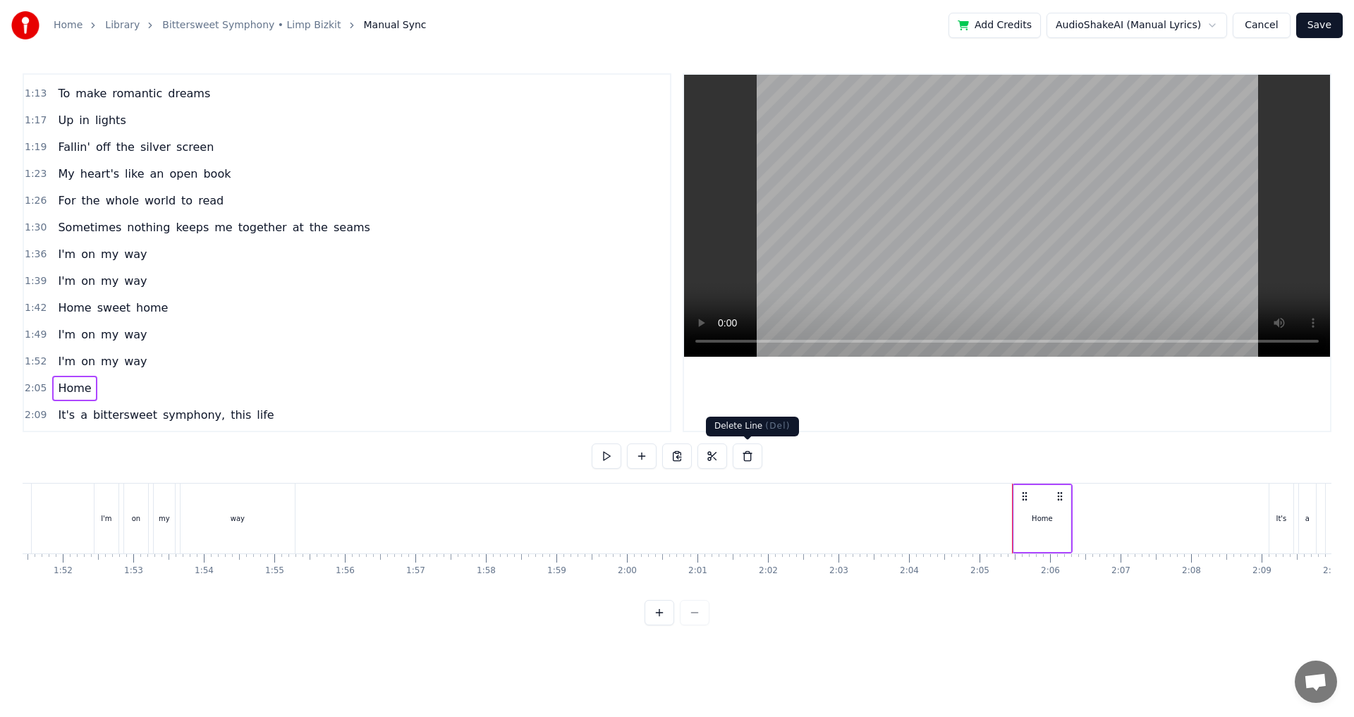
click at [752, 459] on button at bounding box center [748, 455] width 30 height 25
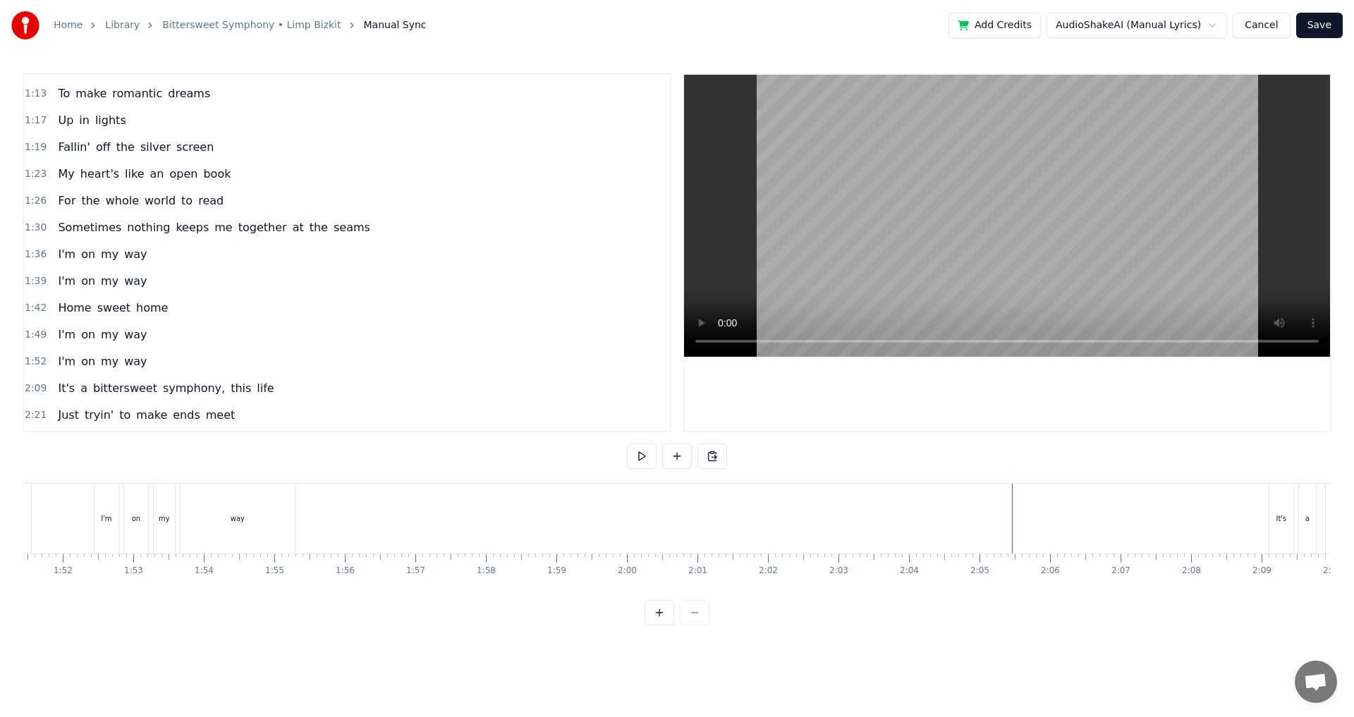
click at [38, 359] on span "1:52" at bounding box center [36, 362] width 22 height 14
drag, startPoint x: 35, startPoint y: 357, endPoint x: 516, endPoint y: 365, distance: 480.9
click at [39, 356] on span "1:52" at bounding box center [36, 362] width 22 height 14
click at [684, 460] on button at bounding box center [677, 455] width 30 height 25
click at [386, 517] on div "<>" at bounding box center [389, 518] width 12 height 11
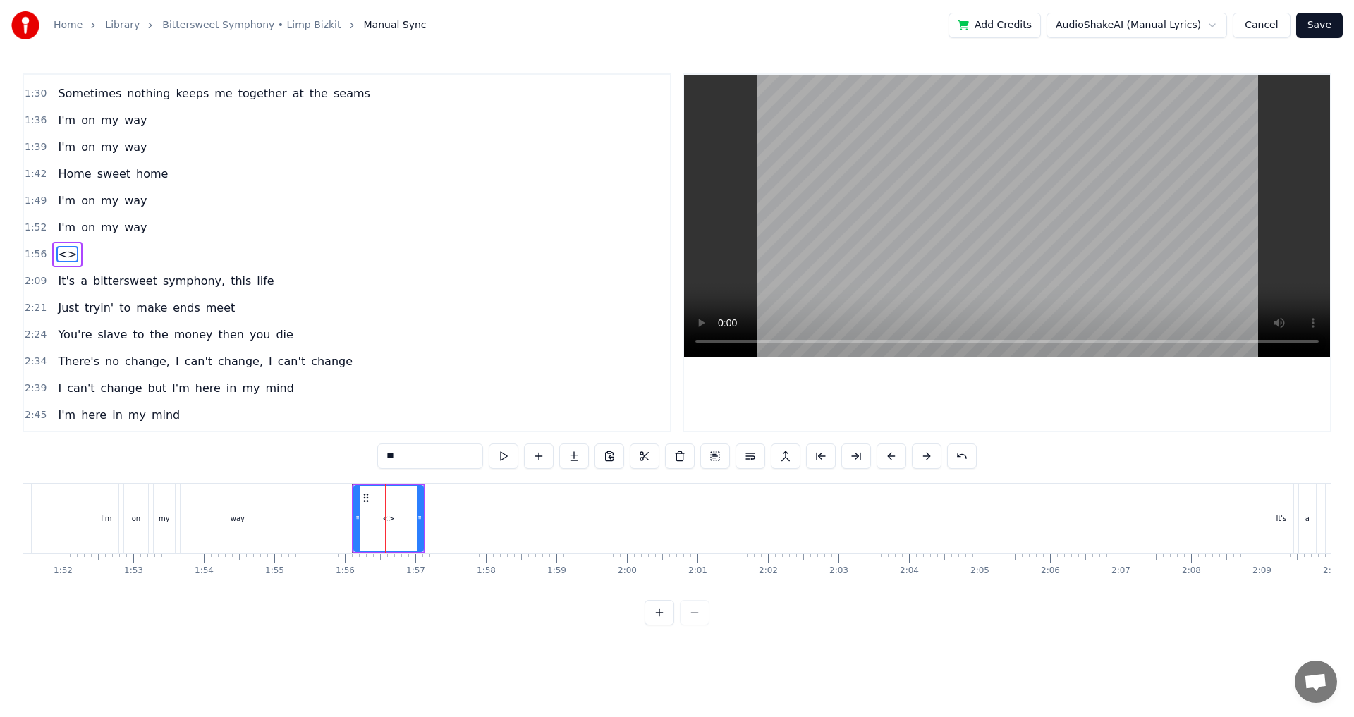
scroll to position [558, 0]
drag, startPoint x: 441, startPoint y: 455, endPoint x: 370, endPoint y: 451, distance: 70.6
click at [370, 451] on div "0:15 I guess I'm a dreamer 0:18 But my heart is gold 0:22 I had to run away hig…" at bounding box center [677, 349] width 1309 height 552
type input "*"
type input "****"
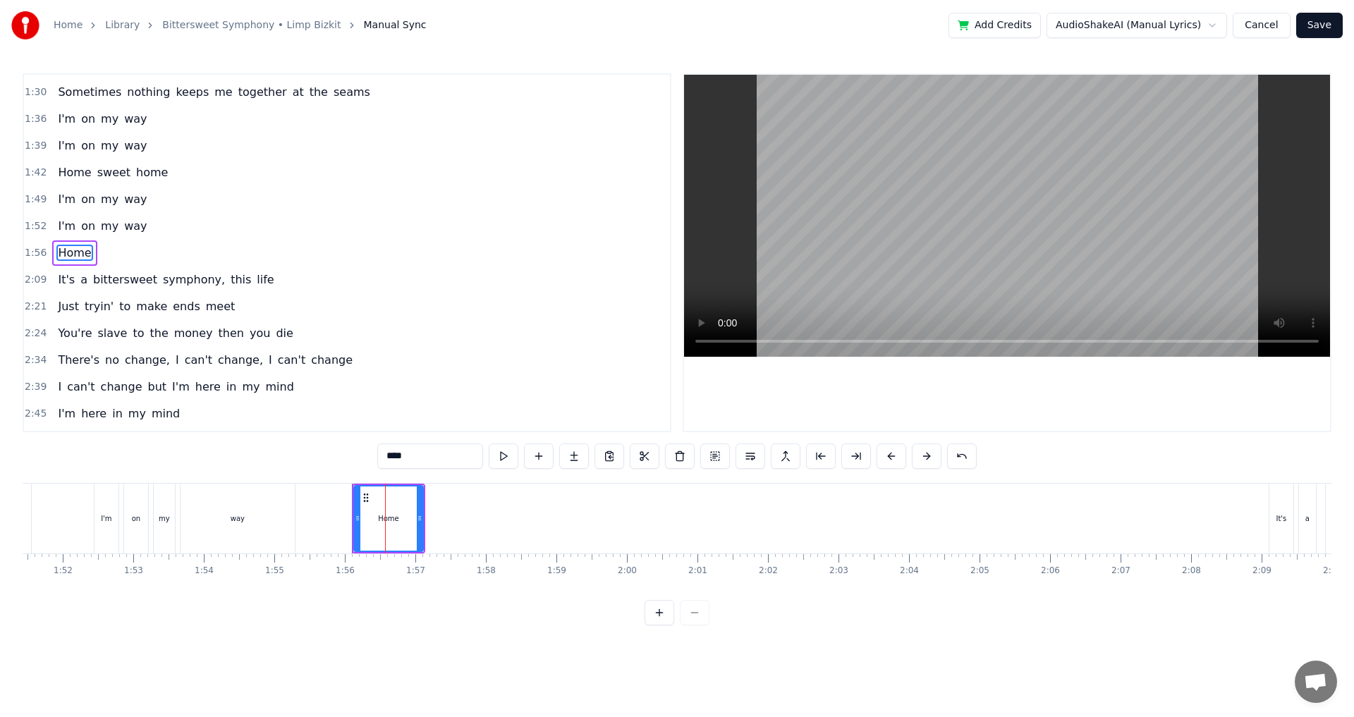
click at [36, 228] on span "1:52" at bounding box center [36, 226] width 22 height 14
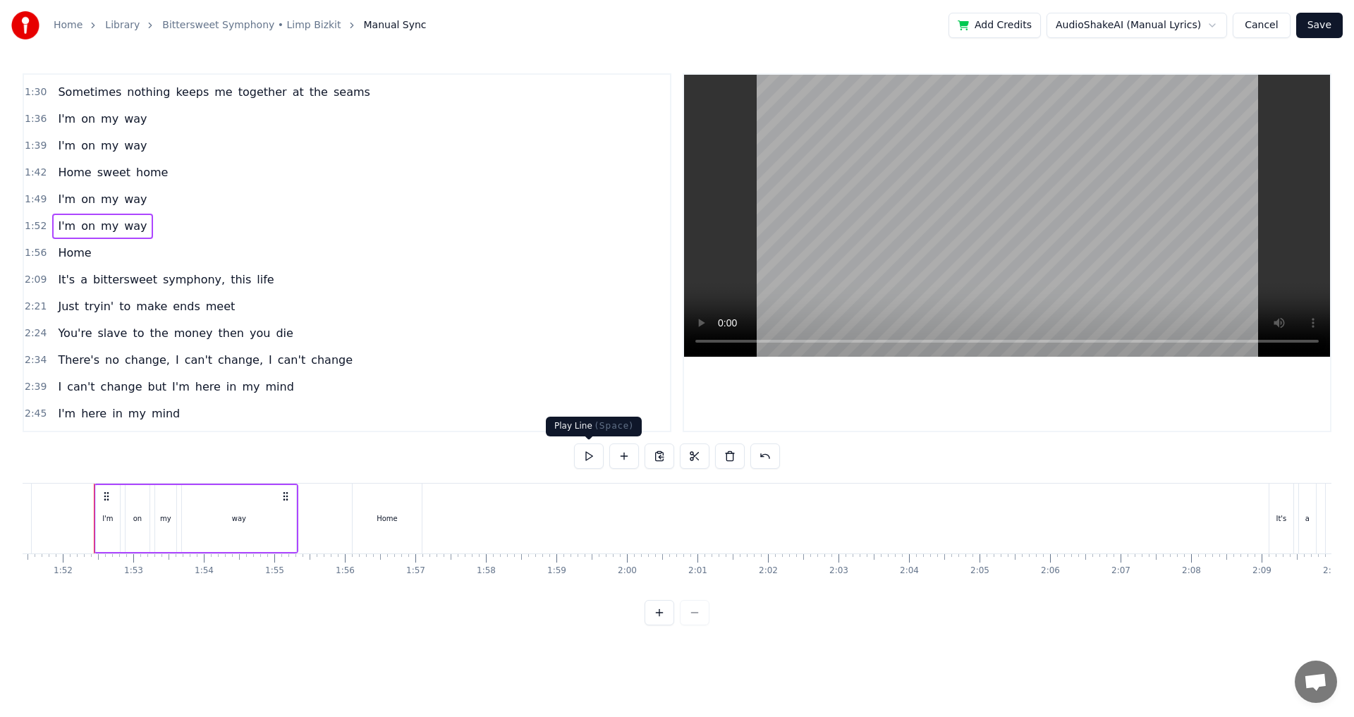
click at [591, 456] on button at bounding box center [589, 455] width 30 height 25
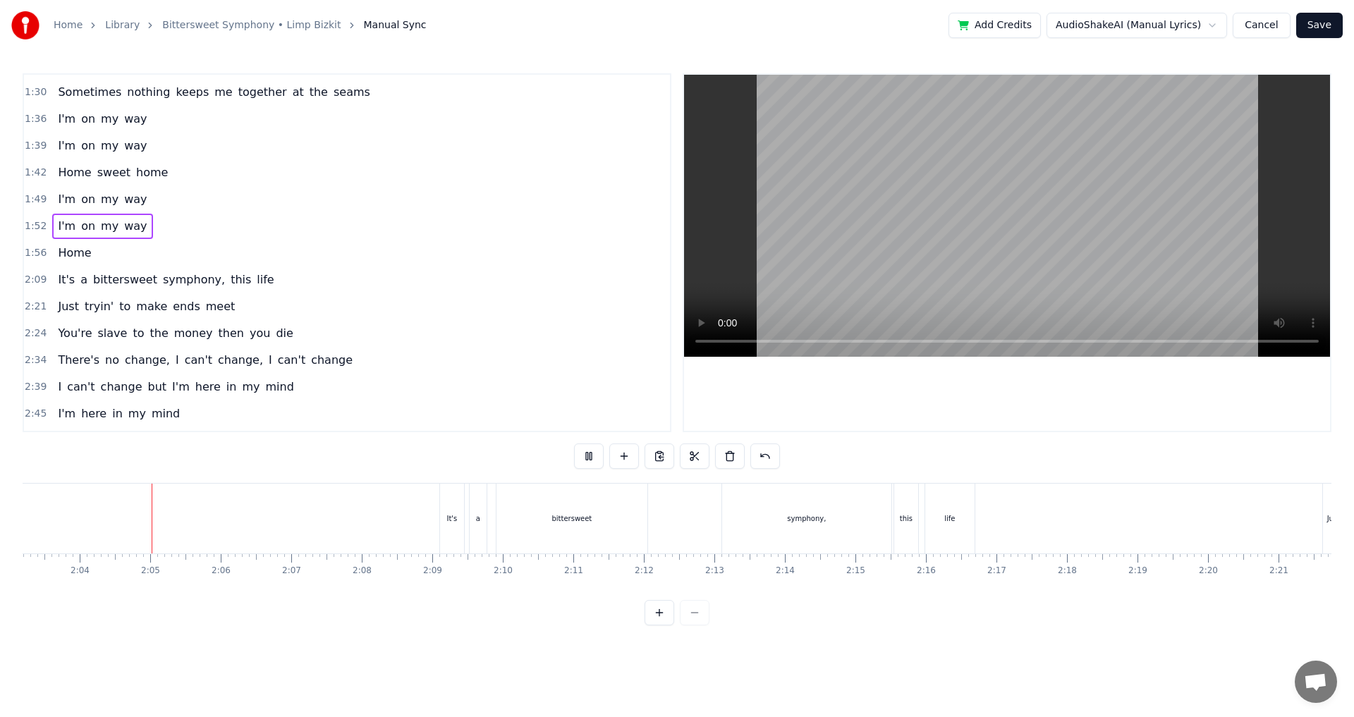
scroll to position [0, 8696]
click at [1323, 25] on button "Save" at bounding box center [1319, 25] width 47 height 25
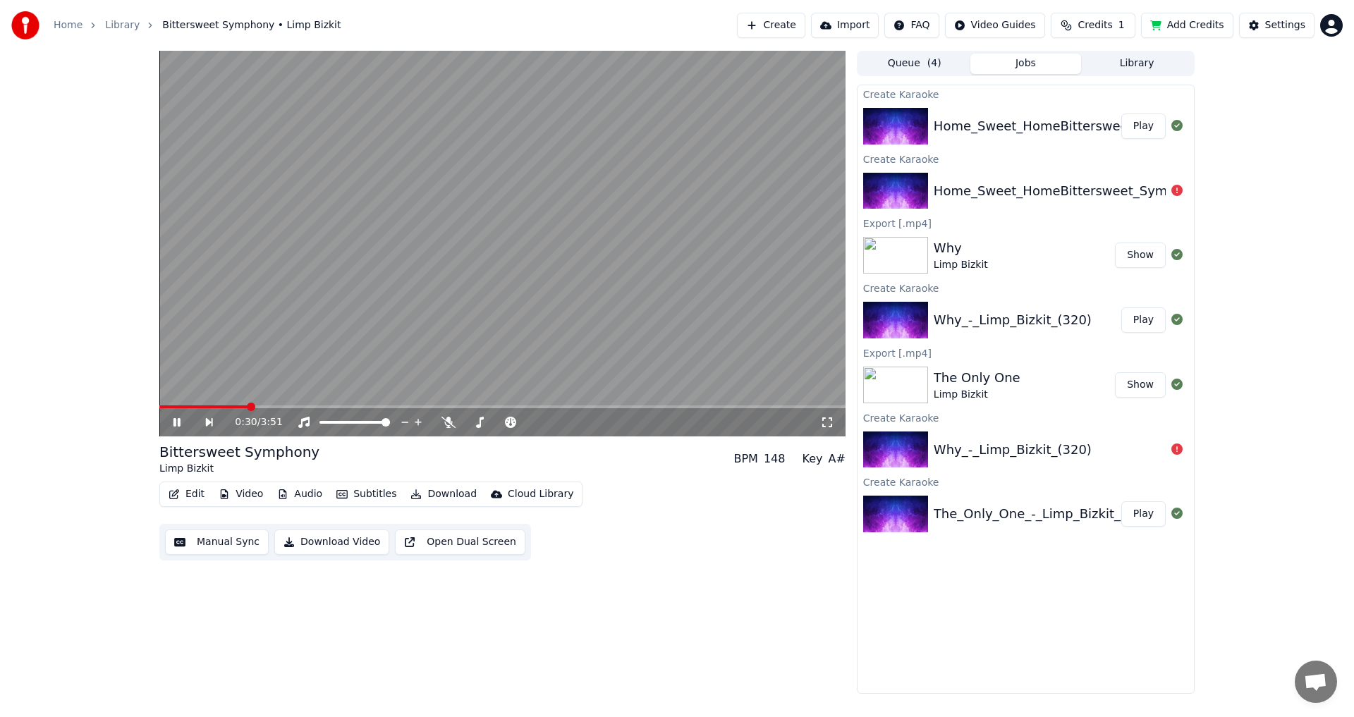
click at [247, 408] on span at bounding box center [502, 406] width 686 height 3
click at [304, 403] on video at bounding box center [502, 244] width 686 height 386
click at [311, 405] on span at bounding box center [502, 406] width 686 height 3
click at [176, 428] on icon at bounding box center [187, 422] width 32 height 11
click at [396, 405] on span at bounding box center [502, 406] width 686 height 3
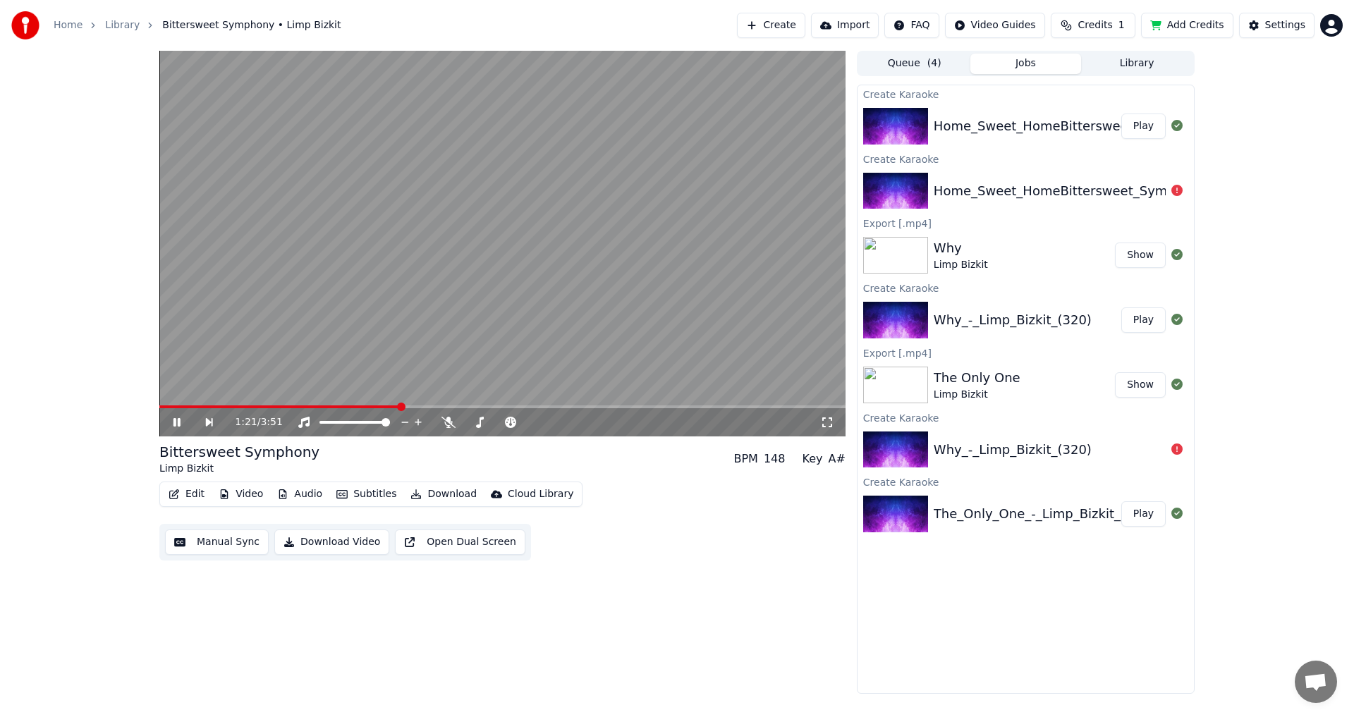
click at [419, 404] on video at bounding box center [502, 244] width 686 height 386
drag, startPoint x: 397, startPoint y: 402, endPoint x: 424, endPoint y: 402, distance: 26.8
click at [424, 402] on video at bounding box center [502, 244] width 686 height 386
drag, startPoint x: 398, startPoint y: 402, endPoint x: 425, endPoint y: 404, distance: 27.6
click at [425, 404] on video at bounding box center [502, 244] width 686 height 386
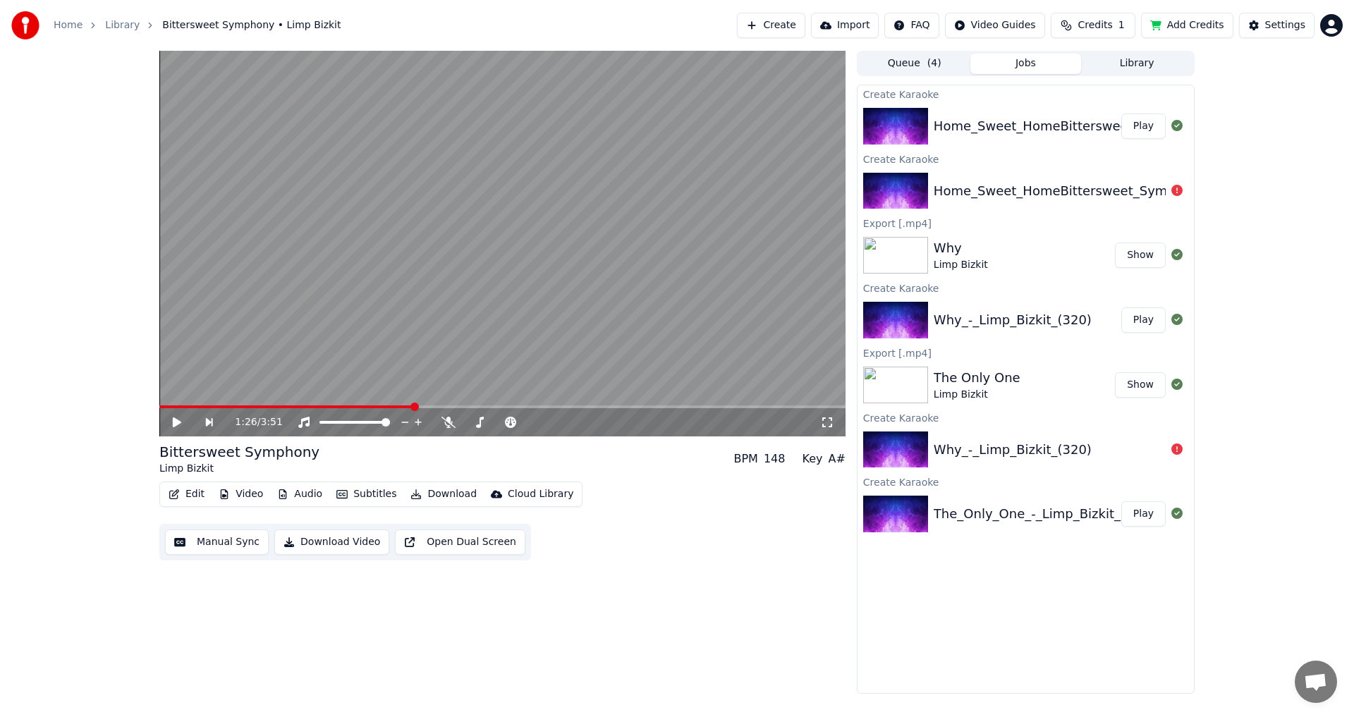
click at [419, 406] on span at bounding box center [414, 407] width 8 height 8
click at [177, 425] on icon at bounding box center [177, 422] width 8 height 10
click at [477, 408] on span at bounding box center [473, 407] width 8 height 8
click at [435, 497] on button "Download" at bounding box center [444, 494] width 78 height 20
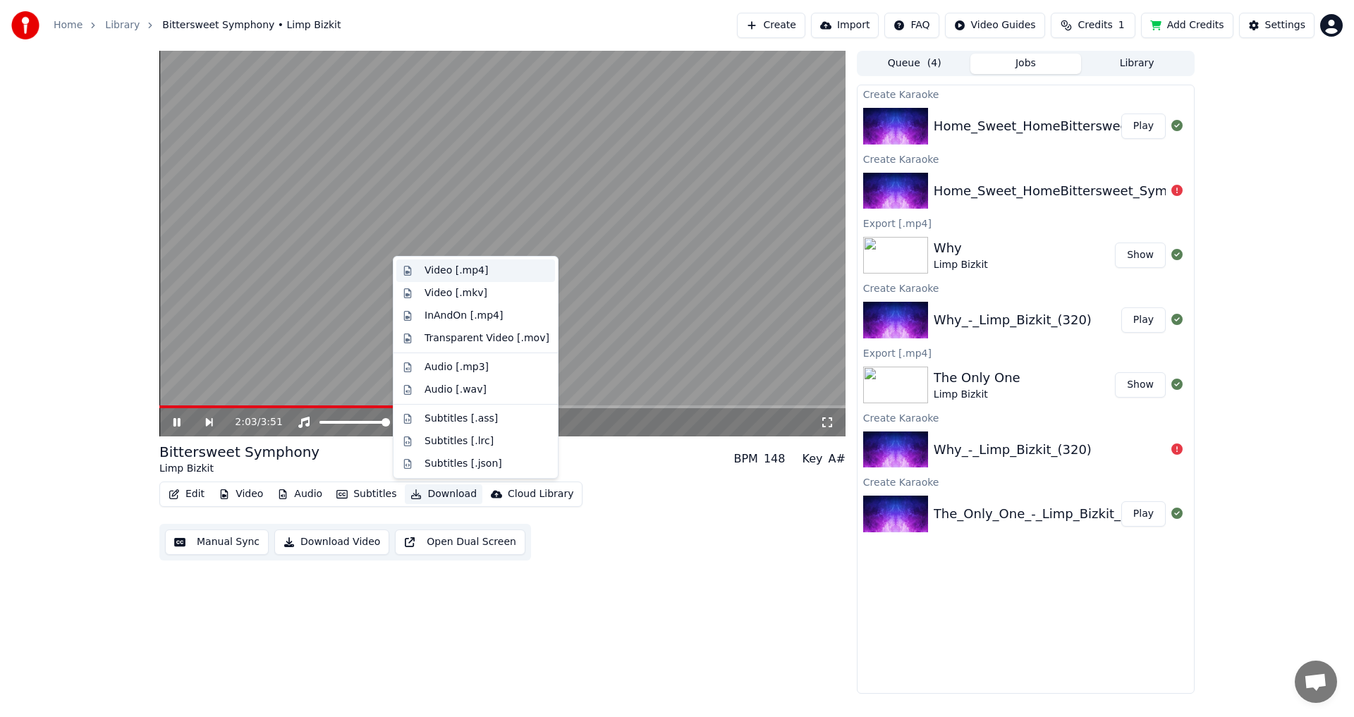
click at [481, 276] on div "Video [.mp4]" at bounding box center [486, 271] width 125 height 14
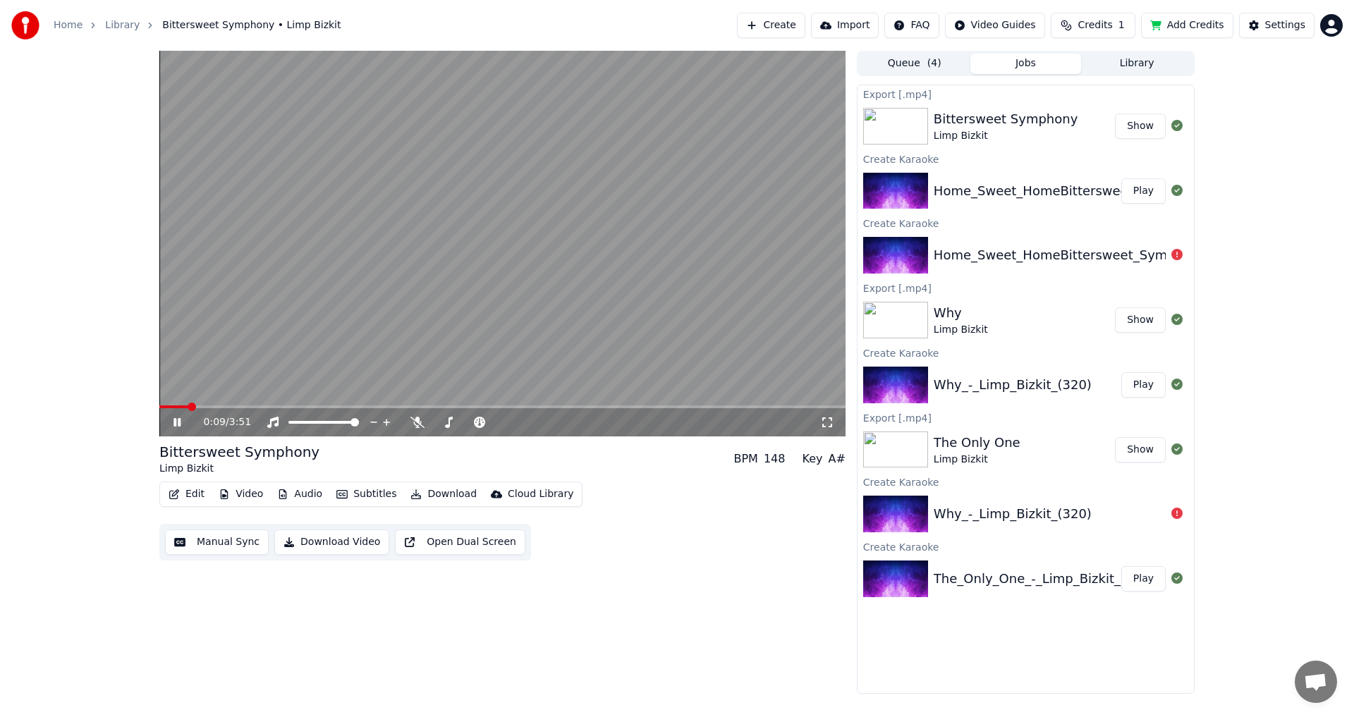
click at [1144, 131] on button "Show" at bounding box center [1140, 126] width 51 height 25
